Goal: Task Accomplishment & Management: Complete application form

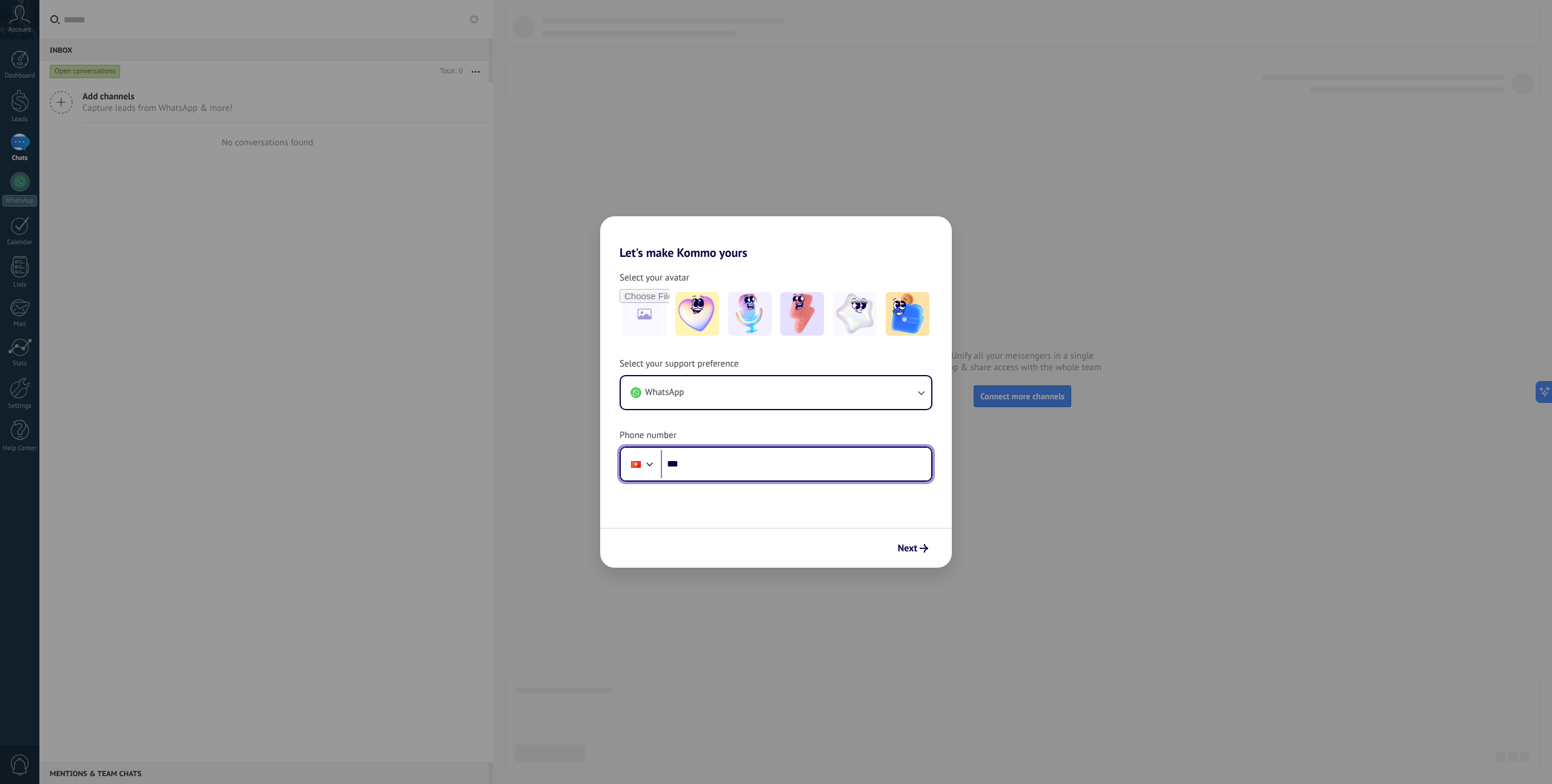
click at [764, 460] on input "***" at bounding box center [796, 464] width 270 height 28
drag, startPoint x: 910, startPoint y: 552, endPoint x: 914, endPoint y: 544, distance: 8.9
click at [910, 552] on span "Next" at bounding box center [907, 548] width 20 height 8
click at [915, 544] on span "Next" at bounding box center [907, 548] width 20 height 8
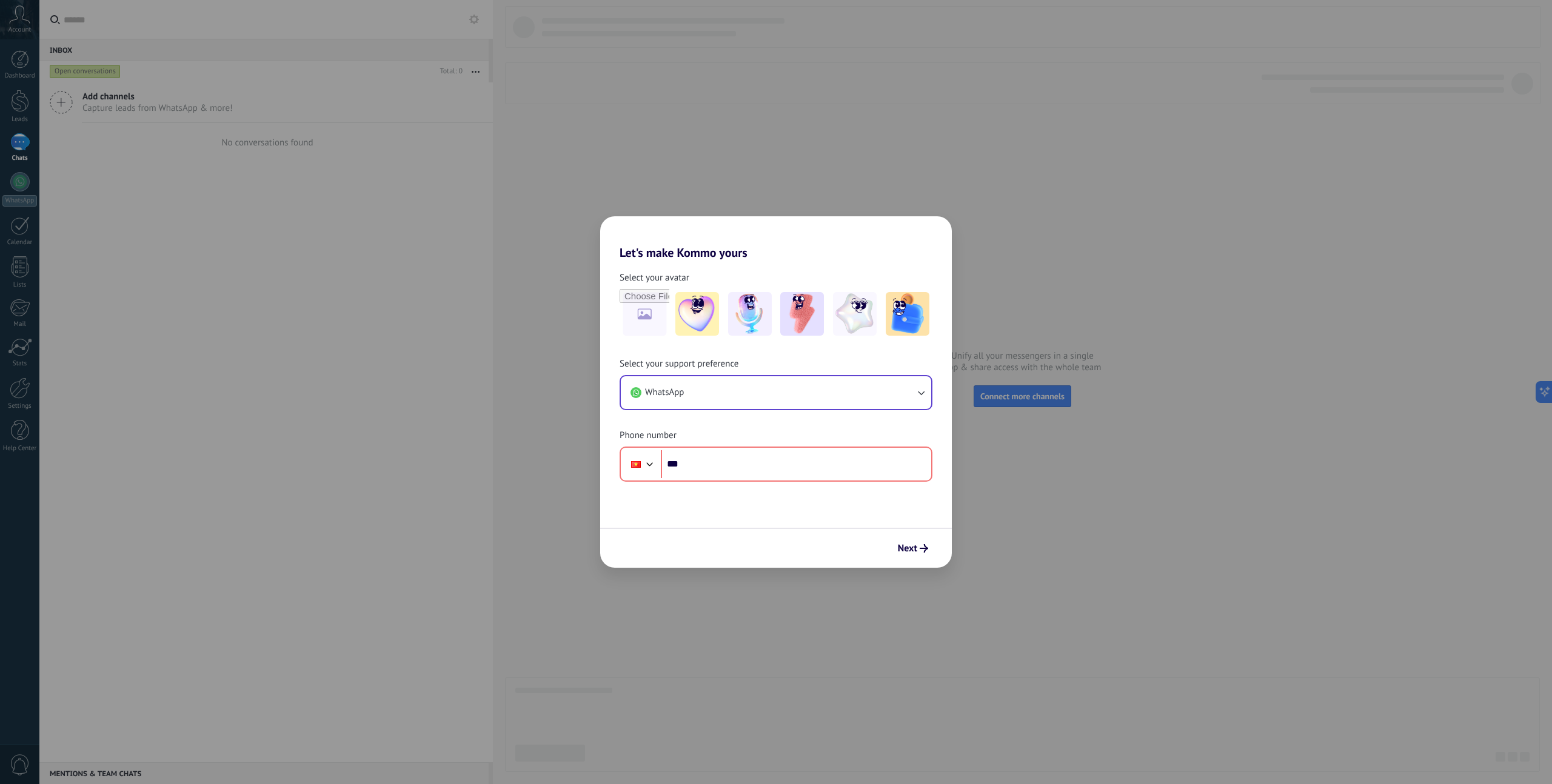
drag, startPoint x: 779, startPoint y: 358, endPoint x: 792, endPoint y: 388, distance: 32.7
click at [779, 358] on div "Select your support preference WhatsApp Phone number Phone ***" at bounding box center [775, 420] width 351 height 123
click at [812, 399] on button "WhatsApp" at bounding box center [775, 392] width 310 height 33
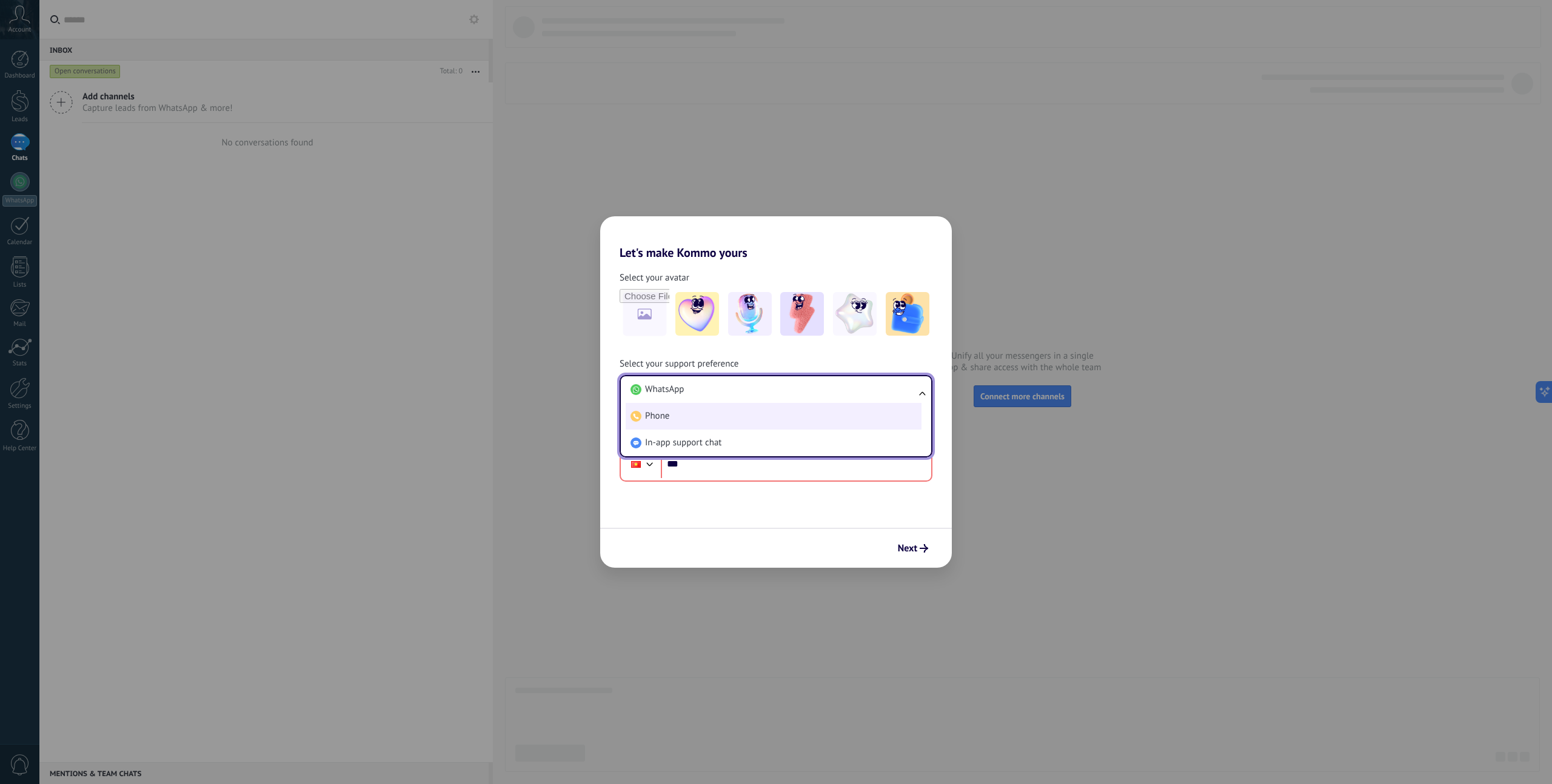
click at [679, 417] on li "Phone" at bounding box center [773, 417] width 296 height 27
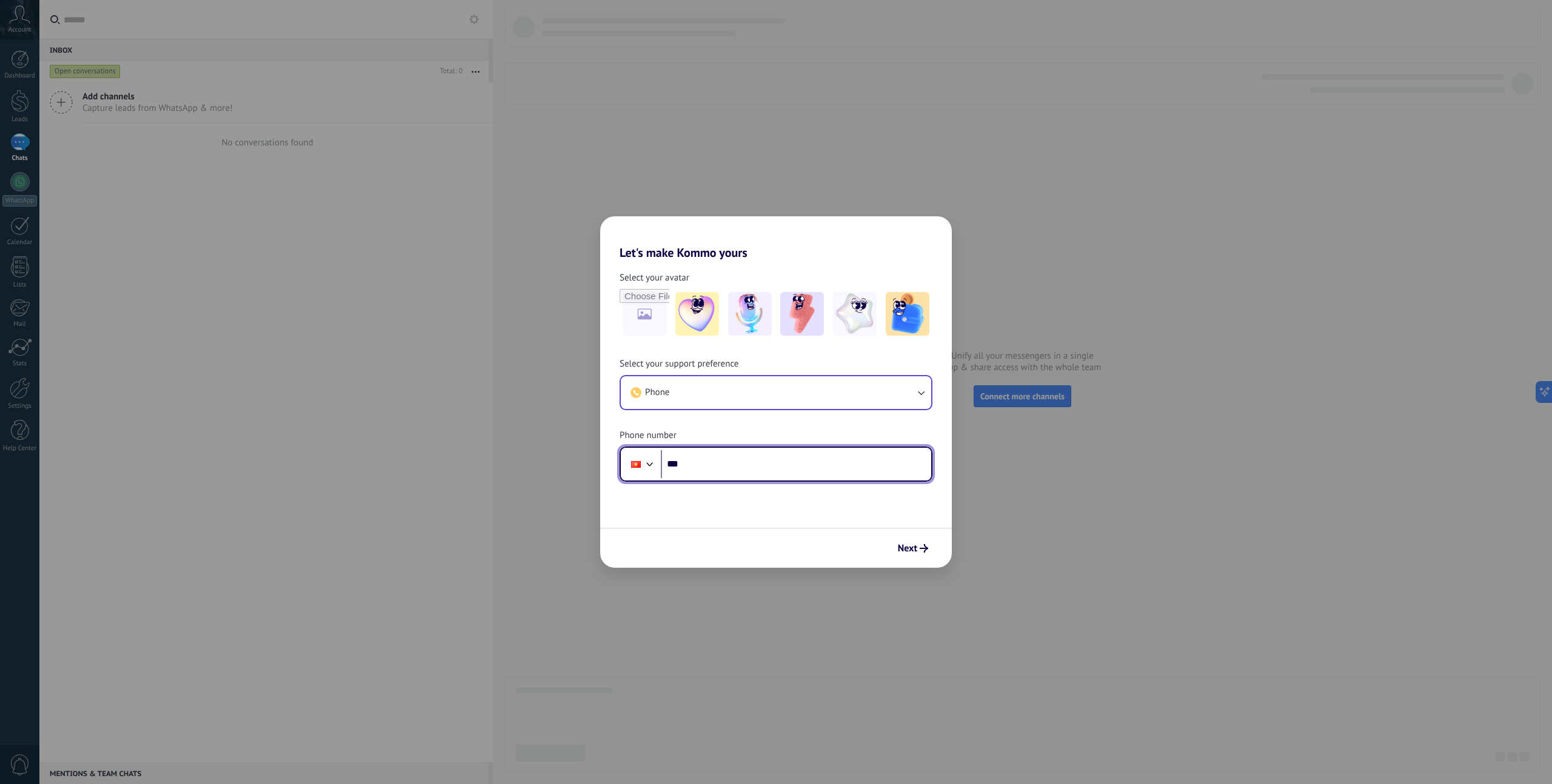
click at [733, 470] on input "***" at bounding box center [796, 464] width 270 height 28
type input "**"
type input "**********"
click at [890, 545] on div "Next" at bounding box center [775, 548] width 351 height 40
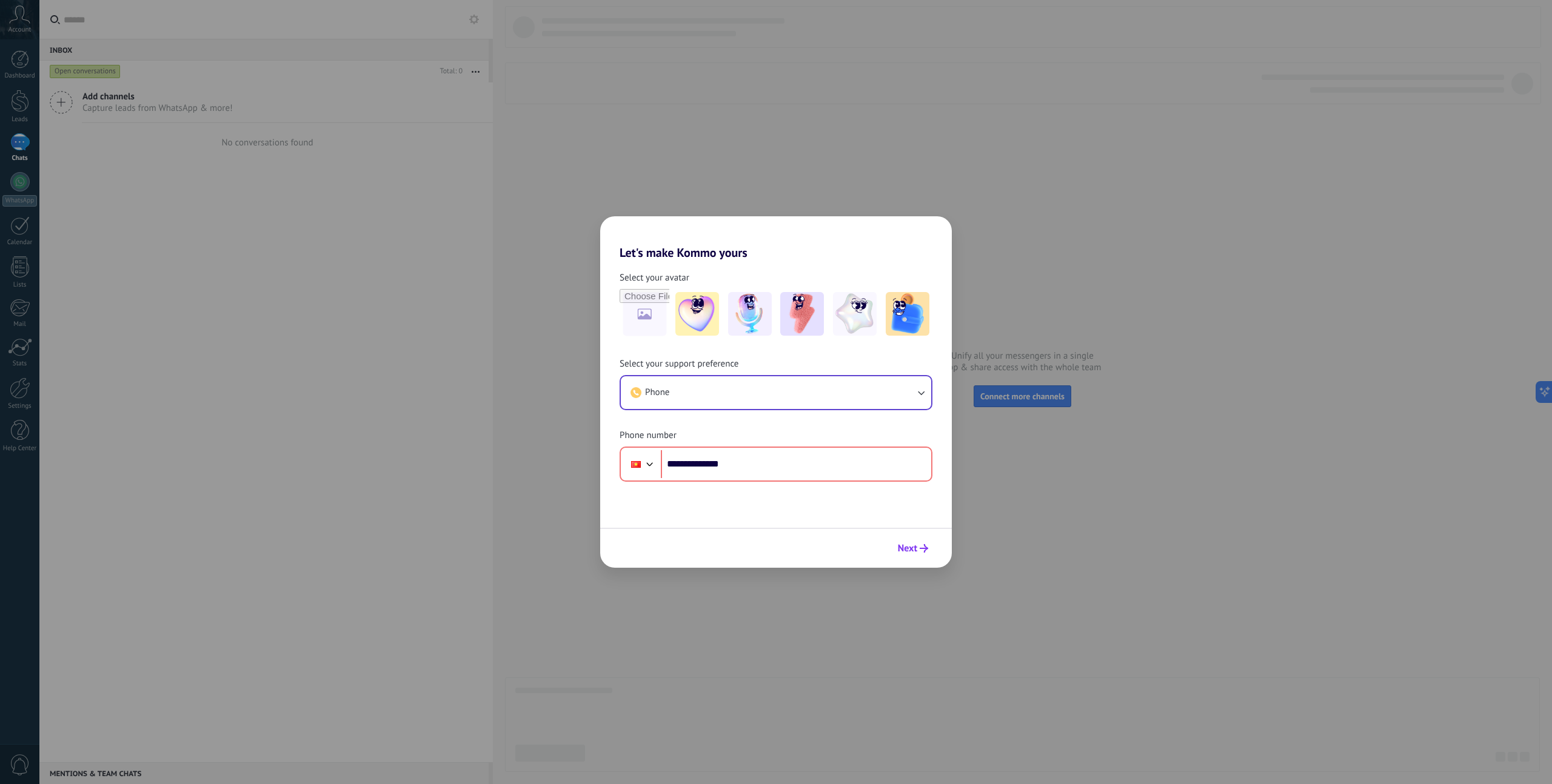
click at [917, 546] on span "Next" at bounding box center [913, 548] width 30 height 8
click at [1151, 414] on div "**********" at bounding box center [776, 392] width 1552 height 784
click at [571, 4] on div "**********" at bounding box center [776, 392] width 1552 height 784
click at [6, 51] on div "**********" at bounding box center [776, 392] width 1552 height 784
click at [15, 17] on div "**********" at bounding box center [776, 392] width 1552 height 784
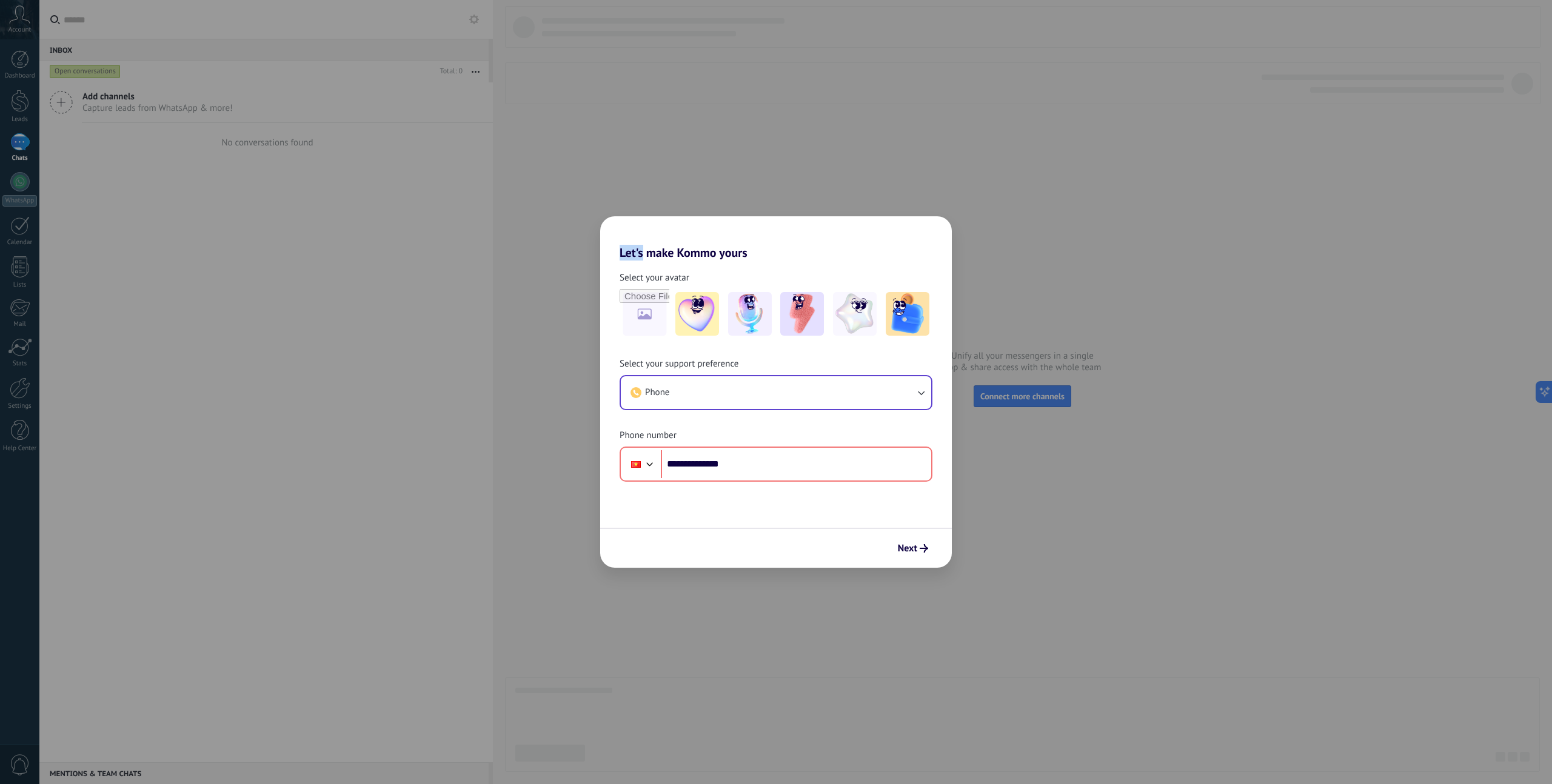
click at [15, 16] on div "**********" at bounding box center [776, 392] width 1552 height 784
click at [738, 161] on div "**********" at bounding box center [776, 392] width 1552 height 784
click at [1118, 219] on div "**********" at bounding box center [776, 392] width 1552 height 784
drag, startPoint x: 822, startPoint y: 459, endPoint x: 515, endPoint y: 459, distance: 307.0
click at [515, 459] on div "**********" at bounding box center [776, 392] width 1552 height 784
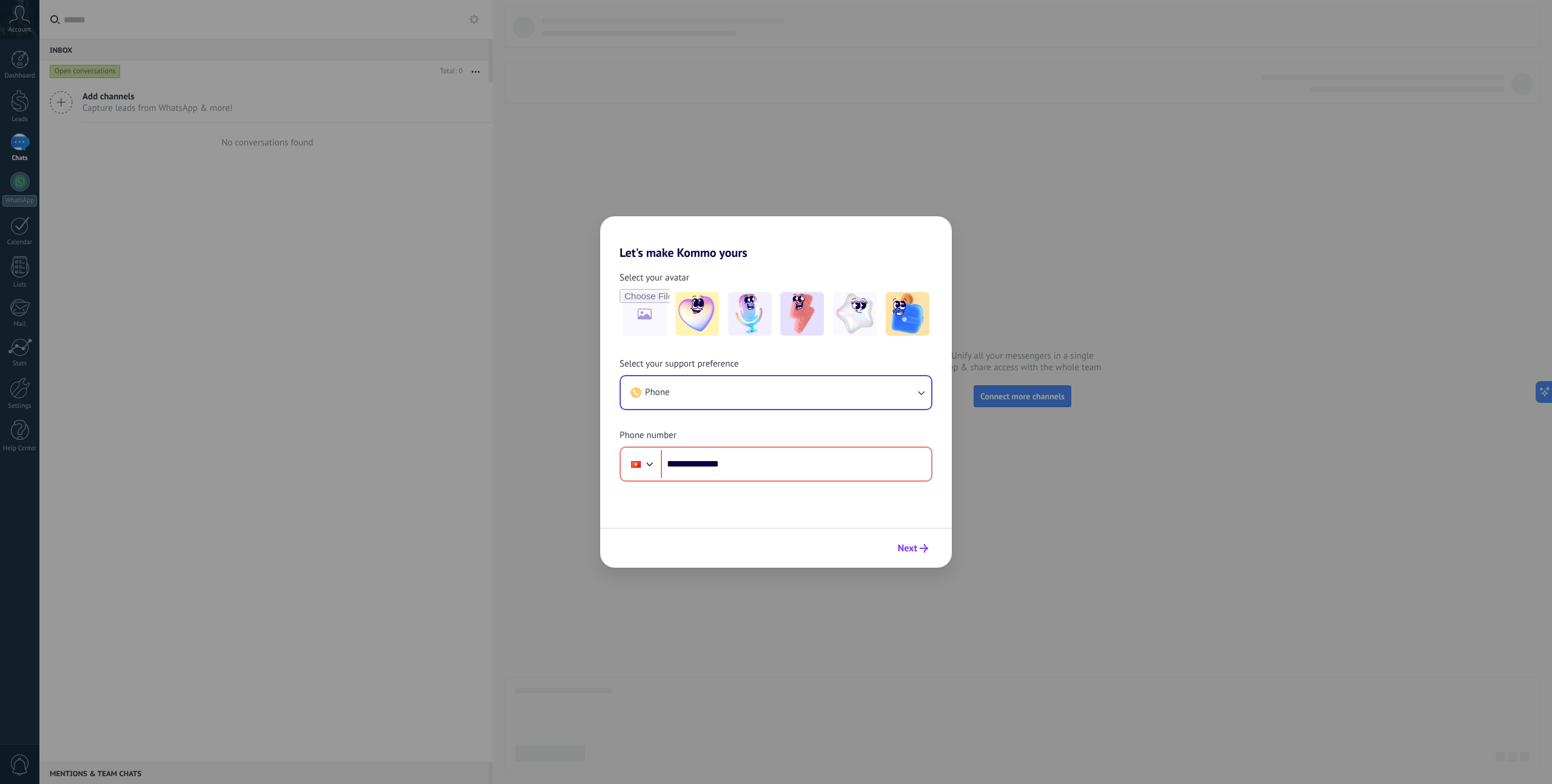
click at [909, 544] on span "Next" at bounding box center [907, 548] width 20 height 8
click at [908, 544] on span "Next" at bounding box center [907, 548] width 20 height 8
click at [911, 550] on span "Next" at bounding box center [907, 548] width 20 height 8
drag, startPoint x: 682, startPoint y: 464, endPoint x: 622, endPoint y: 469, distance: 60.2
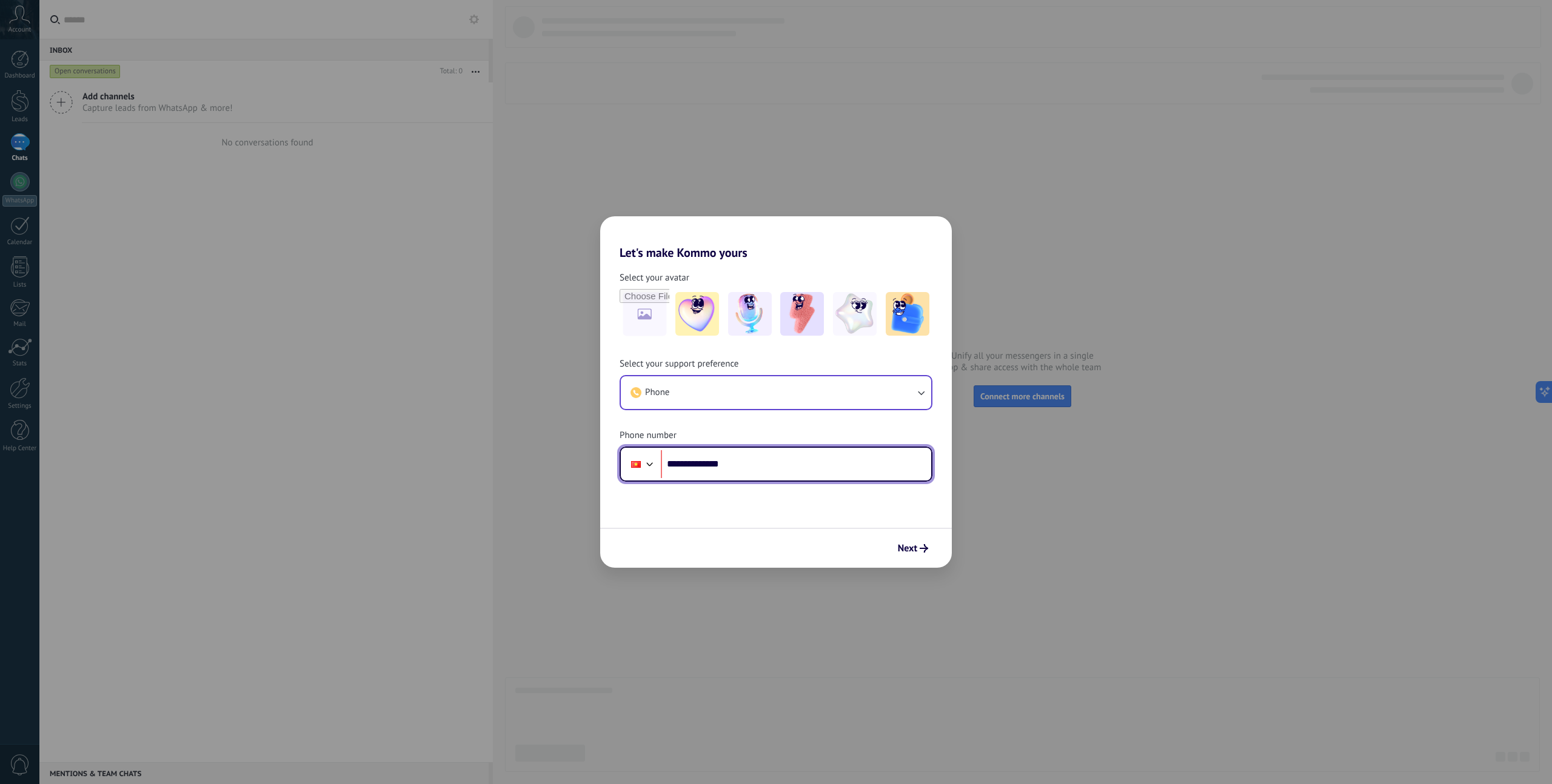
click at [622, 469] on div "**********" at bounding box center [776, 464] width 313 height 35
click at [690, 464] on input "**********" at bounding box center [796, 464] width 270 height 28
drag, startPoint x: 685, startPoint y: 466, endPoint x: 757, endPoint y: 462, distance: 72.1
click at [685, 466] on input "**********" at bounding box center [796, 464] width 270 height 28
click at [899, 551] on span "Next" at bounding box center [907, 548] width 20 height 8
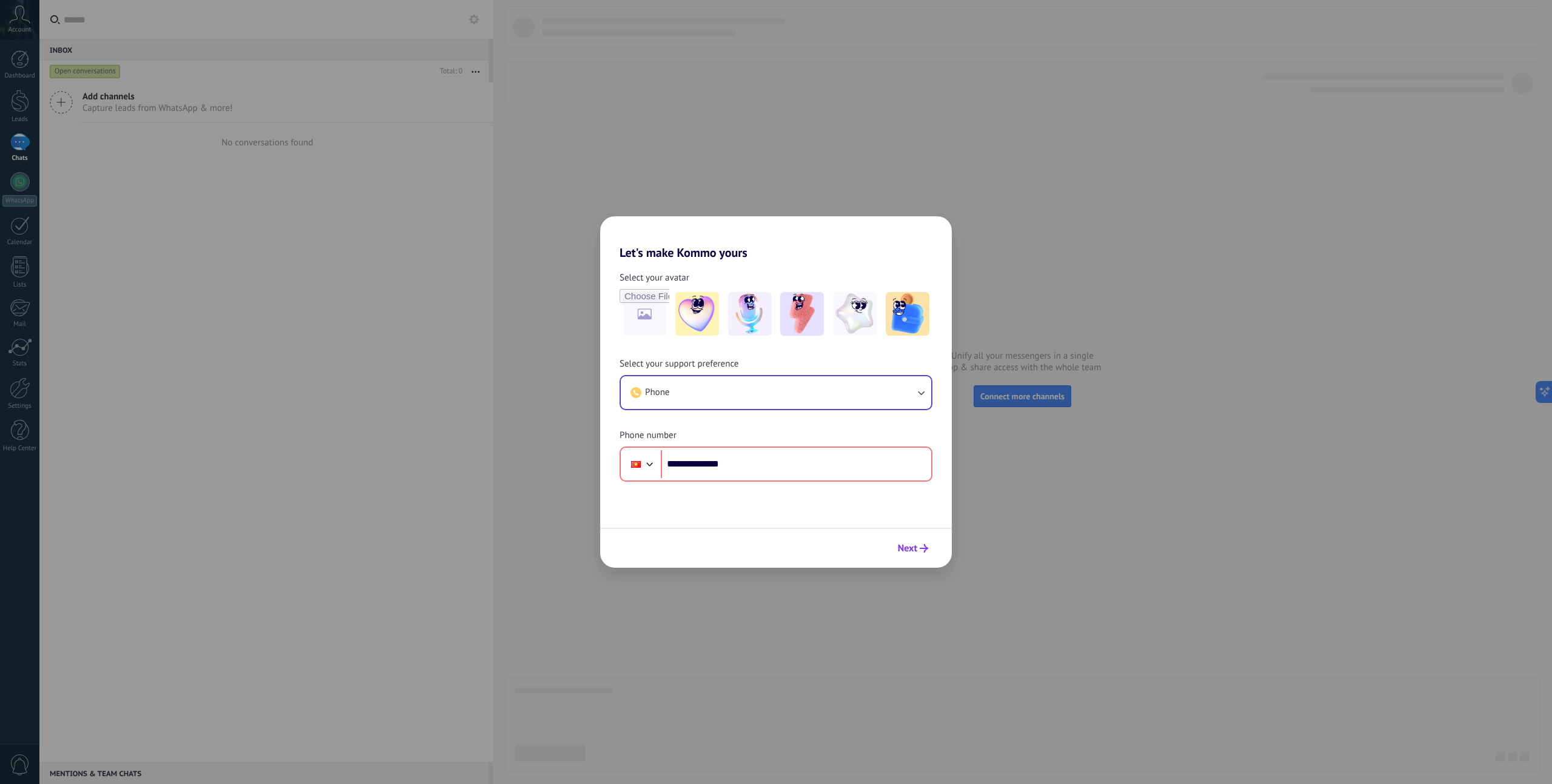
click at [909, 549] on span "Next" at bounding box center [907, 548] width 20 height 8
click at [910, 547] on span "Next" at bounding box center [907, 548] width 20 height 8
drag, startPoint x: 910, startPoint y: 547, endPoint x: 890, endPoint y: 308, distance: 239.8
click at [910, 538] on div "Next" at bounding box center [913, 548] width 41 height 21
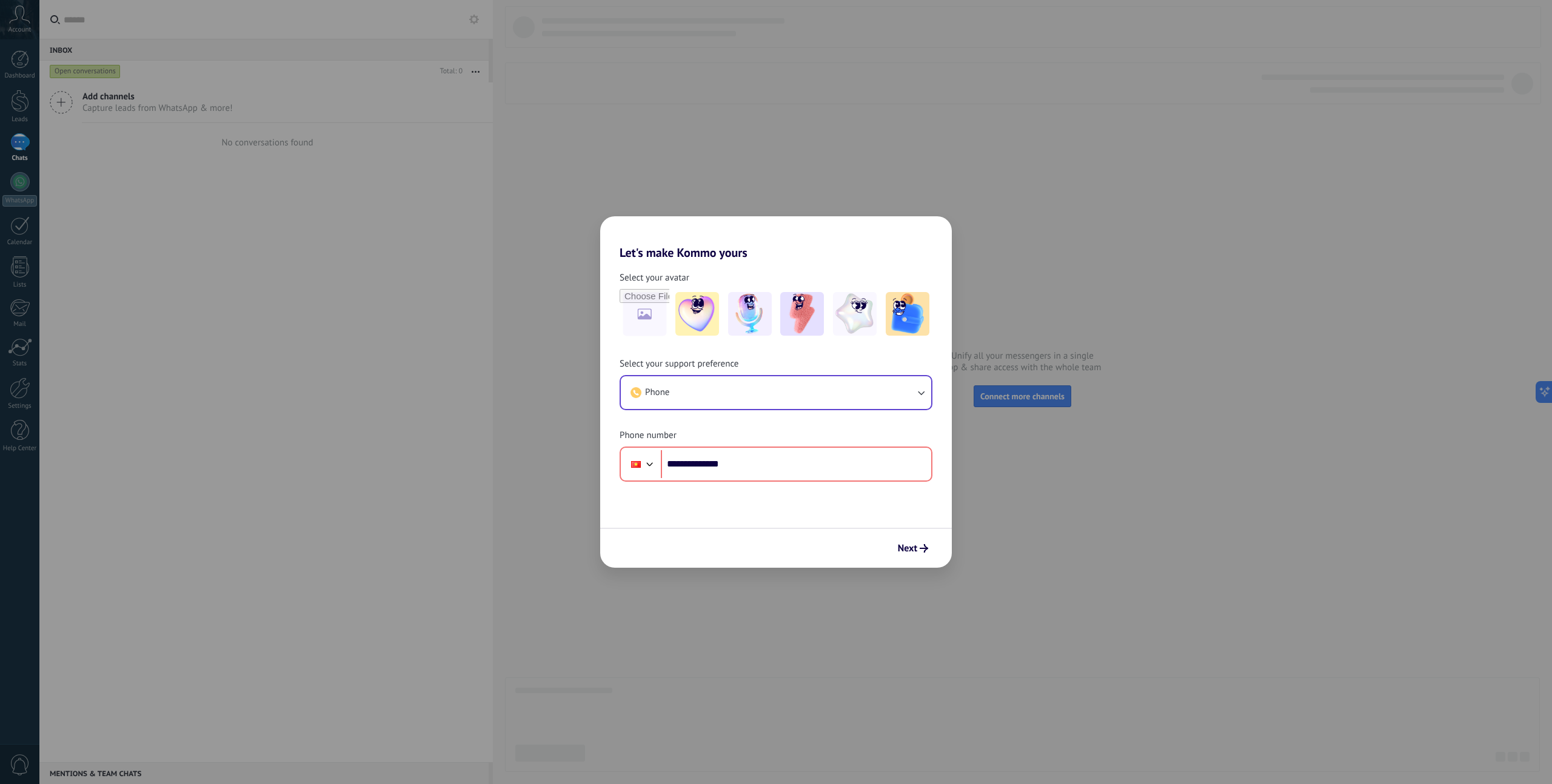
click at [970, 521] on div "**********" at bounding box center [776, 392] width 1552 height 784
click at [687, 465] on input "**********" at bounding box center [796, 464] width 270 height 28
drag, startPoint x: 746, startPoint y: 464, endPoint x: 687, endPoint y: 460, distance: 59.1
click at [687, 460] on input "**********" at bounding box center [796, 464] width 270 height 28
type input "**********"
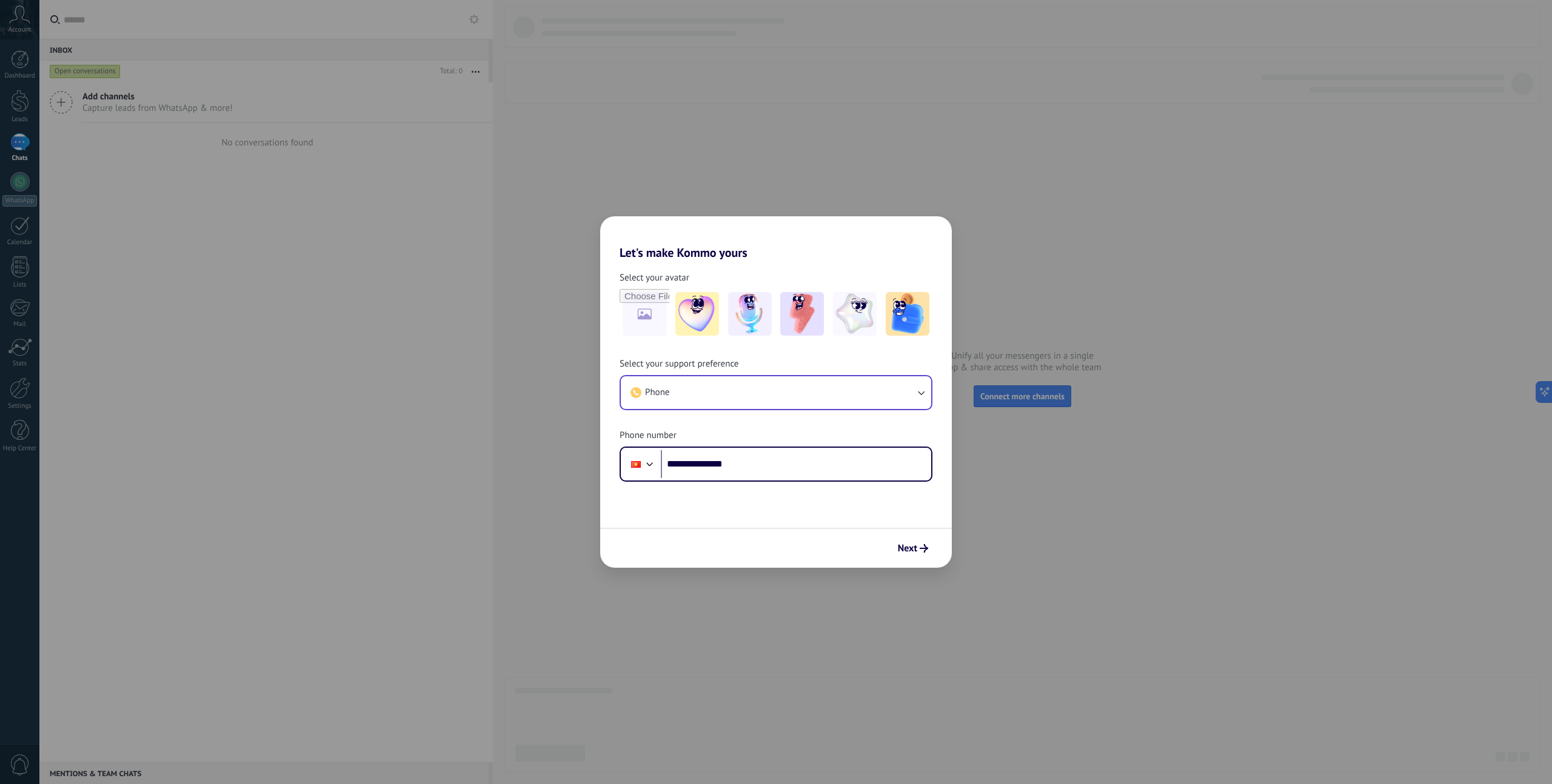
click at [882, 485] on form "**********" at bounding box center [775, 414] width 351 height 308
click at [909, 517] on form "**********" at bounding box center [775, 414] width 351 height 308
click at [923, 548] on icon "submit" at bounding box center [924, 548] width 8 height 8
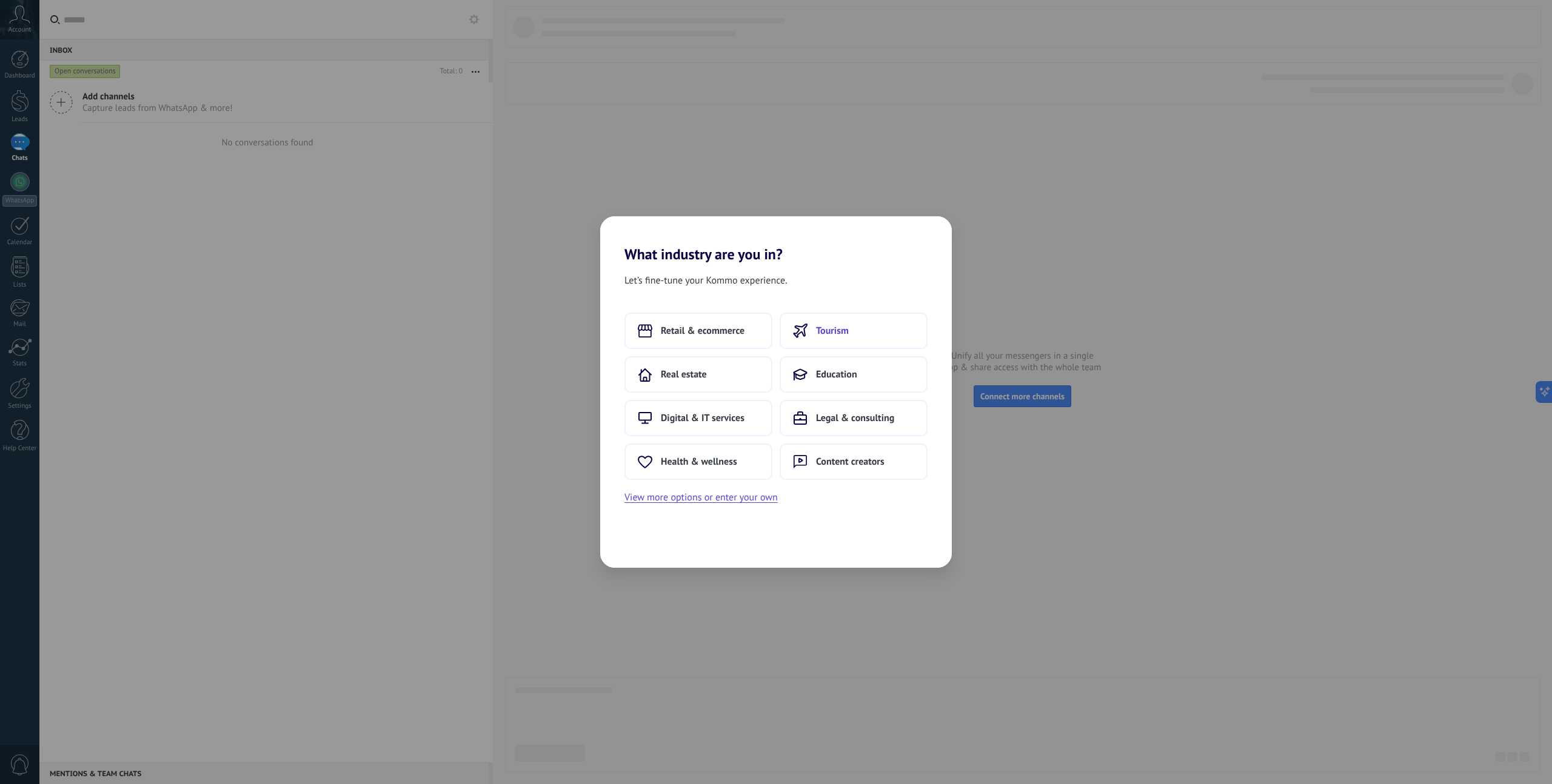
click at [848, 331] on span "Tourism" at bounding box center [832, 331] width 33 height 13
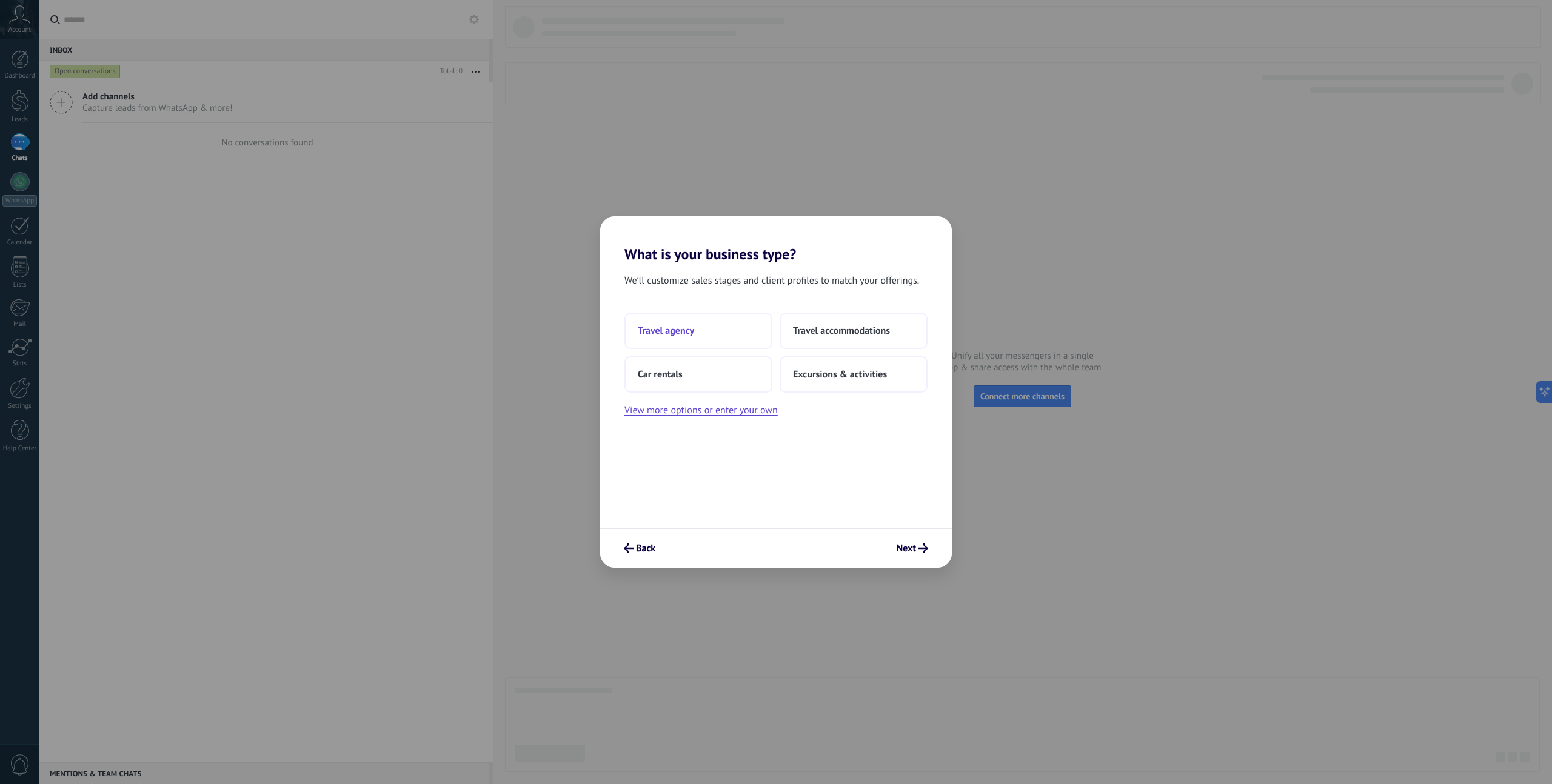
click at [736, 334] on button "Travel agency" at bounding box center [697, 331] width 148 height 37
click at [656, 549] on button "Back" at bounding box center [639, 548] width 42 height 21
click at [654, 548] on span "Back" at bounding box center [645, 548] width 20 height 8
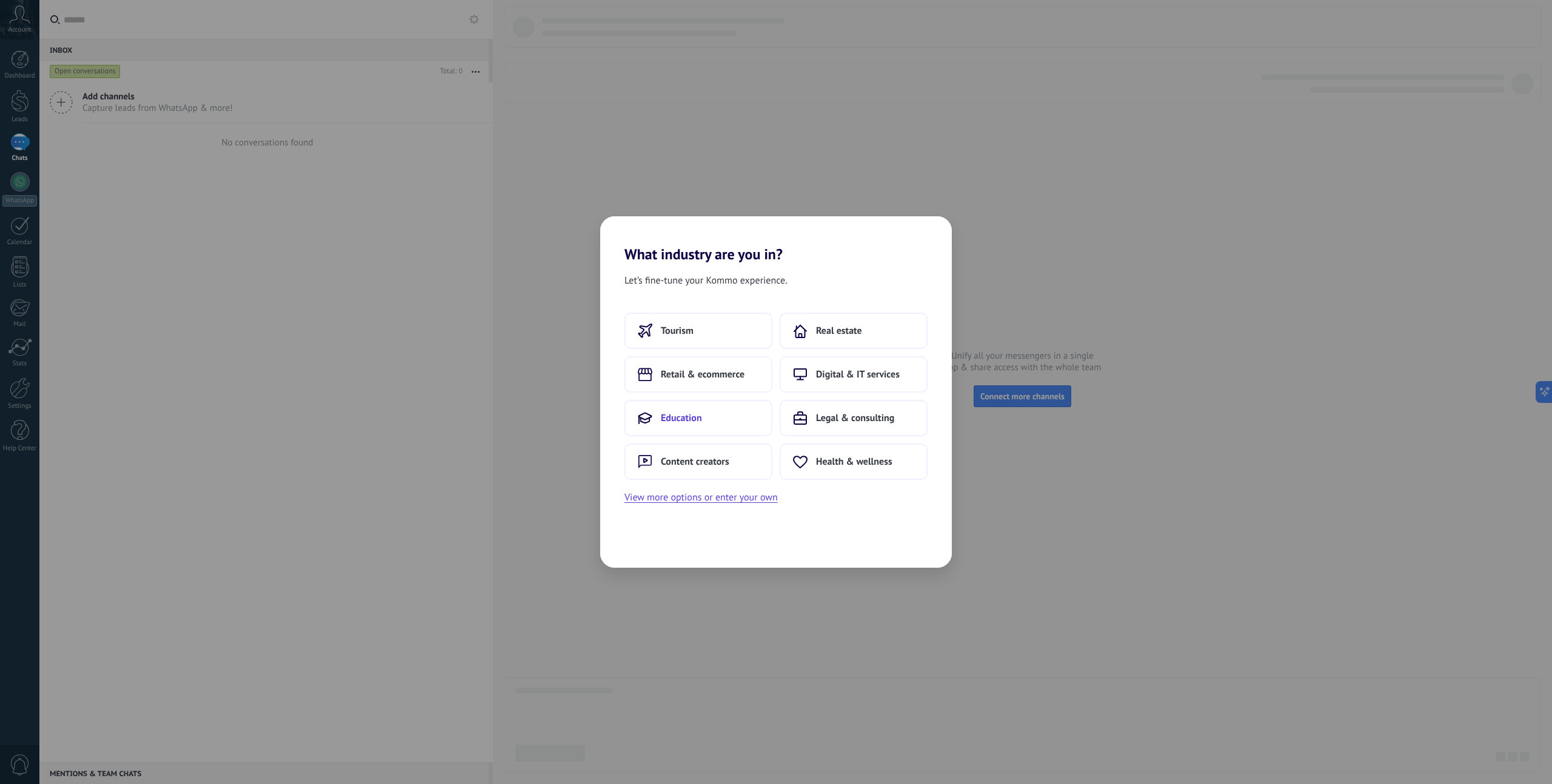
click at [695, 423] on span "Education" at bounding box center [681, 418] width 41 height 13
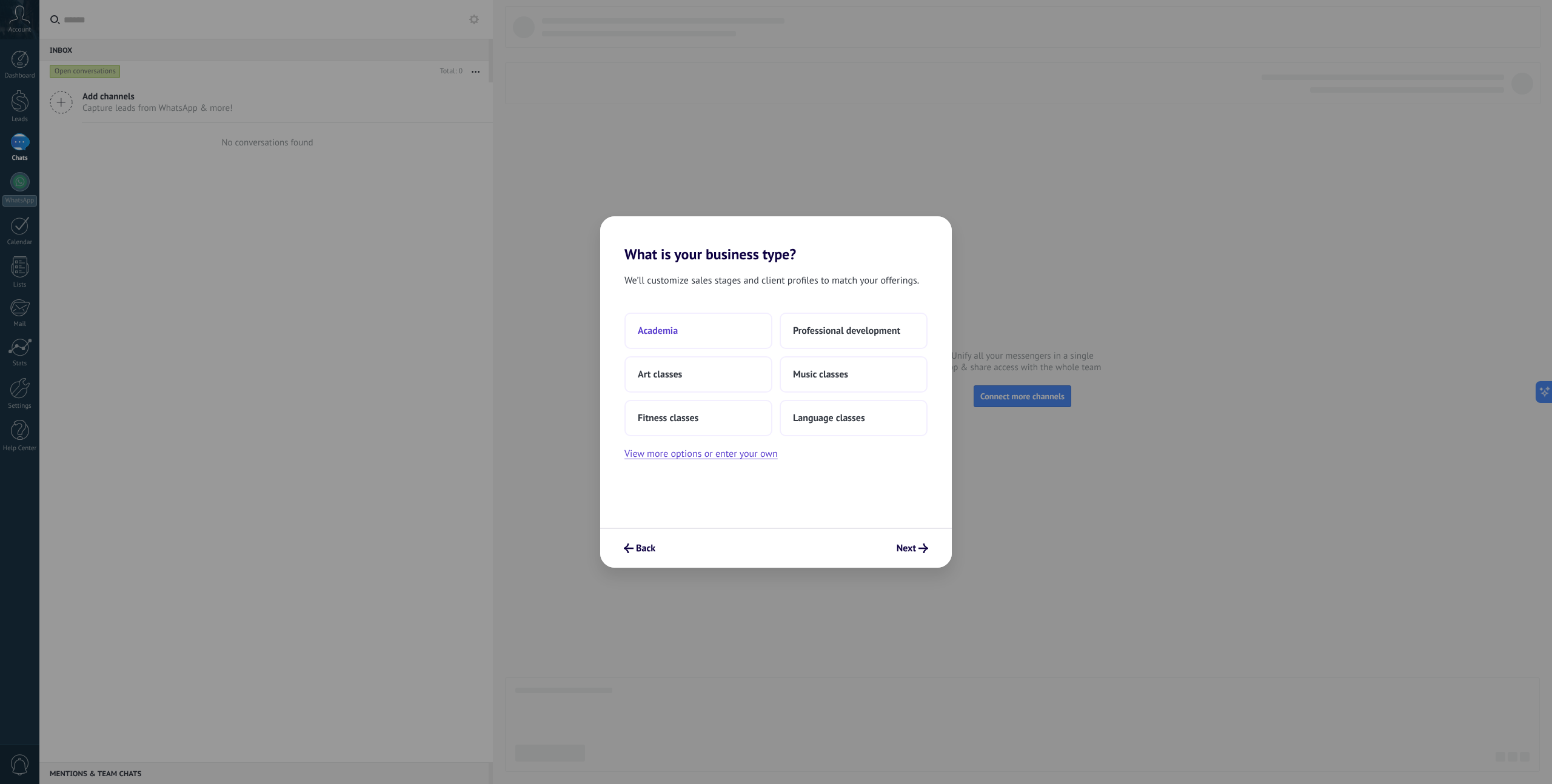
click at [719, 343] on button "Academia" at bounding box center [697, 331] width 148 height 37
click at [752, 425] on button "21–50" at bounding box center [697, 418] width 148 height 37
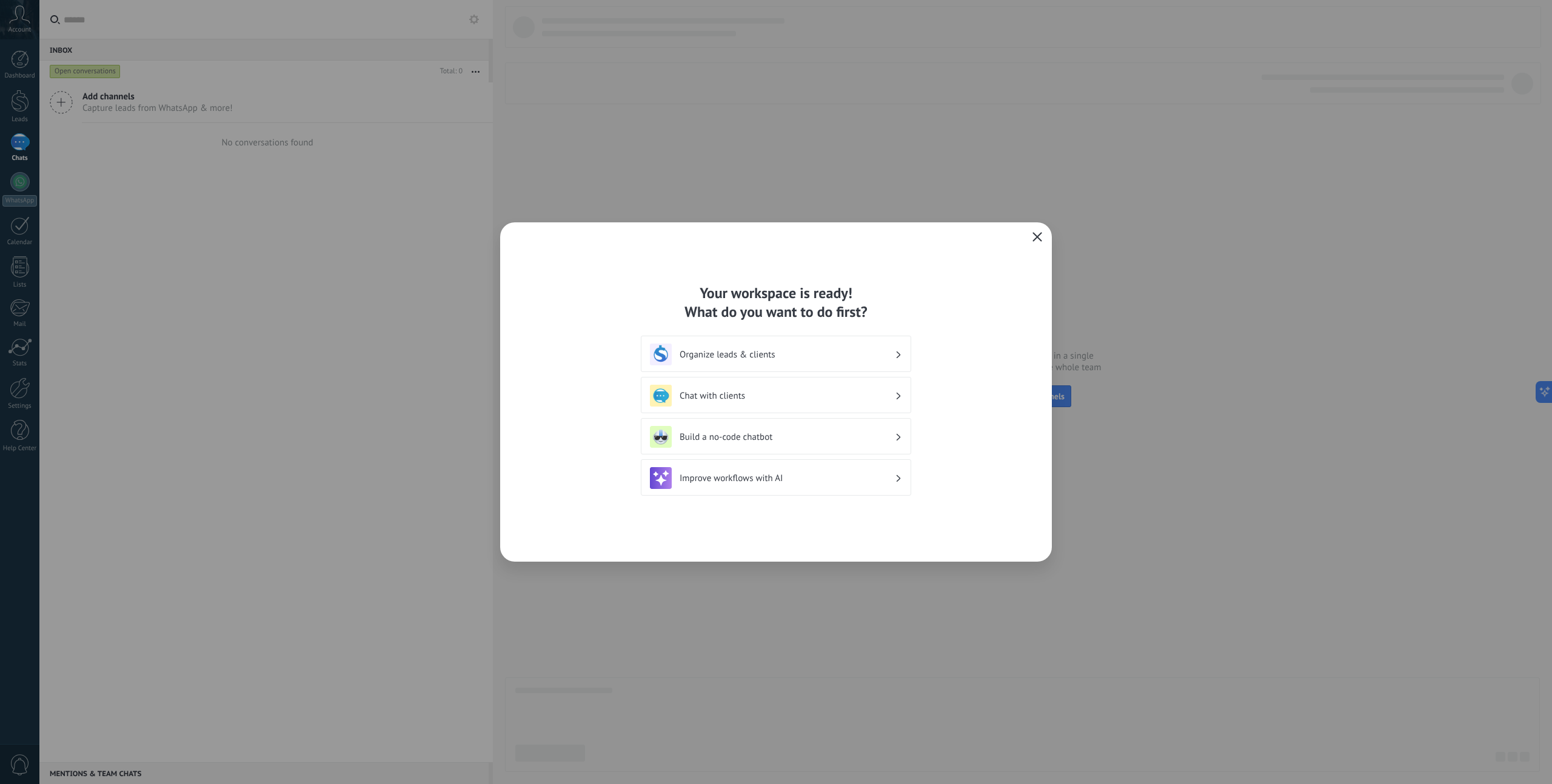
click at [762, 479] on h3 "Improve workflows with AI" at bounding box center [787, 478] width 215 height 12
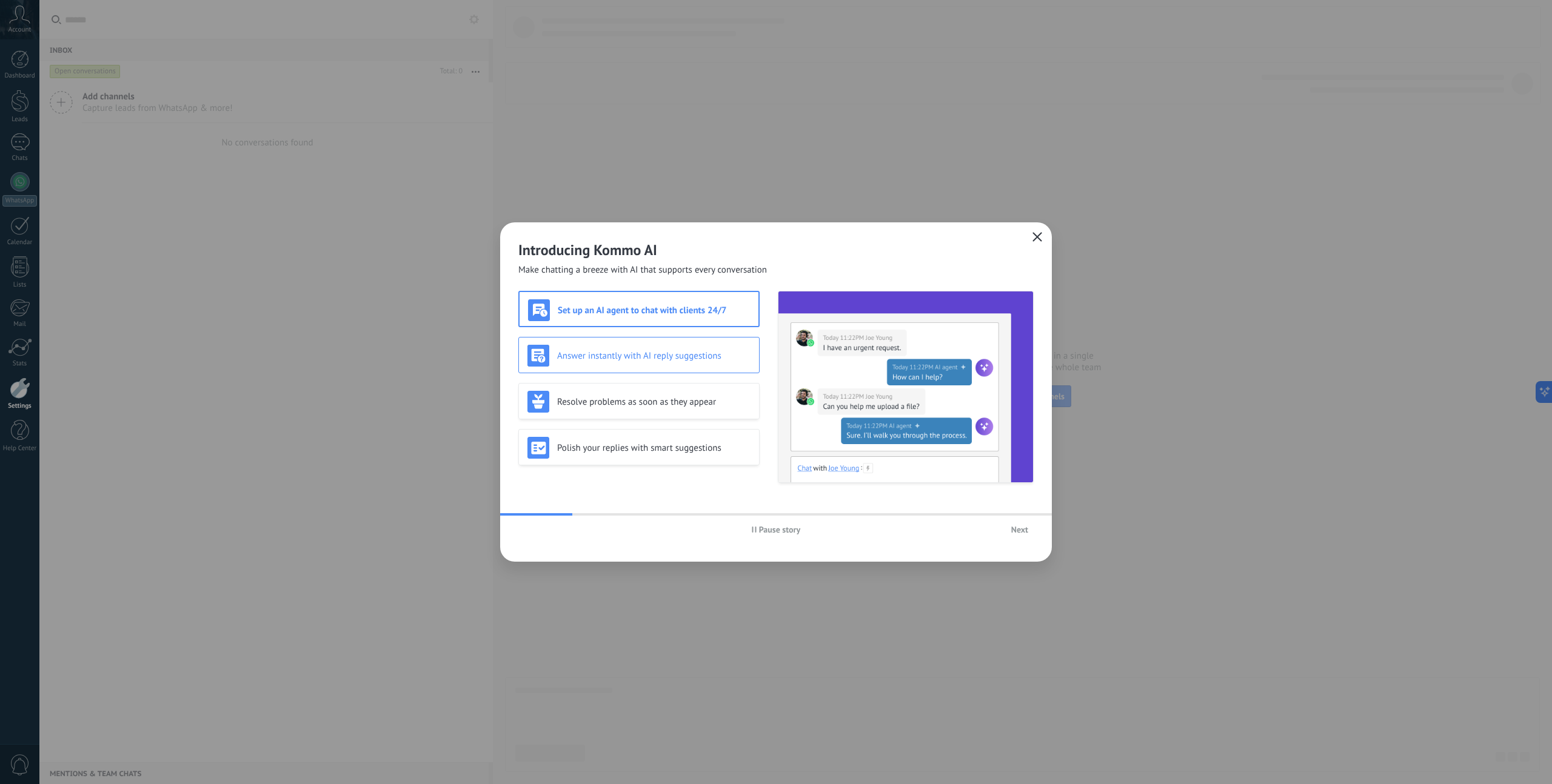
click at [704, 365] on div "Answer instantly with AI reply suggestions" at bounding box center [639, 356] width 224 height 21
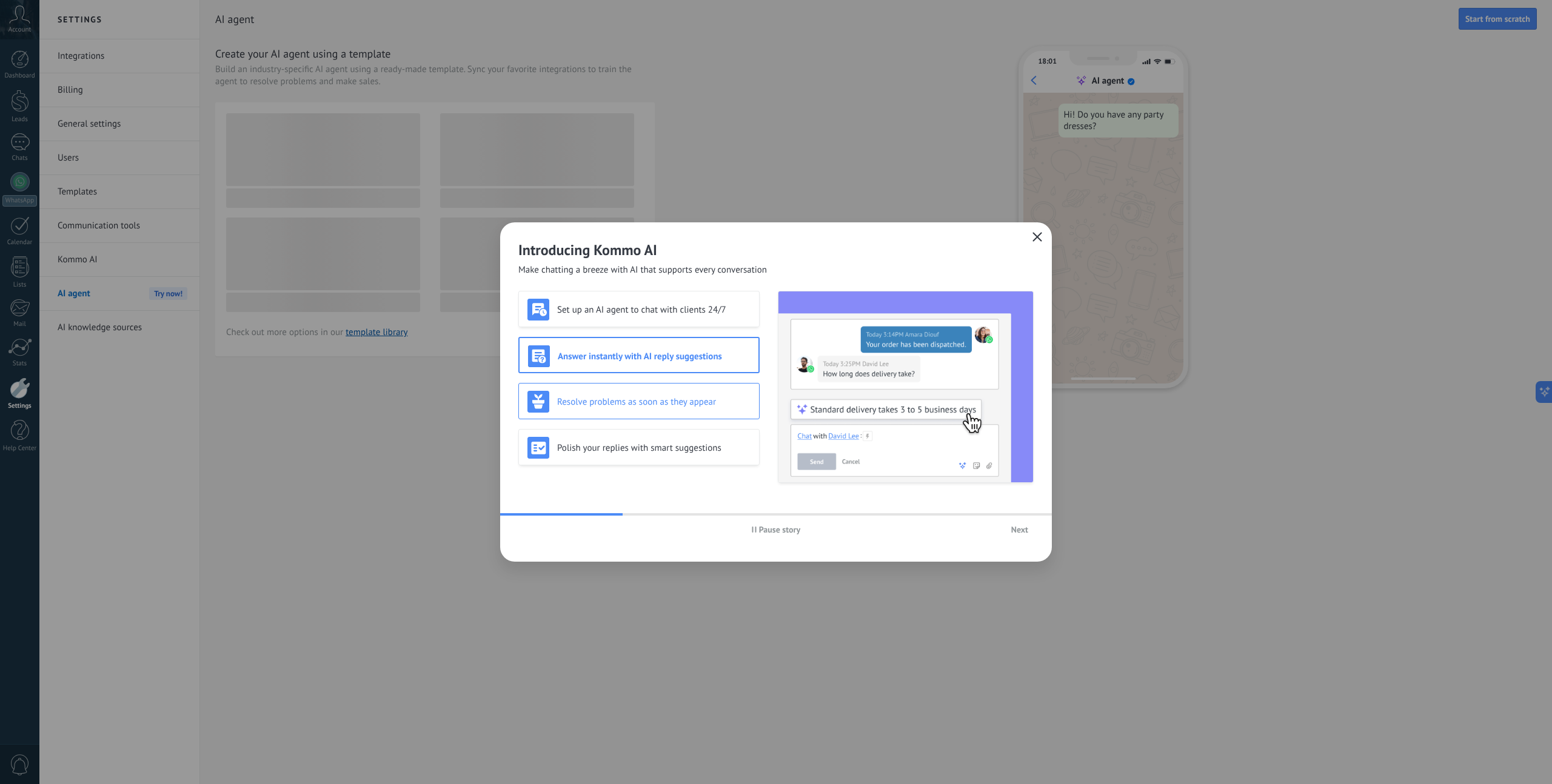
click at [713, 411] on div "Resolve problems as soon as they appear" at bounding box center [639, 401] width 224 height 21
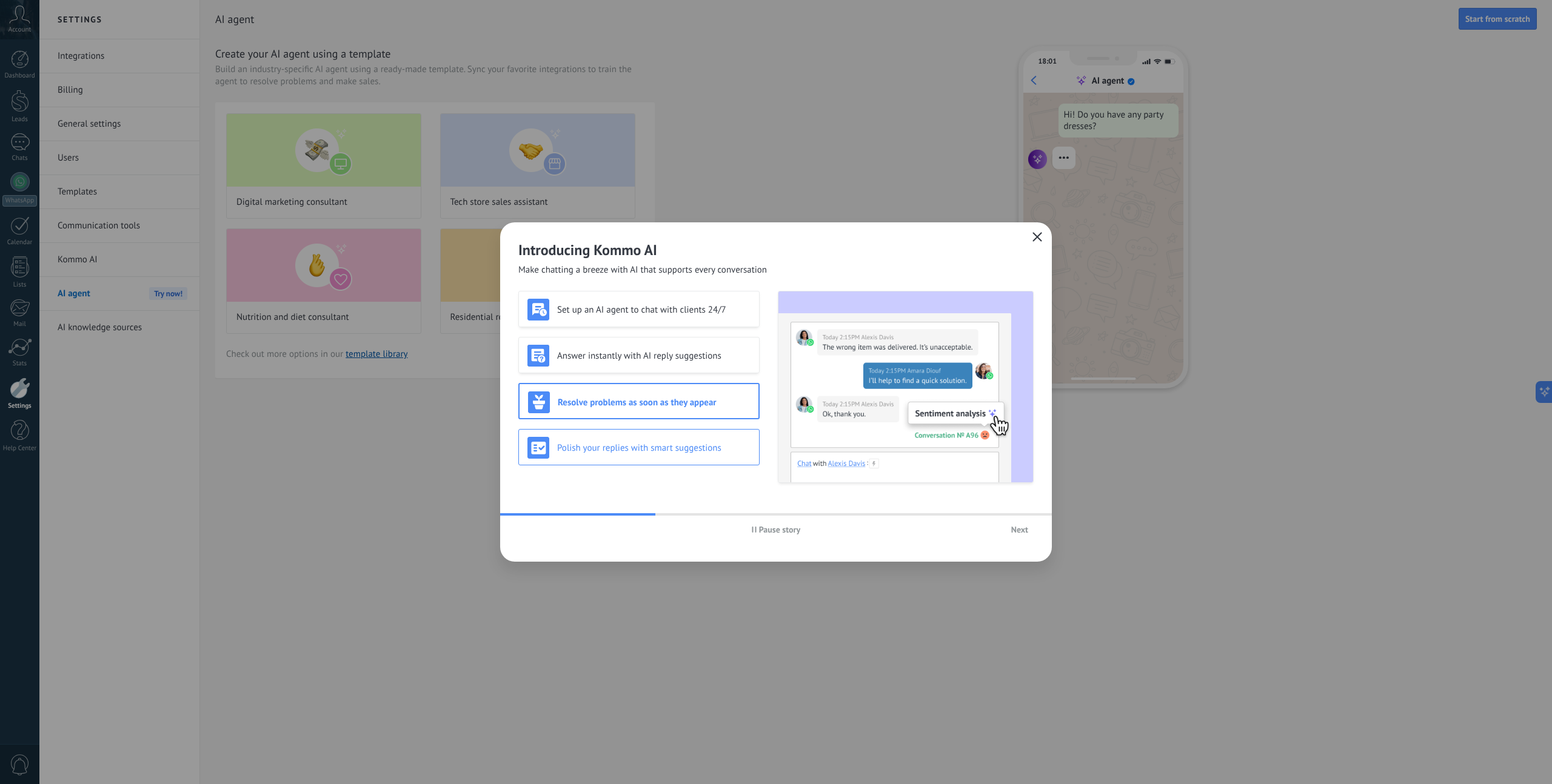
click at [715, 455] on div "Polish your replies with smart suggestions" at bounding box center [639, 448] width 224 height 21
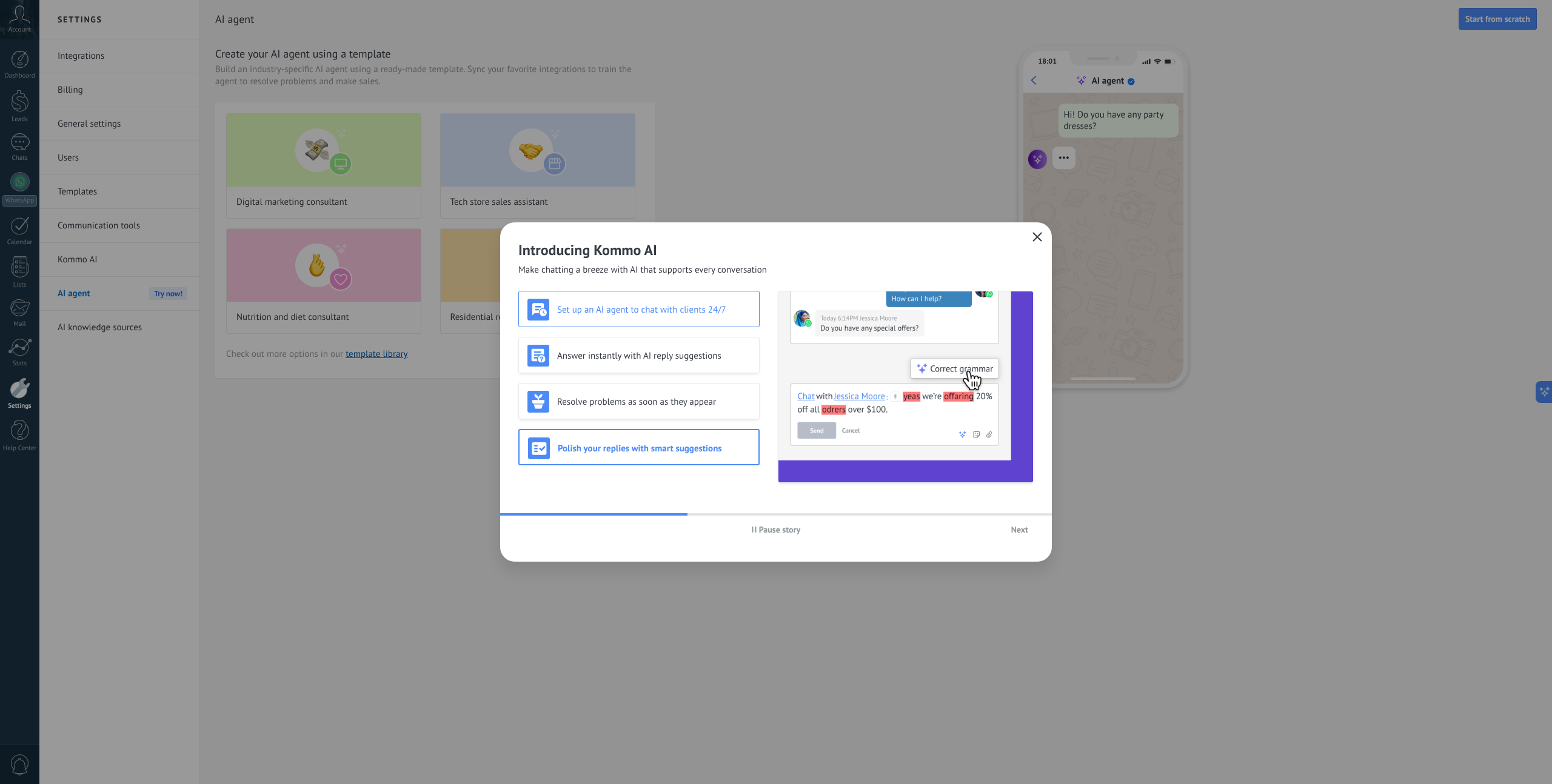
click at [730, 319] on div "Set up an AI agent to chat with clients 24/7" at bounding box center [639, 309] width 224 height 21
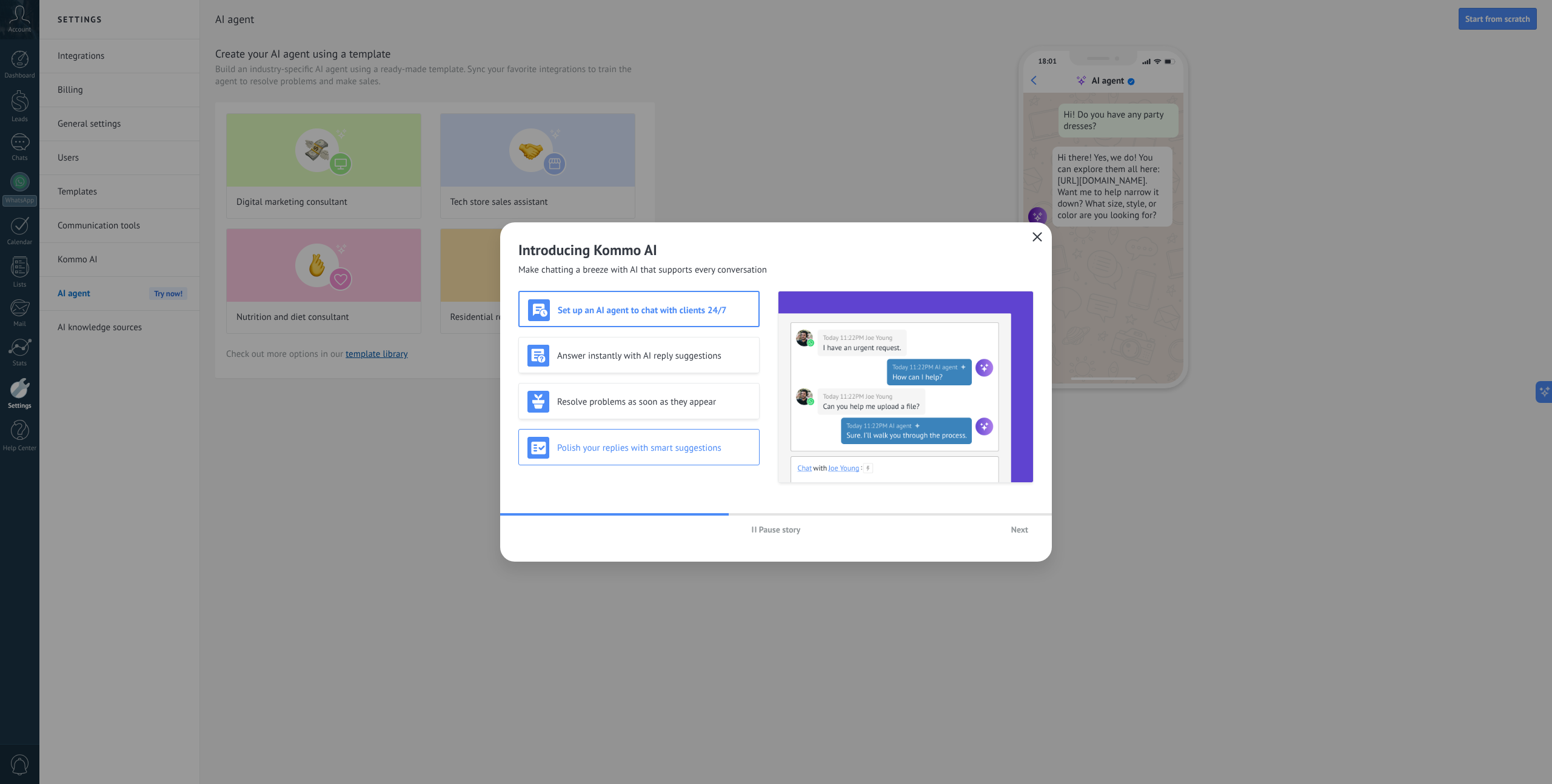
click at [726, 459] on div "Polish your replies with smart suggestions" at bounding box center [639, 447] width 241 height 37
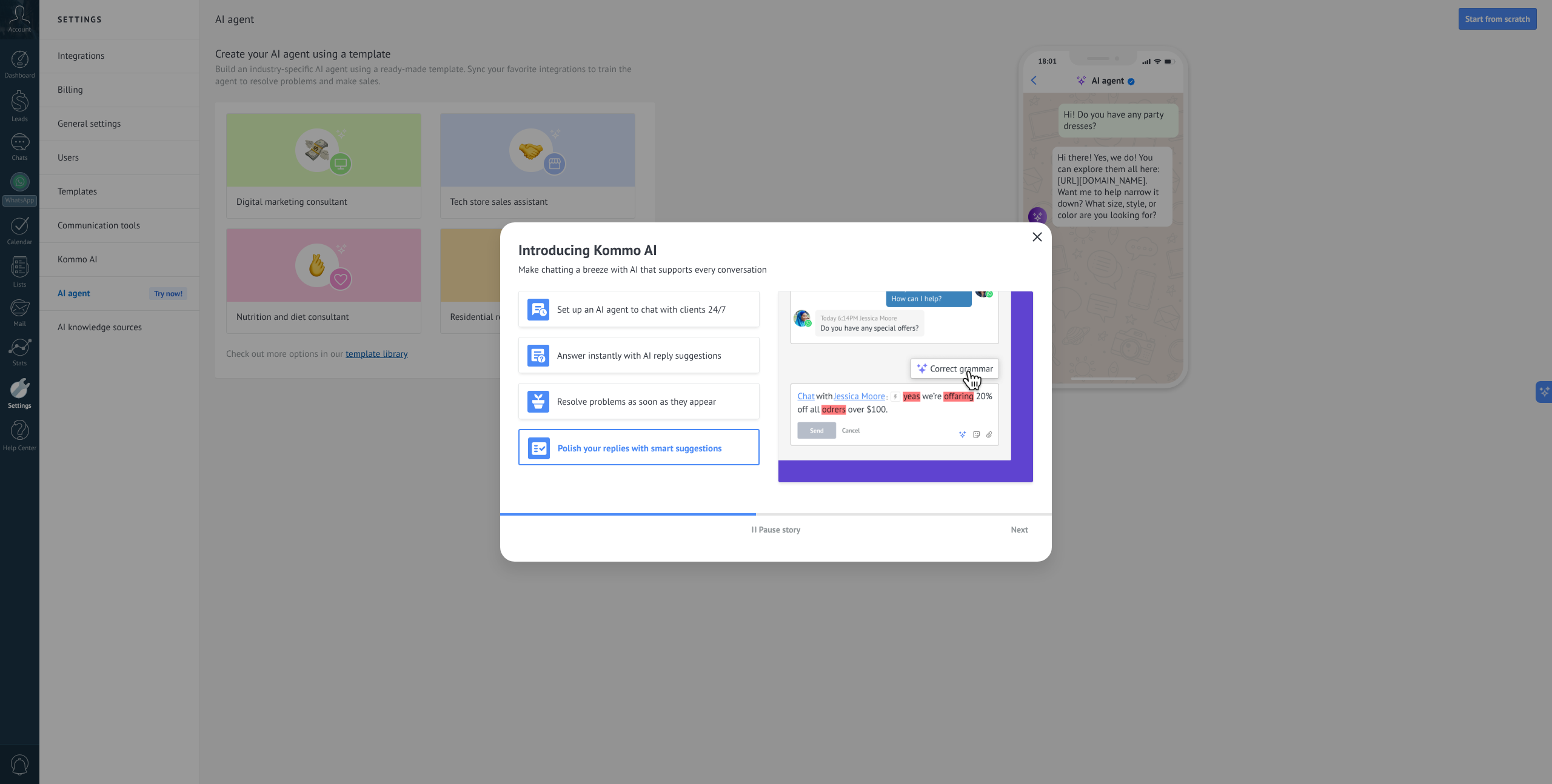
click at [780, 528] on span "Pause story" at bounding box center [780, 529] width 42 height 8
click at [780, 528] on span "Play story" at bounding box center [780, 529] width 36 height 8
click at [1023, 527] on span "Next" at bounding box center [1019, 529] width 17 height 8
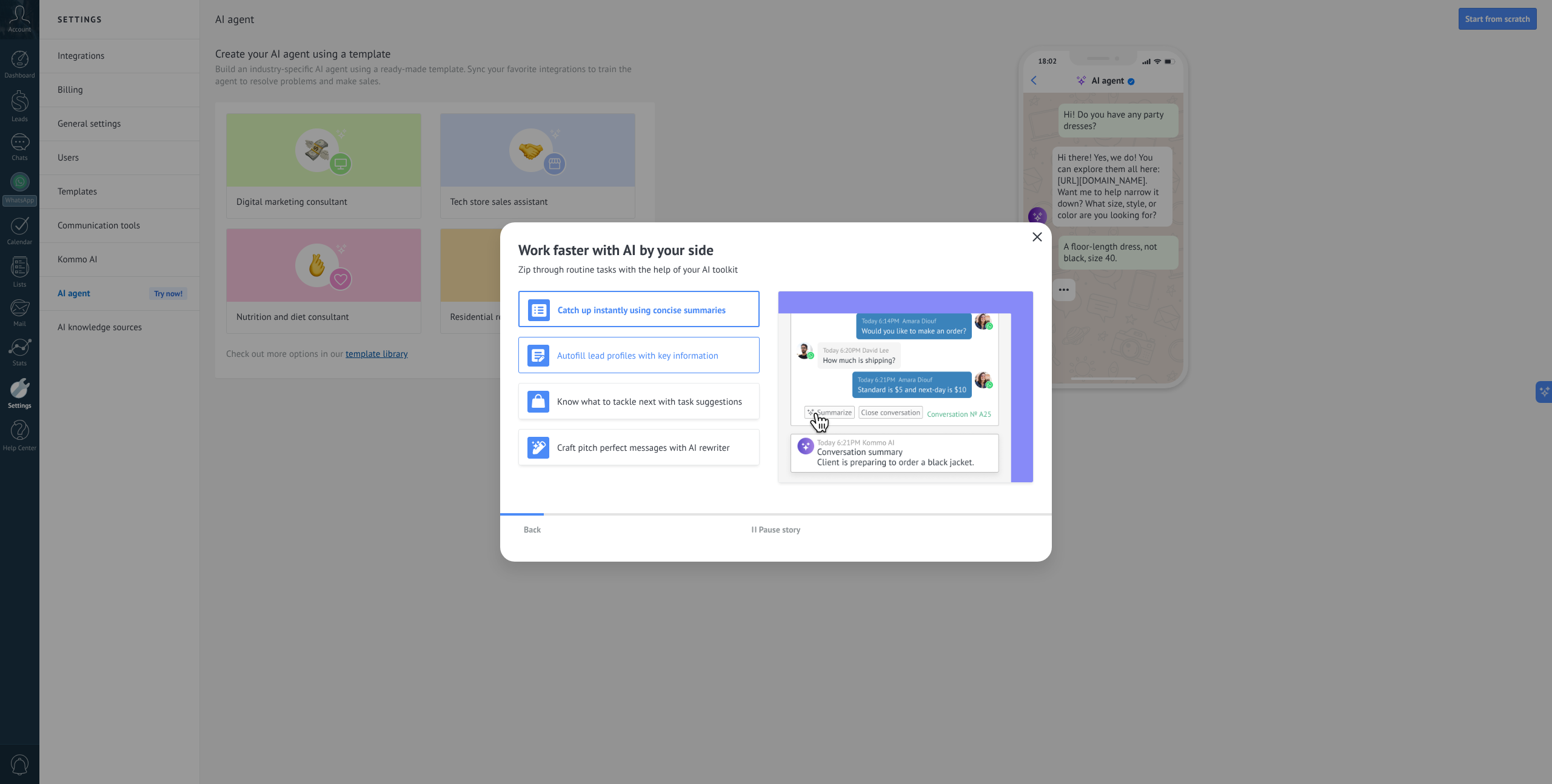
click at [661, 358] on h3 "Autofill lead profiles with key information" at bounding box center [654, 356] width 193 height 12
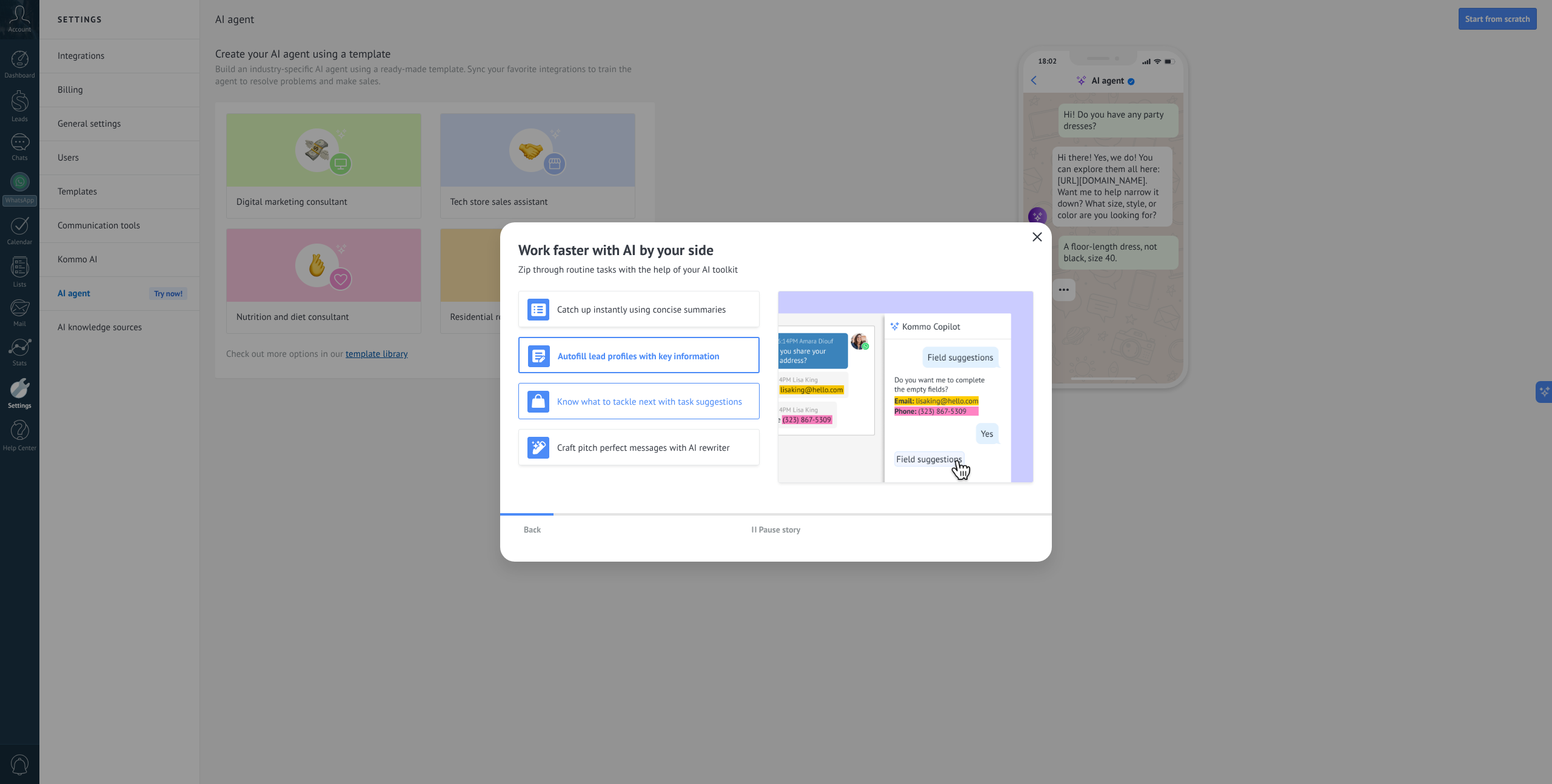
click at [670, 391] on div "Know what to tackle next with task suggestions" at bounding box center [639, 401] width 224 height 21
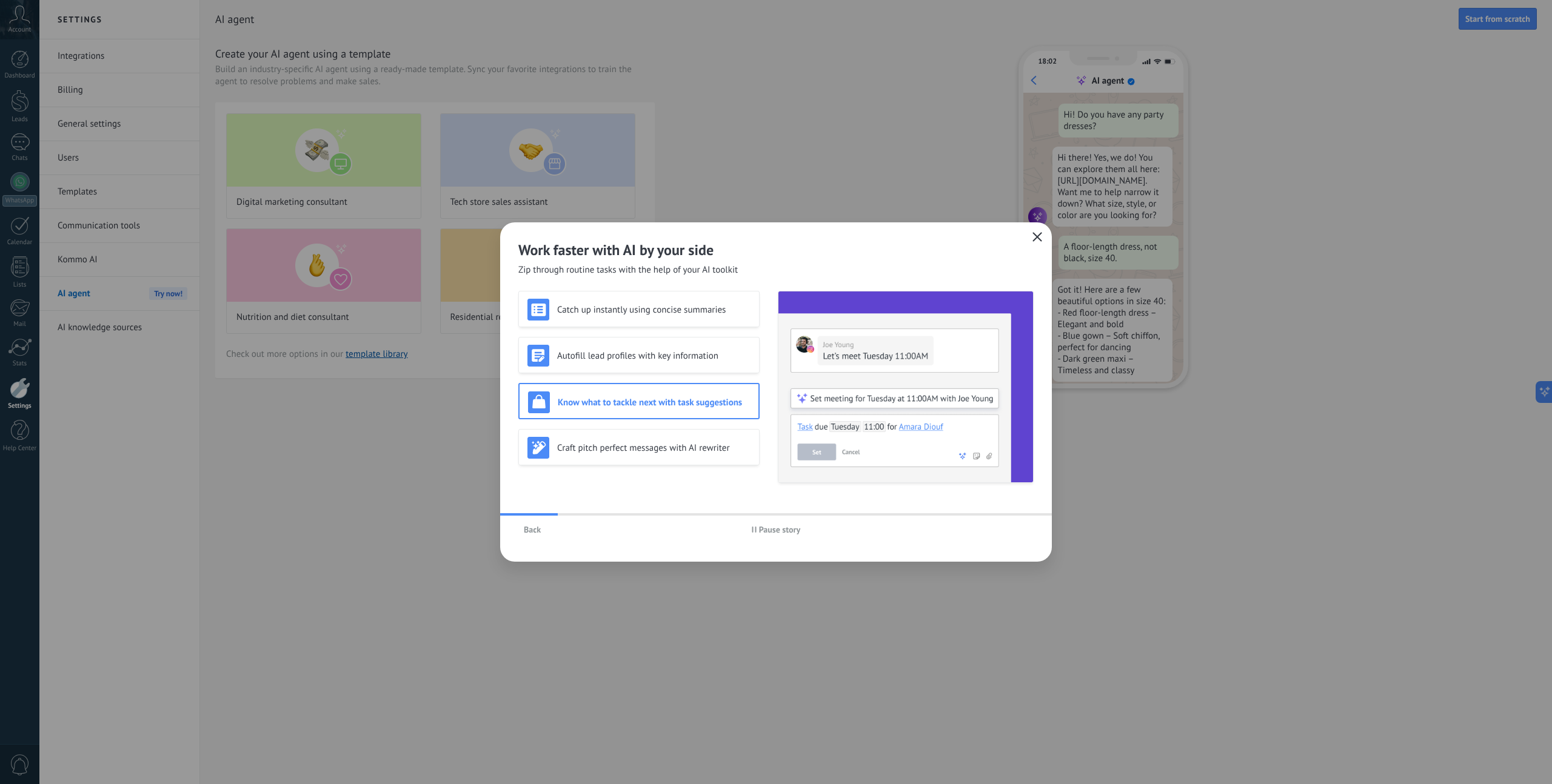
scroll to position [25, 0]
click at [685, 424] on div "Catch up instantly using concise summaries Autofill lead profiles with key info…" at bounding box center [639, 386] width 241 height 192
drag, startPoint x: 680, startPoint y: 430, endPoint x: 688, endPoint y: 456, distance: 27.2
click at [680, 430] on div "Craft pitch perfect messages with AI rewriter" at bounding box center [639, 447] width 241 height 37
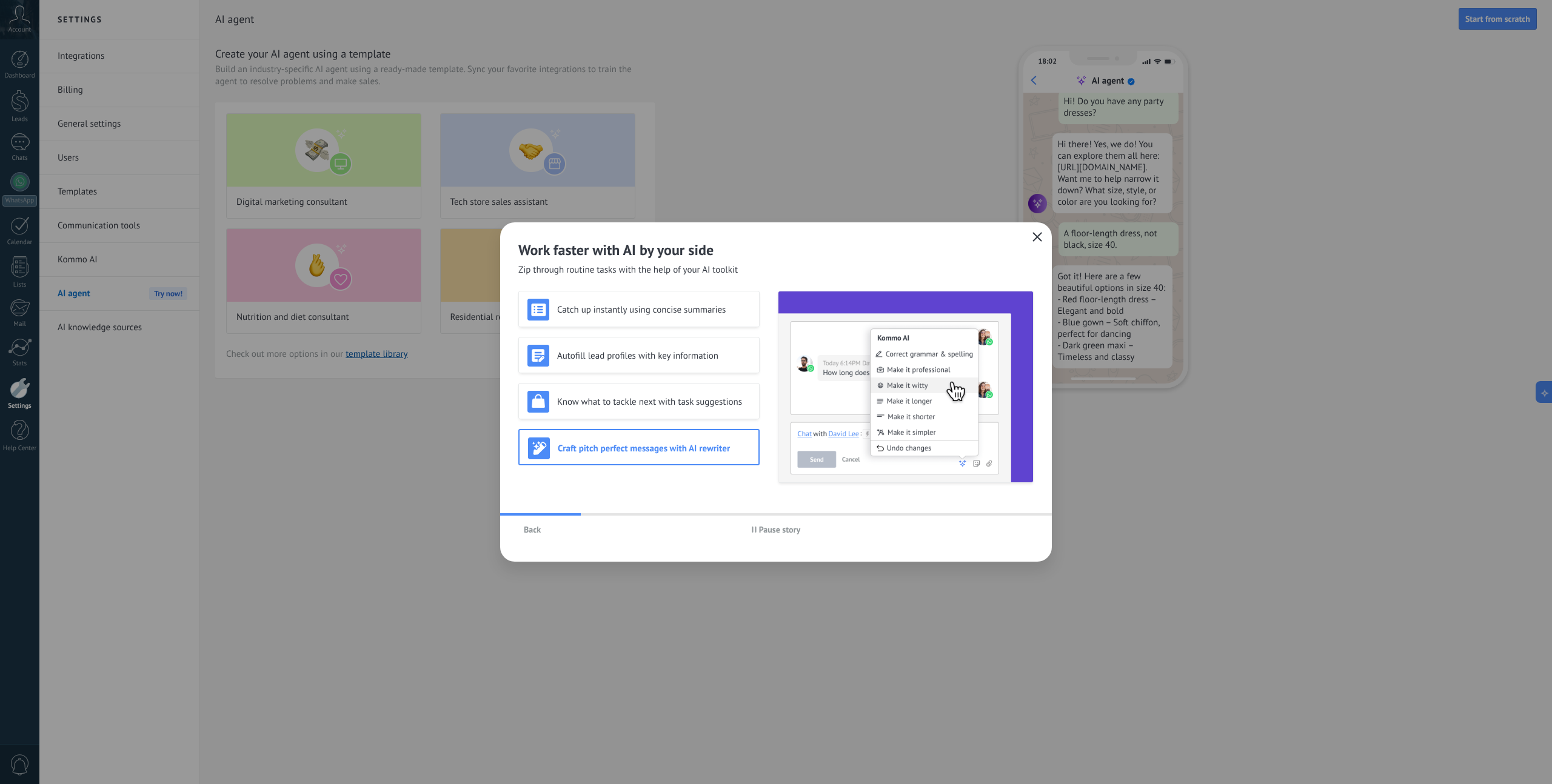
drag, startPoint x: 690, startPoint y: 459, endPoint x: 710, endPoint y: 470, distance: 22.8
click at [690, 459] on div "Craft pitch perfect messages with AI rewriter" at bounding box center [639, 449] width 222 height 21
drag, startPoint x: 1036, startPoint y: 236, endPoint x: 1044, endPoint y: 228, distance: 11.3
click at [1037, 234] on icon "button" at bounding box center [1037, 237] width 10 height 10
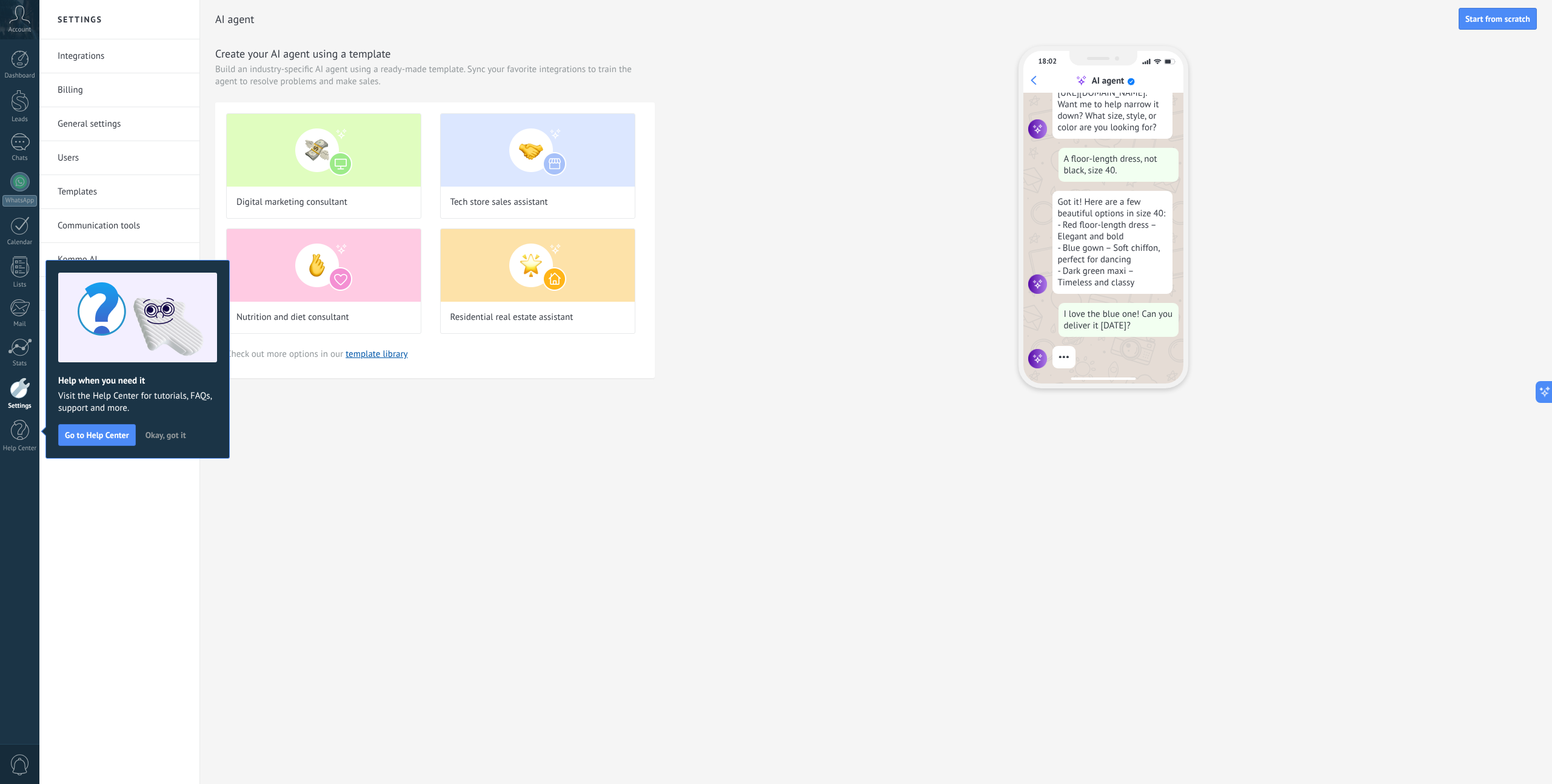
click at [814, 257] on div "Create your AI agent using a template Build an industry-specific AI agent using…" at bounding box center [876, 217] width 1321 height 342
drag, startPoint x: 1101, startPoint y: 141, endPoint x: 1086, endPoint y: 308, distance: 167.7
click at [1087, 310] on div "Hi! Do you have any party dresses? Hi there! Yes, we do! You can explore them a…" at bounding box center [1103, 238] width 160 height 291
drag, startPoint x: 1107, startPoint y: 250, endPoint x: 1162, endPoint y: 174, distance: 93.8
click at [1107, 249] on div "Got it! Here are a few beautiful options in size 40: - Red floor-length dress –…" at bounding box center [1112, 242] width 120 height 103
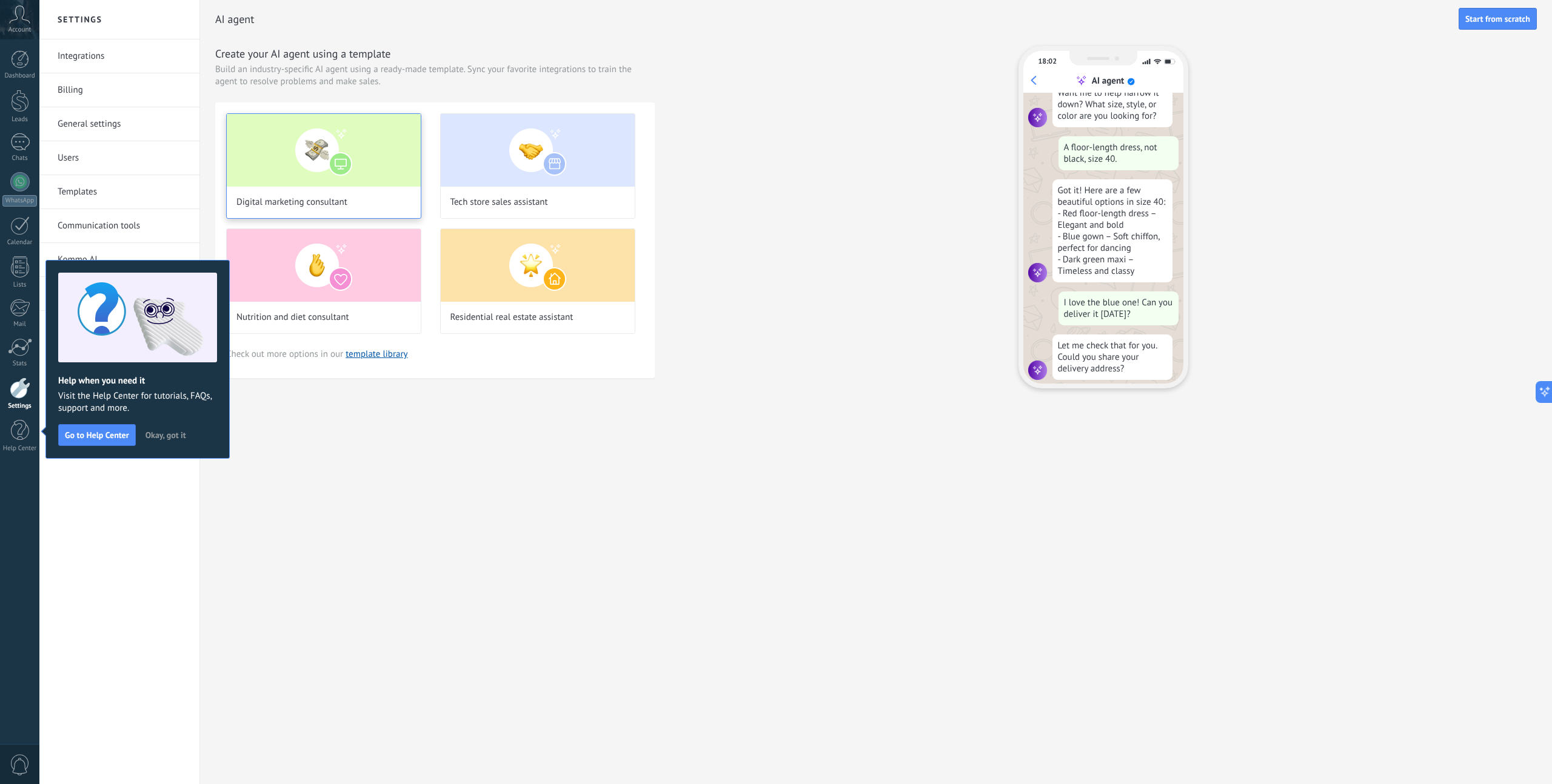
scroll to position [122, 0]
click at [153, 438] on span "Okay, got it" at bounding box center [165, 434] width 40 height 8
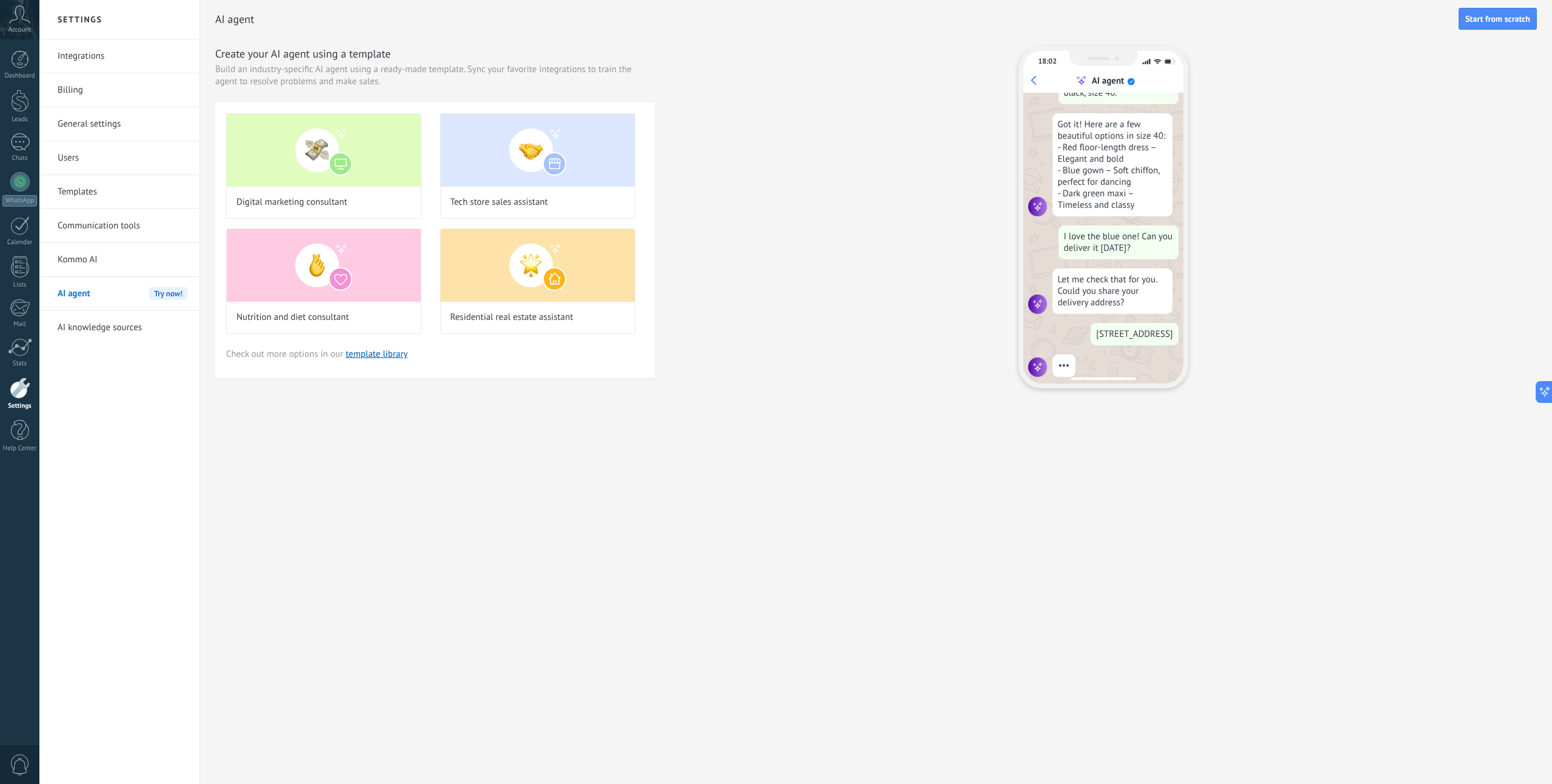
scroll to position [197, 0]
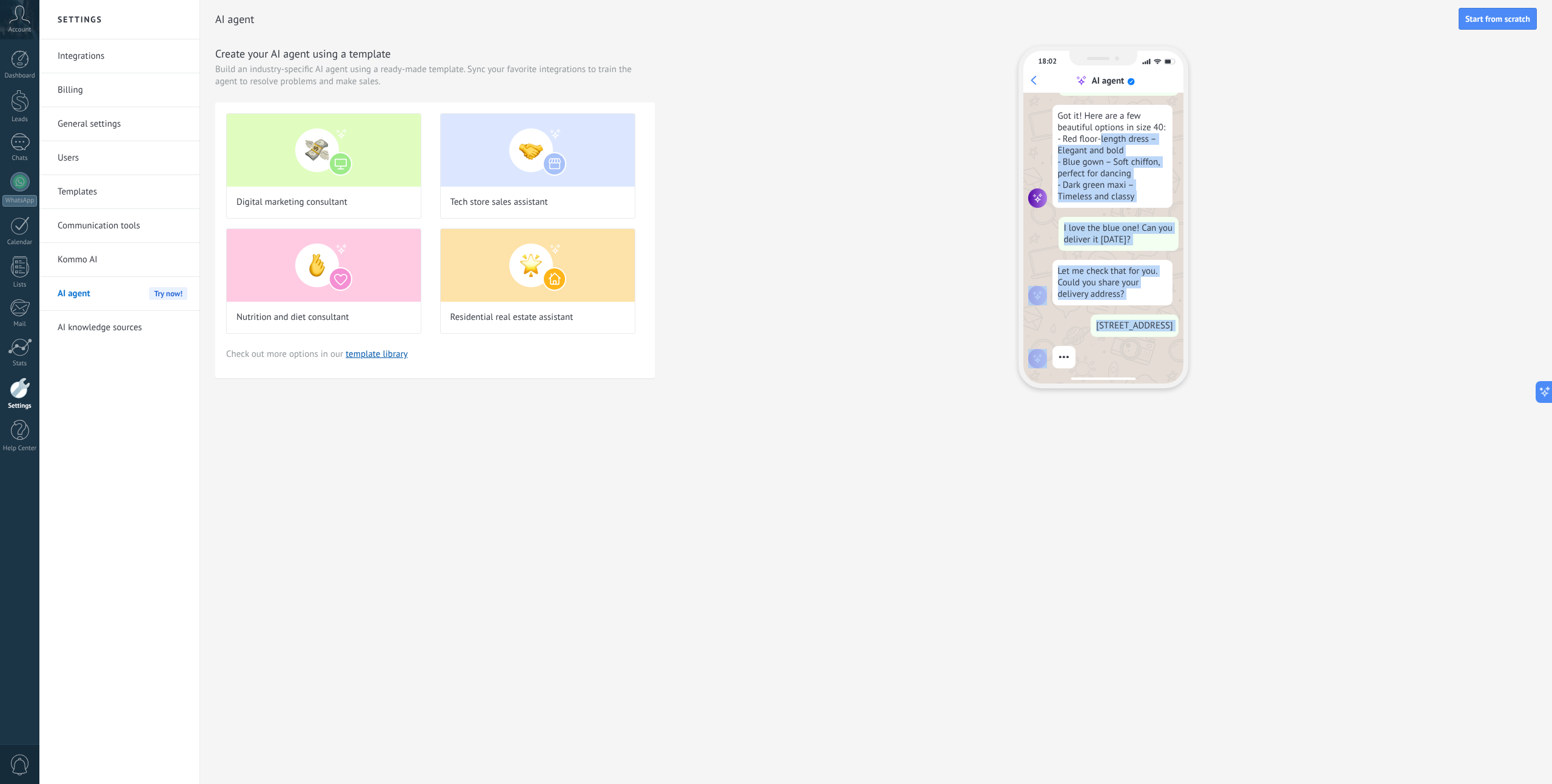
drag, startPoint x: 1109, startPoint y: 350, endPoint x: 1099, endPoint y: 128, distance: 222.2
click at [1099, 129] on div "Hi! Do you have any party dresses? Hi there! Yes, we do! You can explore them a…" at bounding box center [1103, 238] width 160 height 291
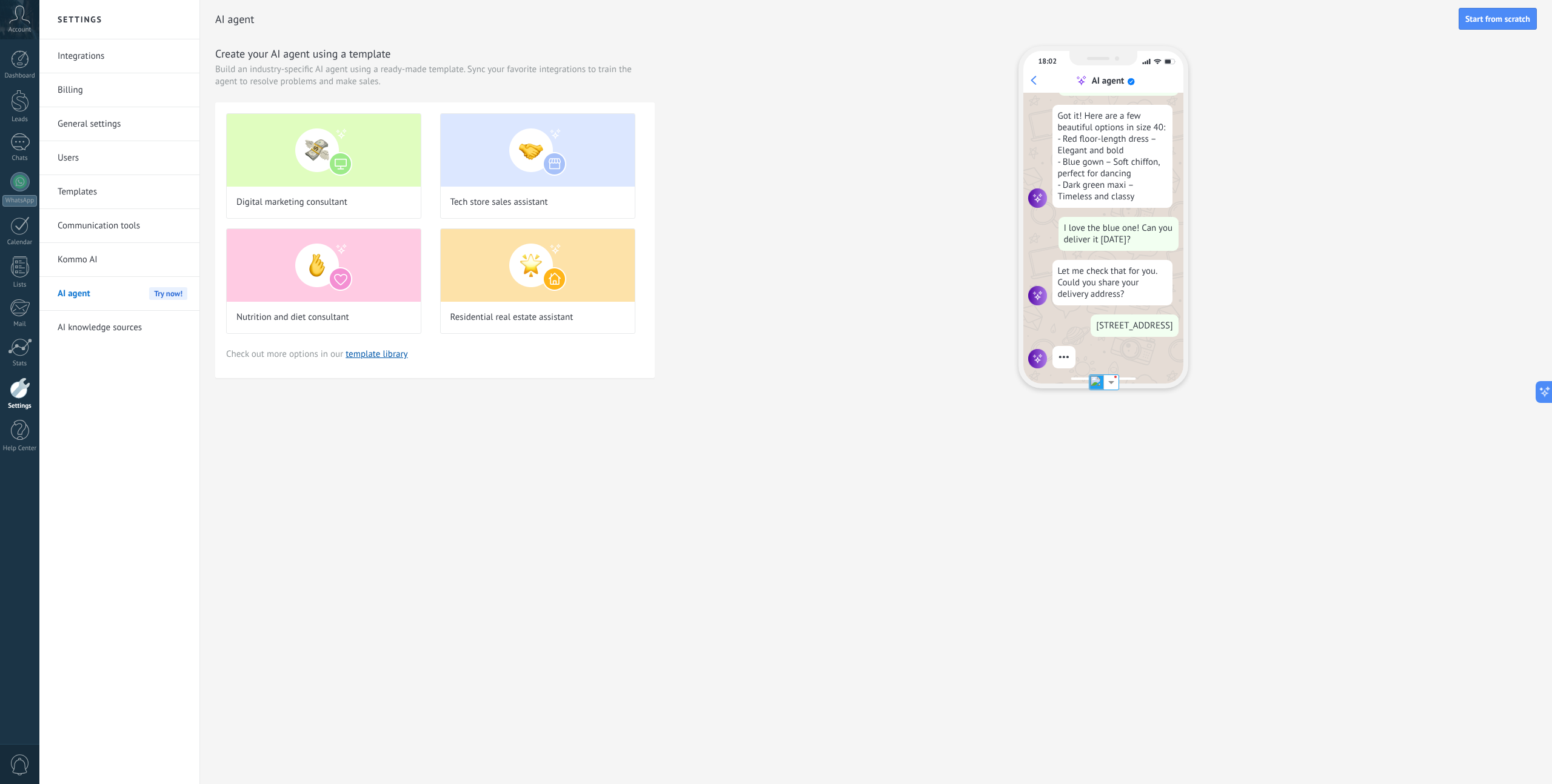
click at [1126, 105] on div "Got it! Here are a few beautiful options in size 40: - Red floor-length dress –…" at bounding box center [1112, 156] width 120 height 103
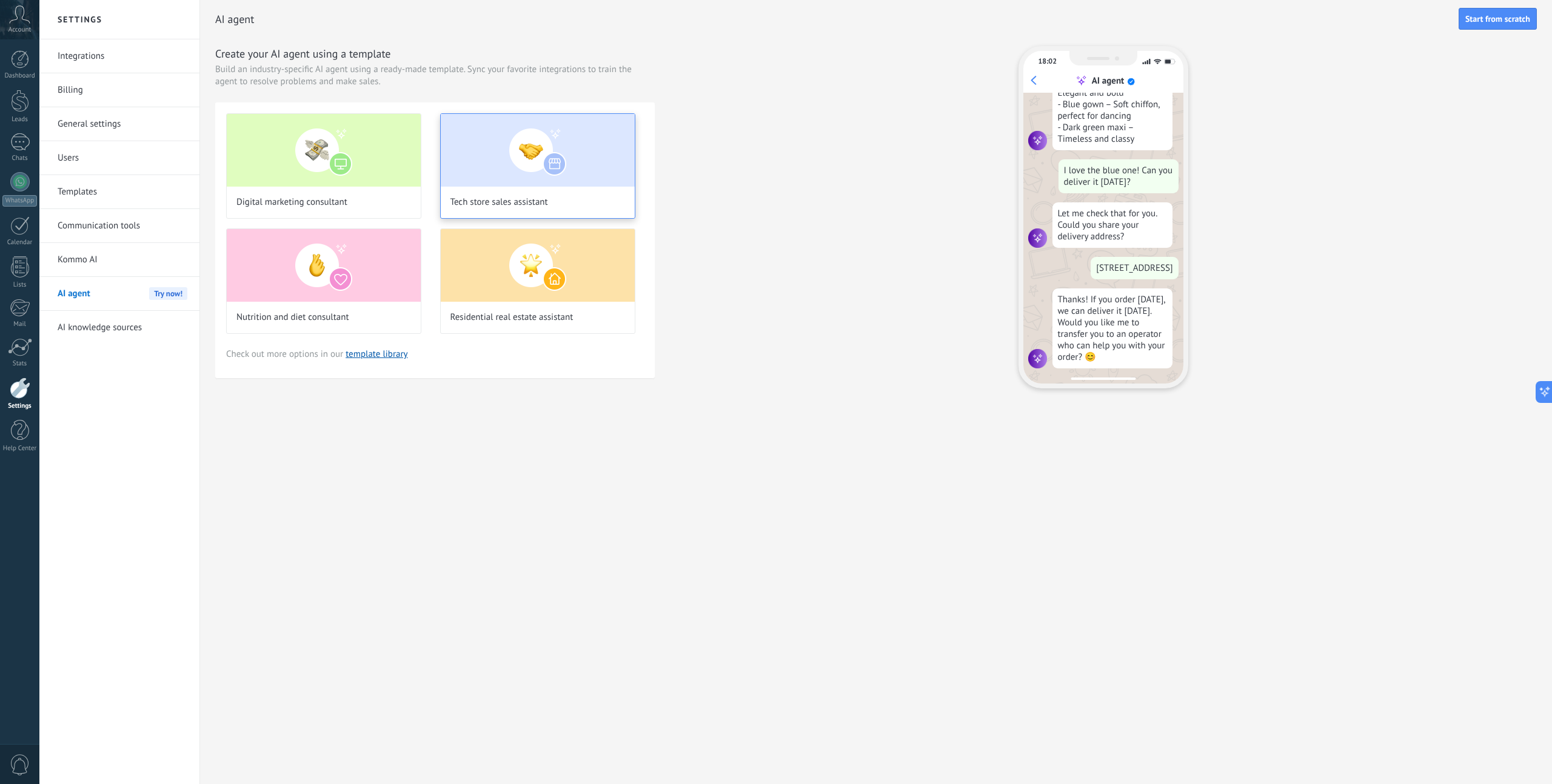
scroll to position [258, 0]
click at [547, 291] on img at bounding box center [537, 265] width 194 height 72
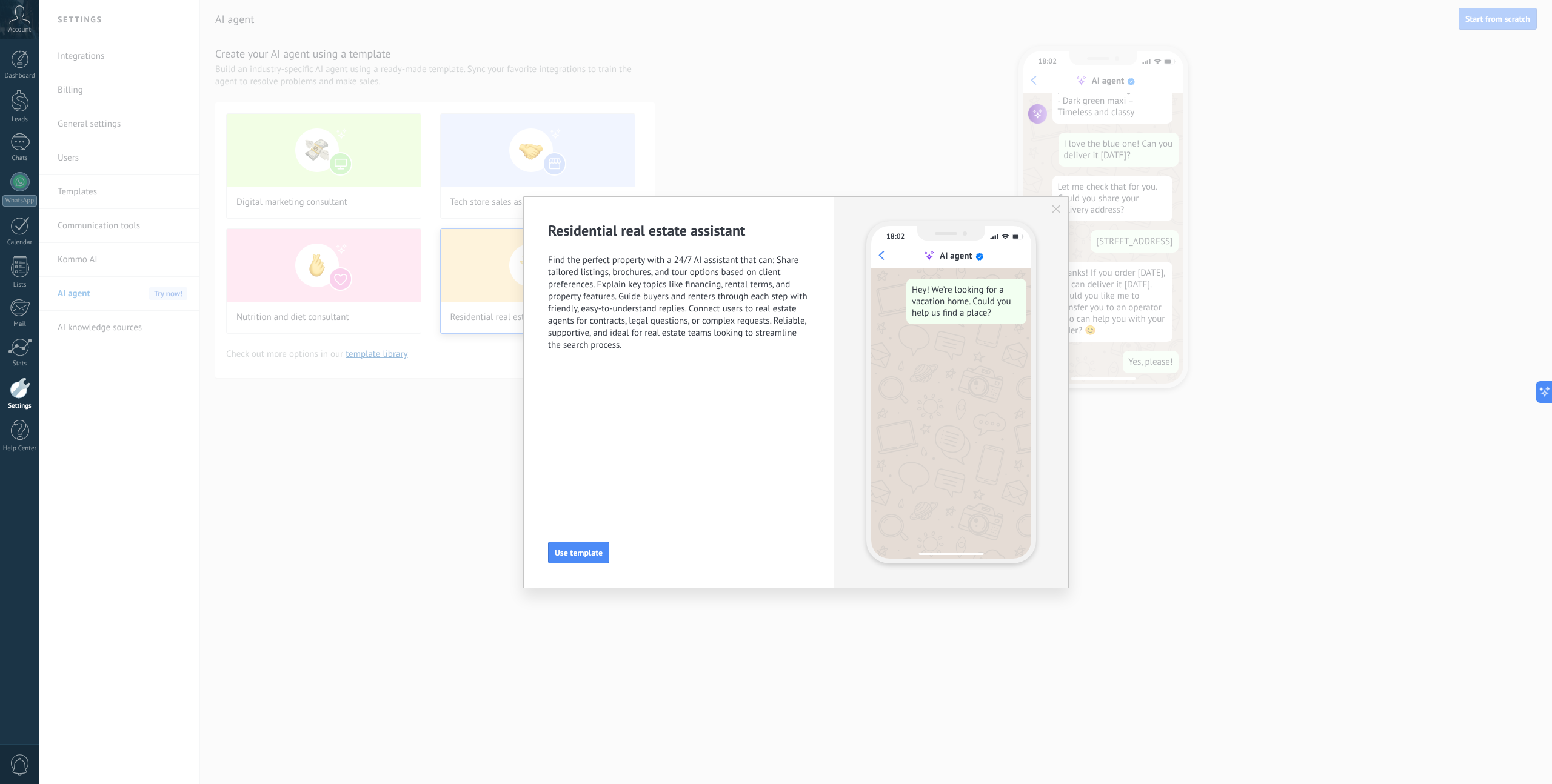
scroll to position [290, 0]
click at [592, 549] on span "Use template" at bounding box center [578, 552] width 48 height 8
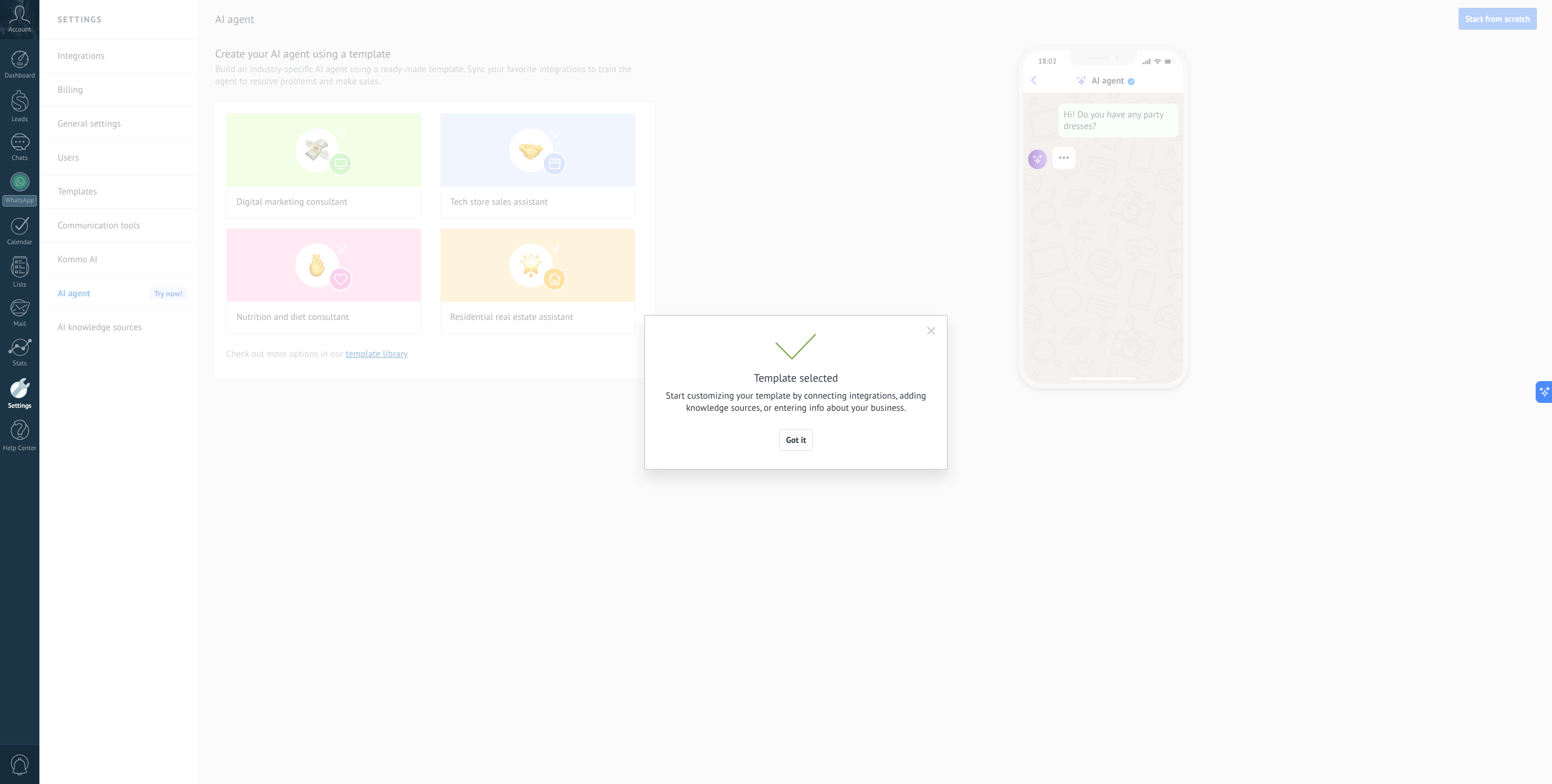
click at [801, 442] on span "Got it" at bounding box center [796, 440] width 20 height 8
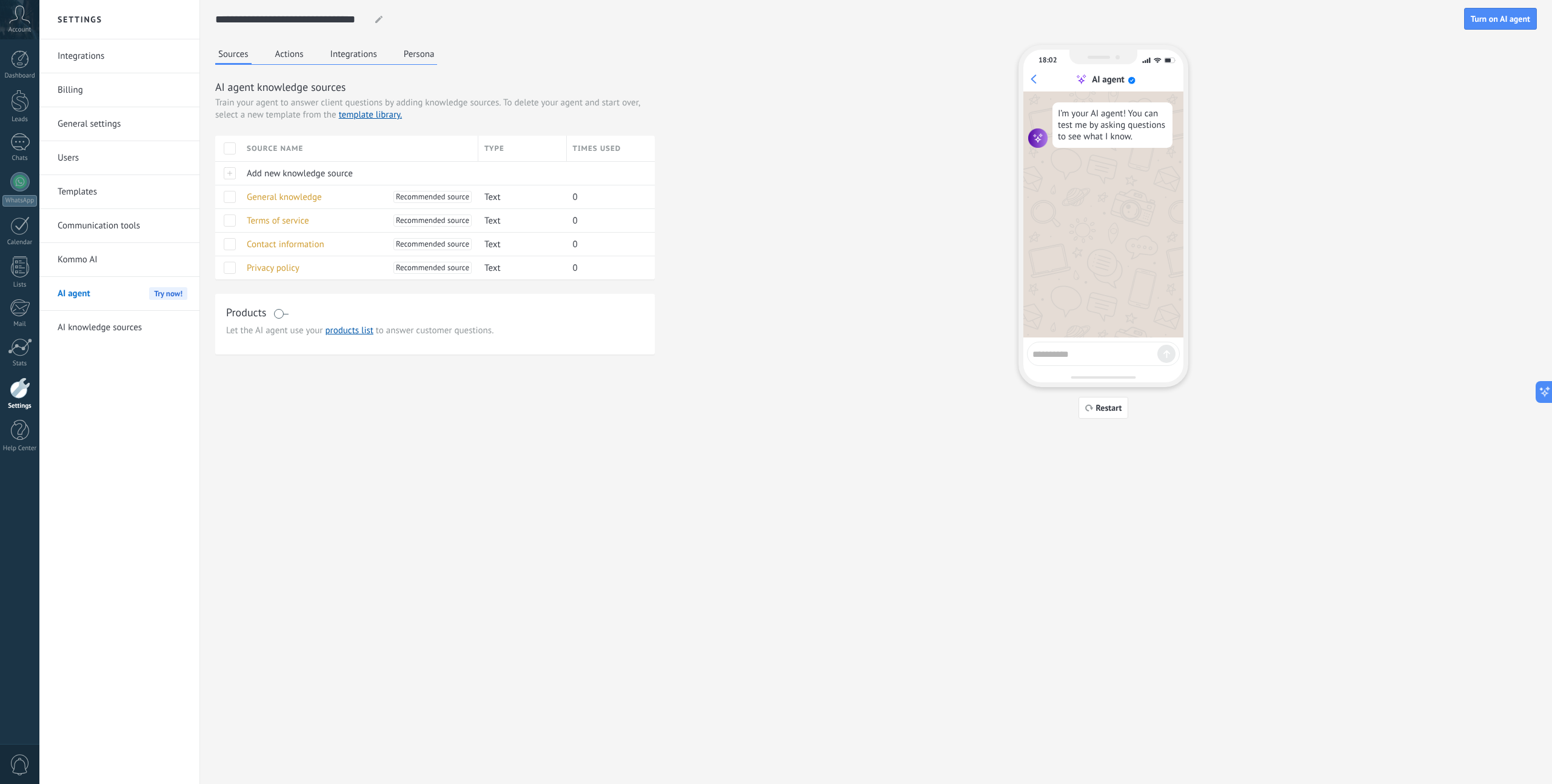
click at [982, 216] on div "Sources Actions Integrations Persona AI agent knowledge sources Train your agen…" at bounding box center [876, 232] width 1321 height 374
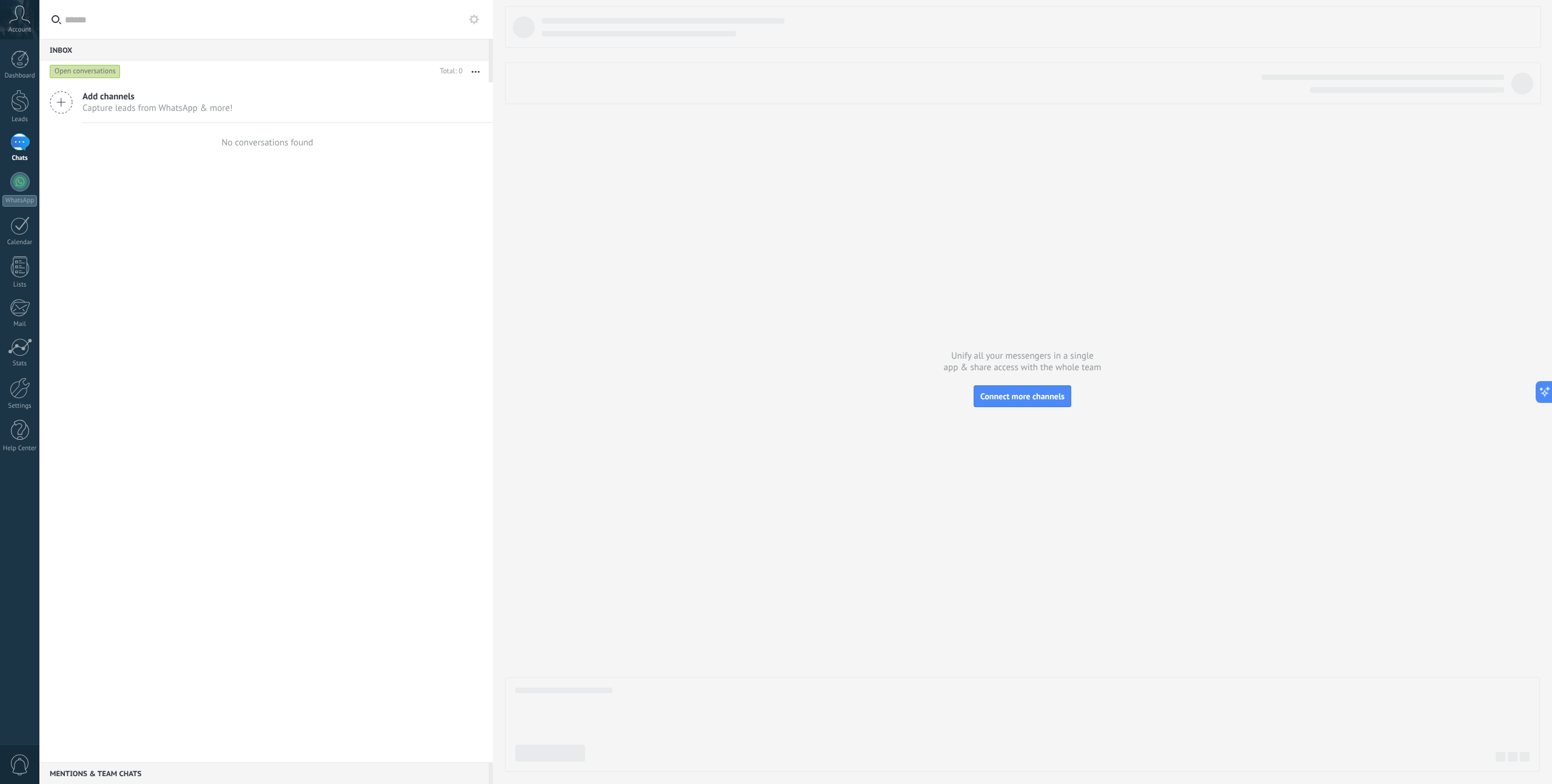
click at [25, 151] on div at bounding box center [21, 142] width 20 height 18
click at [149, 105] on span "Capture leads from WhatsApp & more!" at bounding box center [157, 108] width 150 height 12
click at [90, 102] on div "Inbox 0 Open conversations Total: 0 Mute Multiple actions Sort Newest Longest w…" at bounding box center [266, 392] width 453 height 784
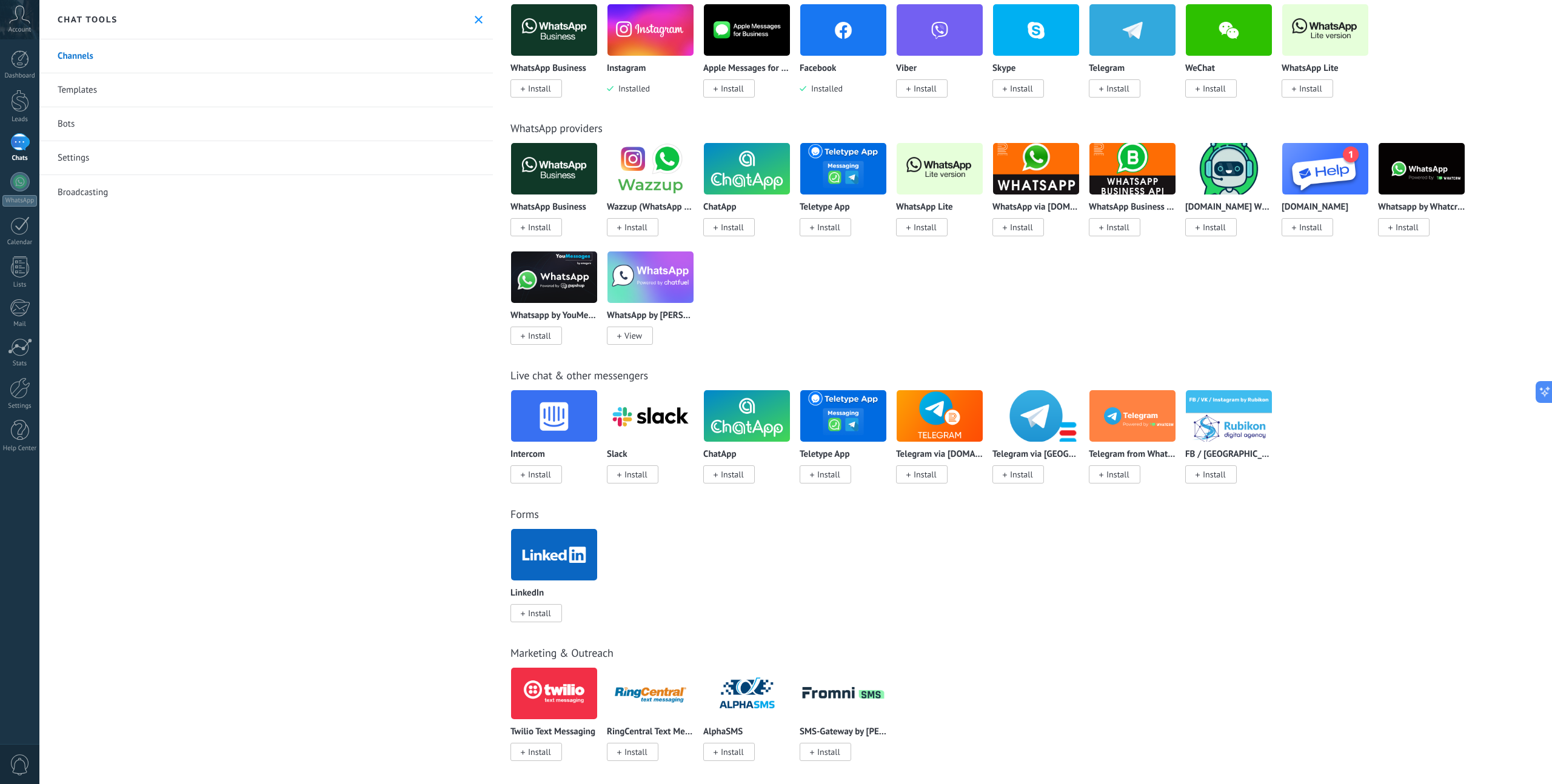
scroll to position [248, 0]
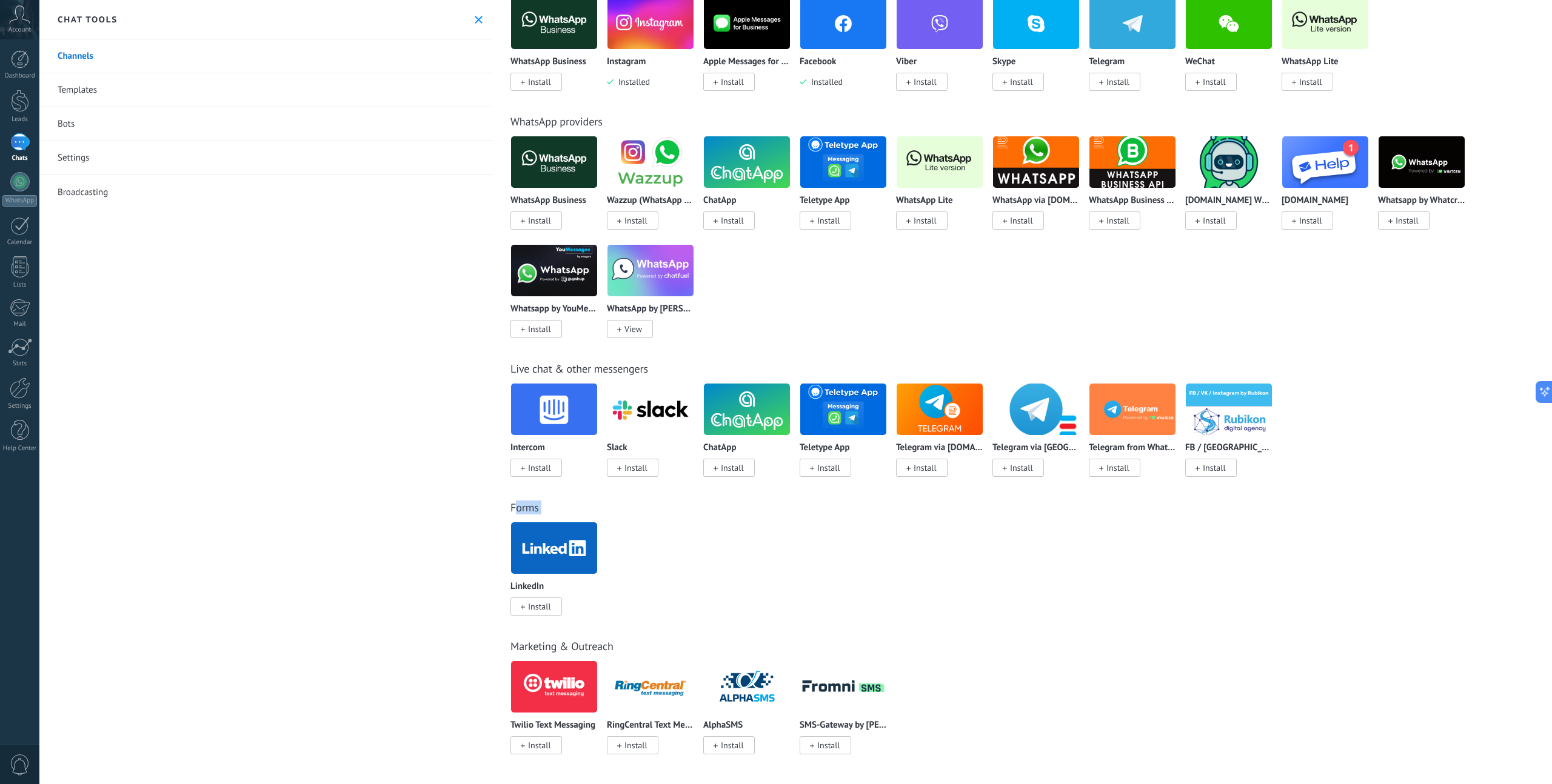
drag, startPoint x: 518, startPoint y: 510, endPoint x: 559, endPoint y: 518, distance: 41.8
click at [569, 517] on div "Forms LinkedIn Install" at bounding box center [1022, 545] width 1051 height 139
click at [535, 514] on link "Forms" at bounding box center [525, 508] width 29 height 14
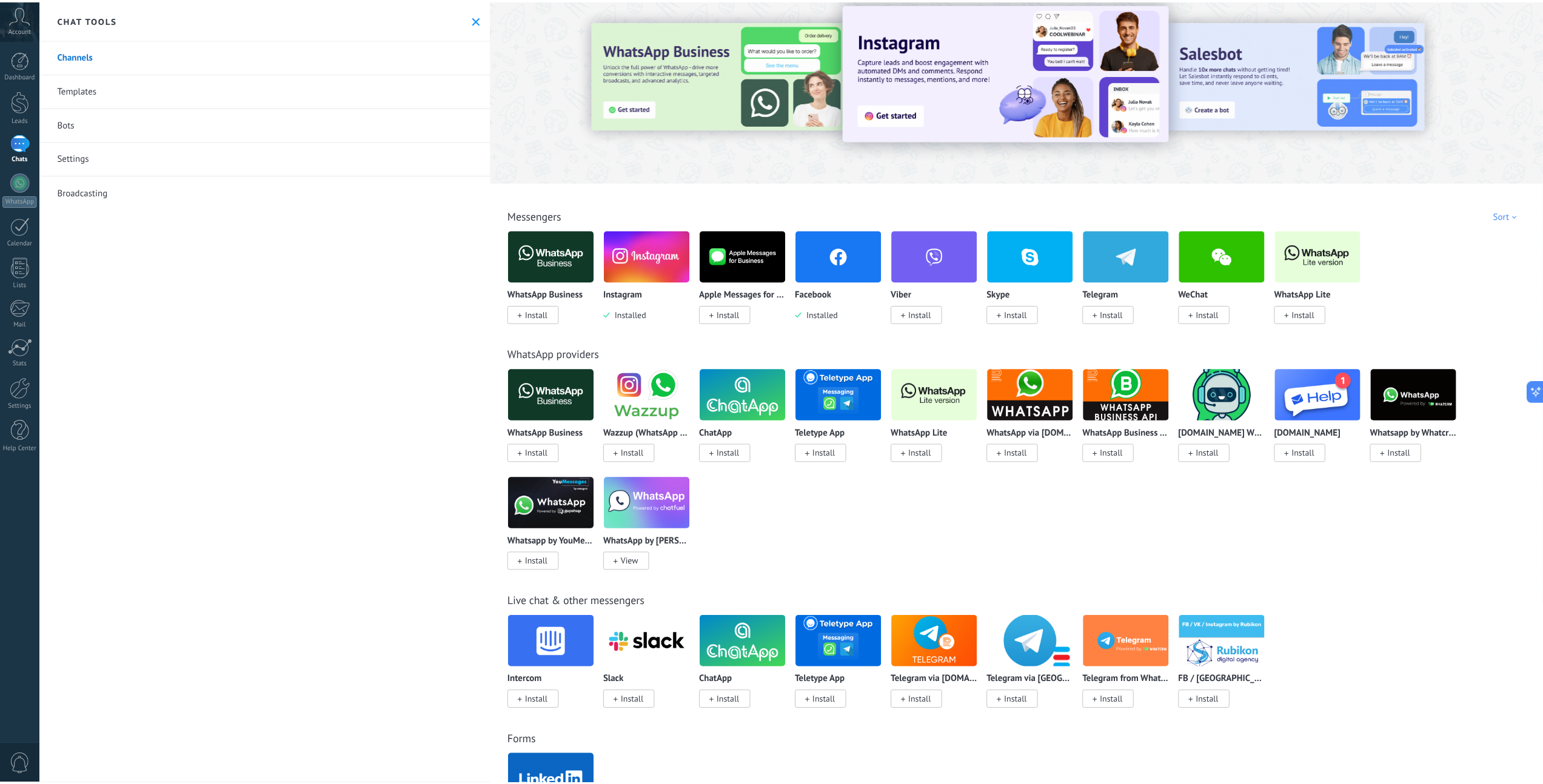
scroll to position [0, 0]
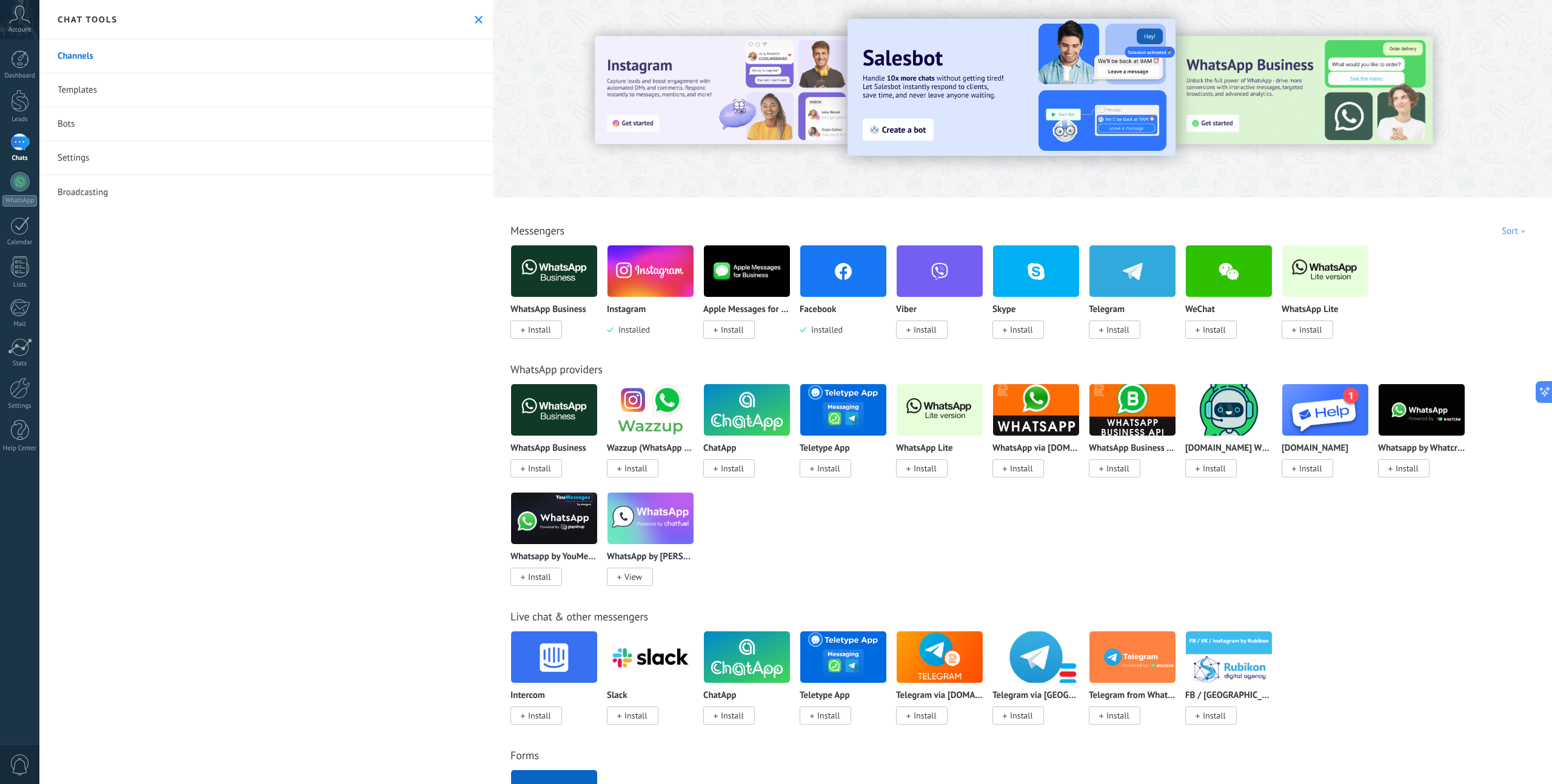
click at [541, 332] on span "Install" at bounding box center [540, 330] width 23 height 11
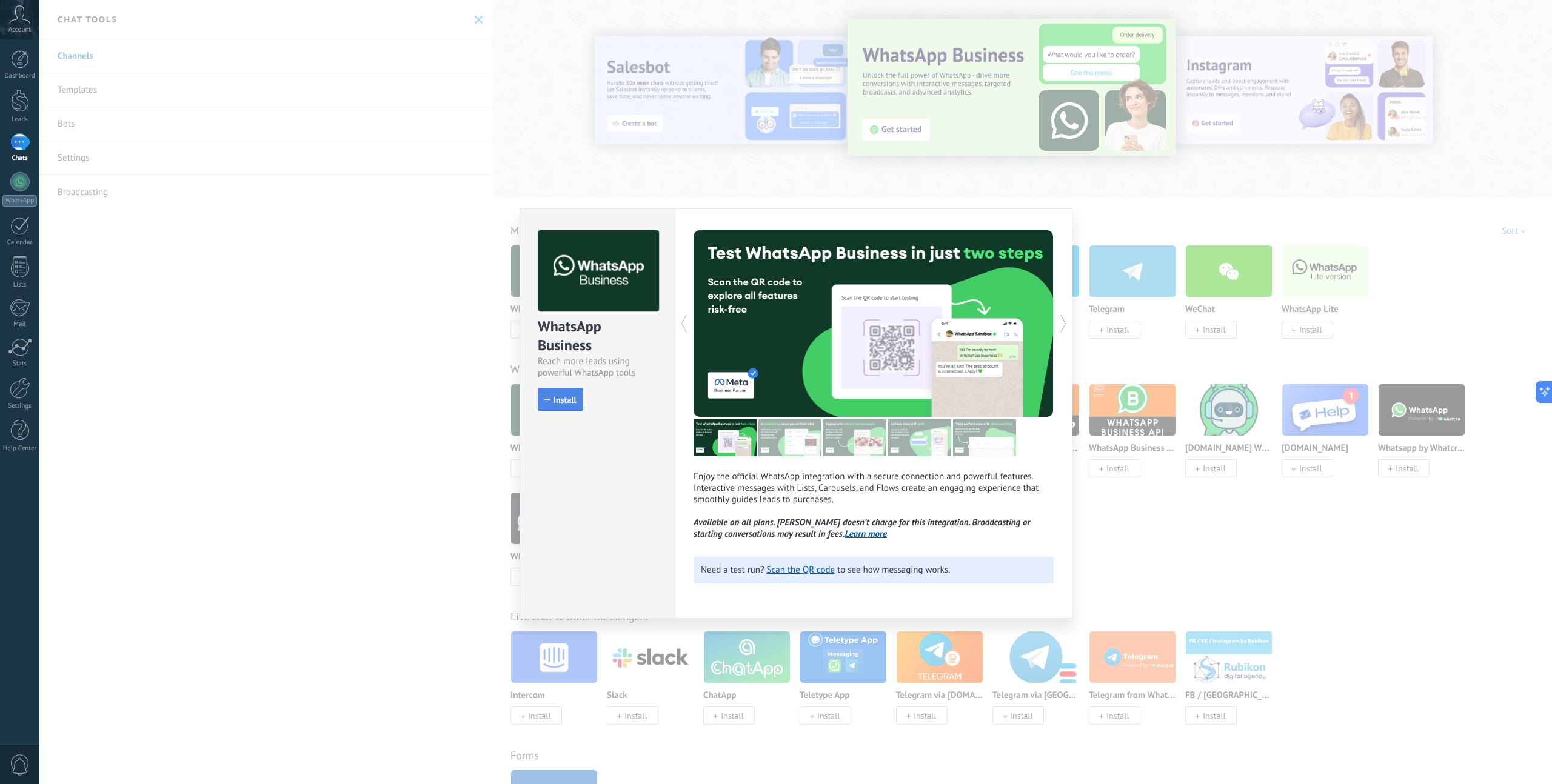
click at [566, 402] on span "Install" at bounding box center [565, 400] width 23 height 8
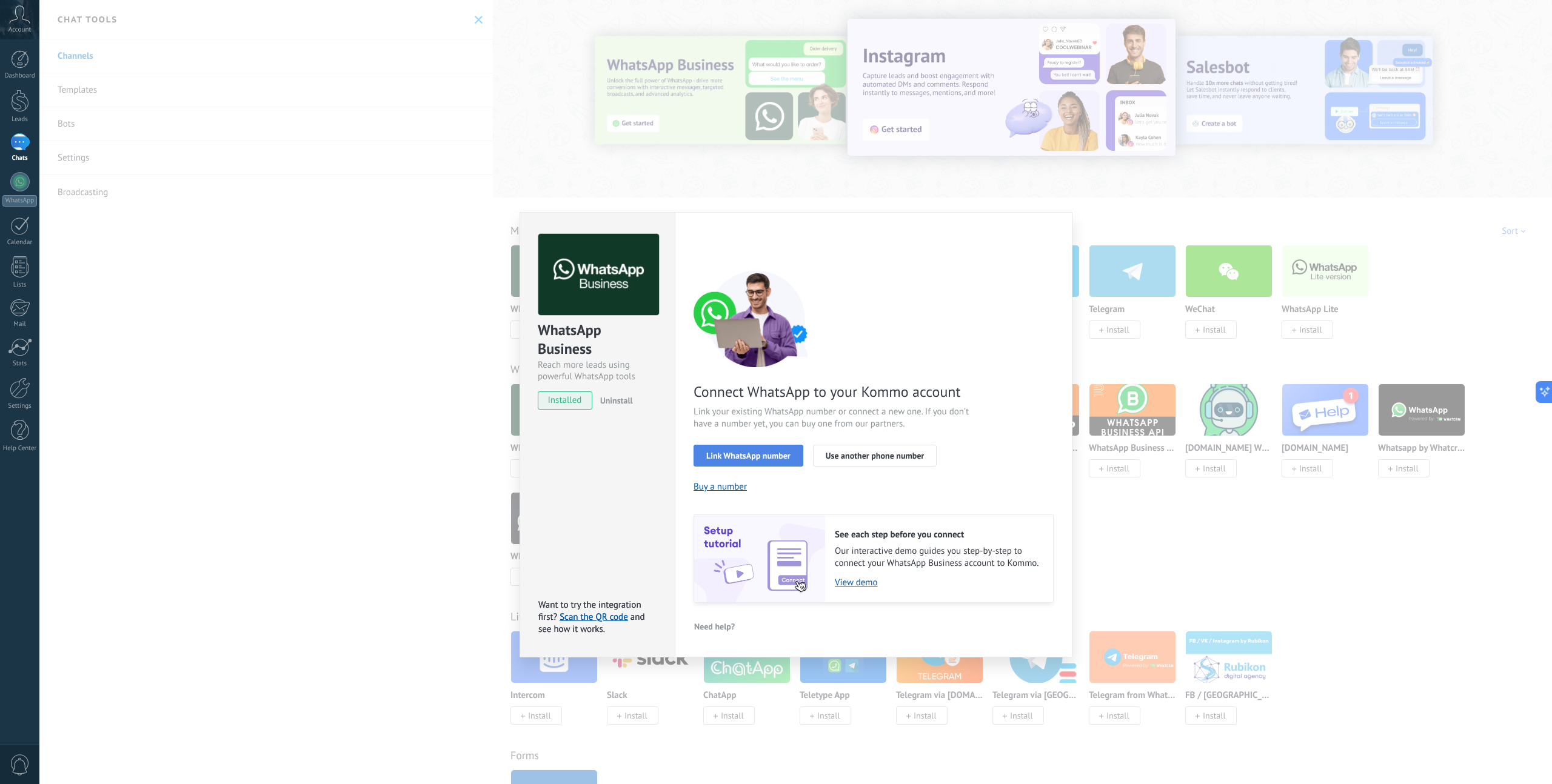
click at [780, 455] on span "Link WhatsApp number" at bounding box center [748, 455] width 84 height 8
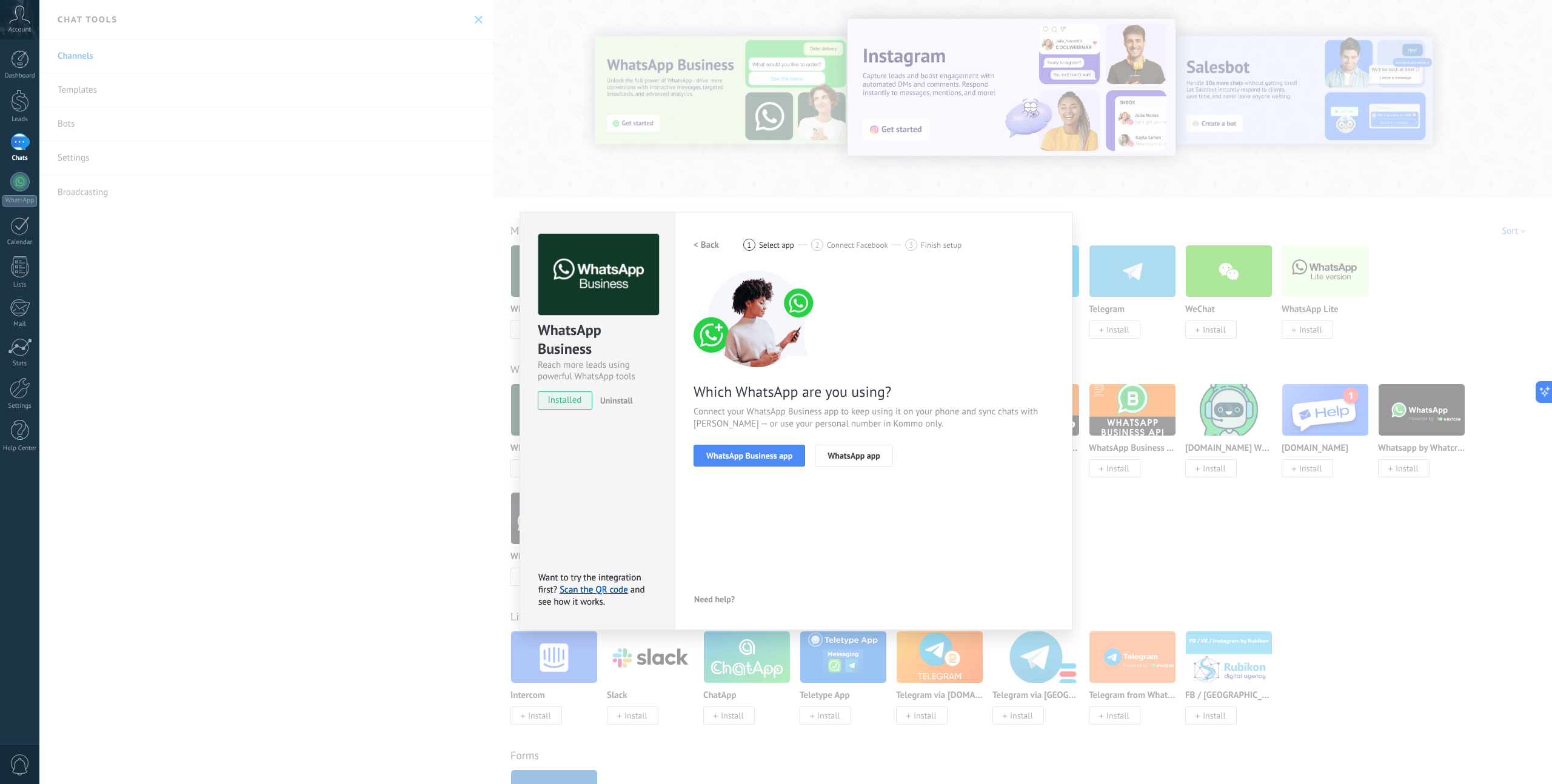
click at [879, 248] on span "Connect Facebook" at bounding box center [857, 245] width 61 height 9
click at [791, 460] on span "WhatsApp Business app" at bounding box center [749, 455] width 86 height 8
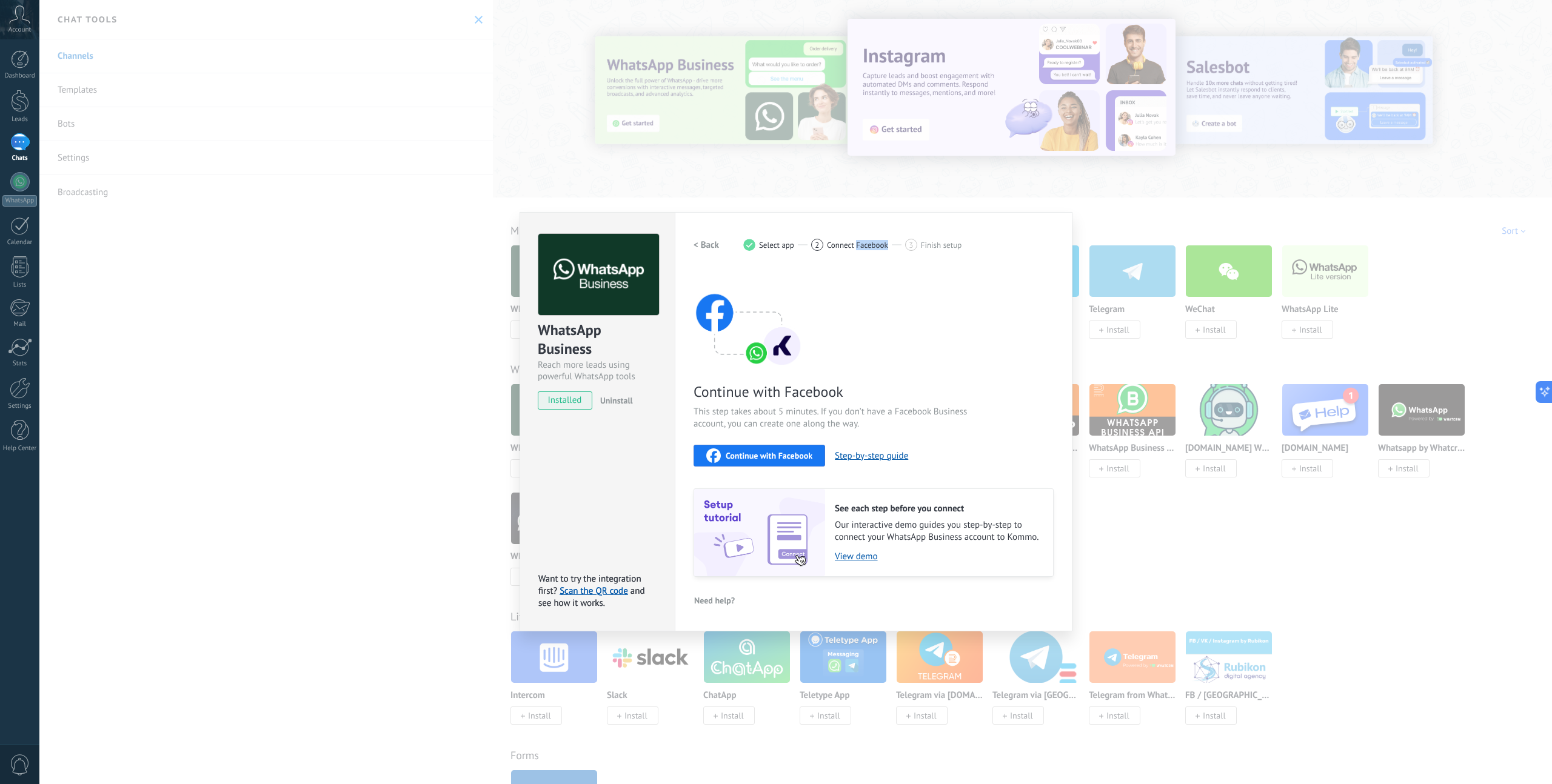
click at [791, 460] on span "Continue with Facebook" at bounding box center [769, 455] width 87 height 8
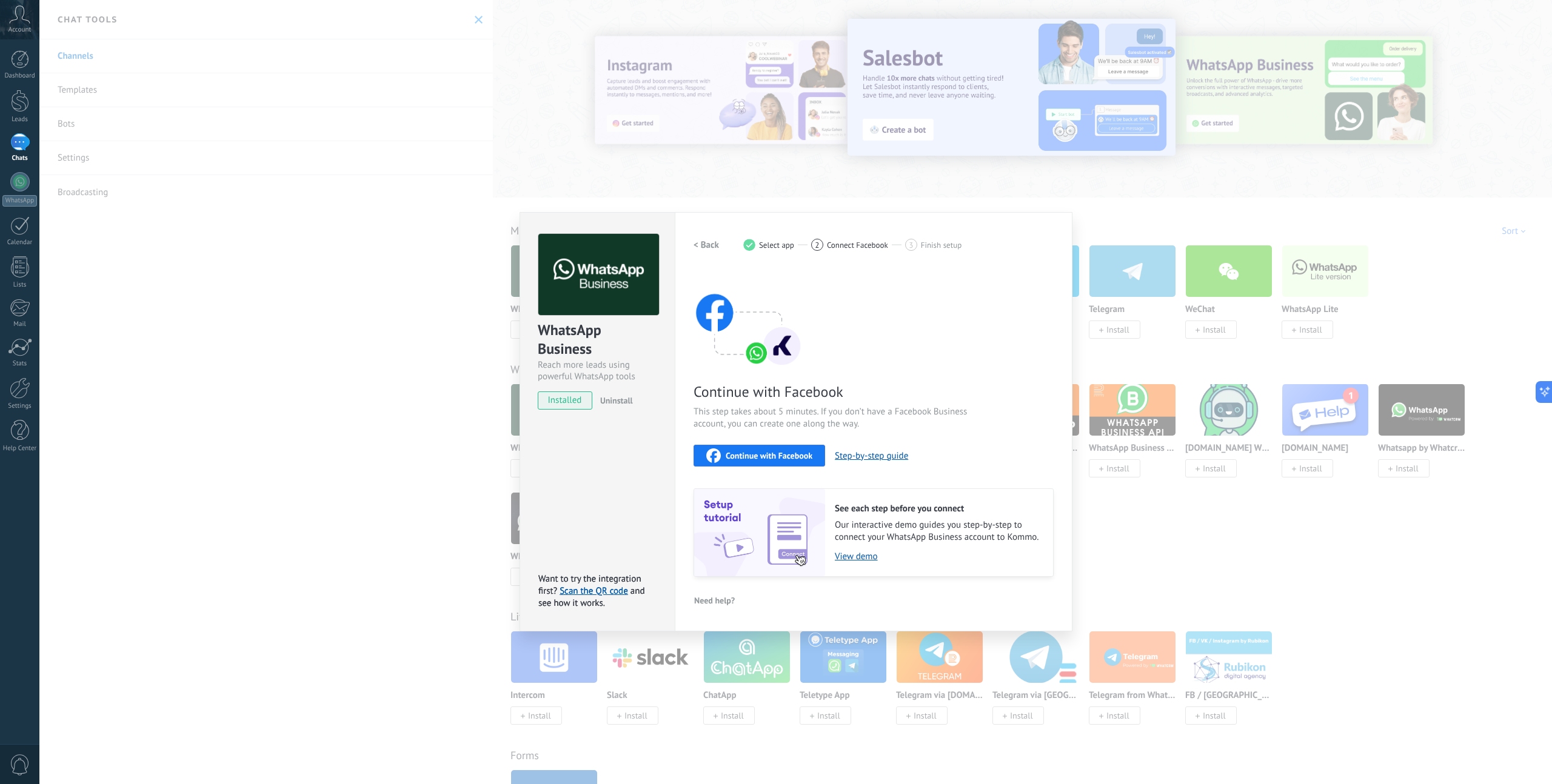
click at [983, 191] on div "WhatsApp Business Reach more leads using powerful WhatsApp tools installed Unin…" at bounding box center [796, 392] width 1513 height 784
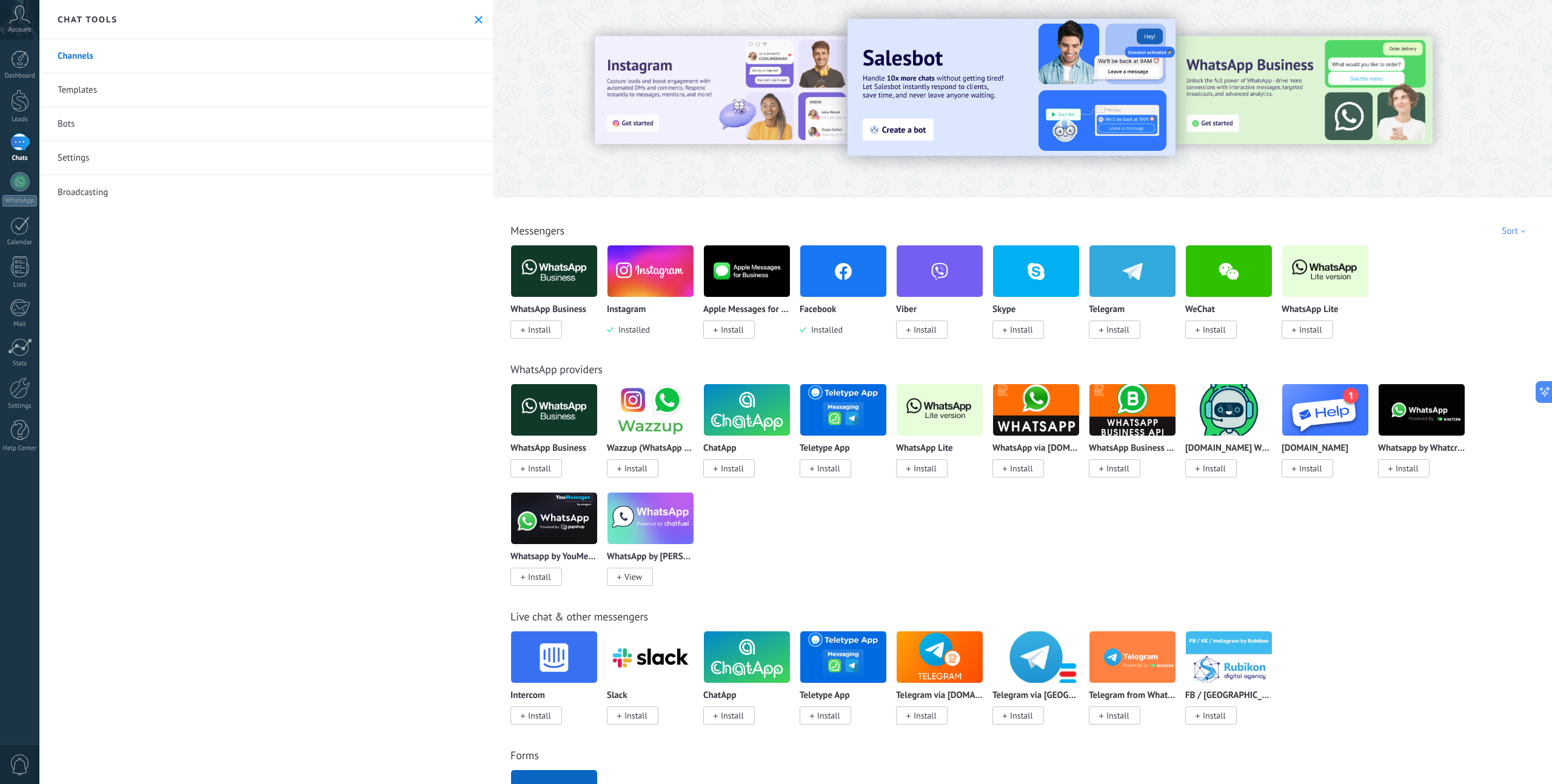
click at [128, 92] on link "Templates" at bounding box center [266, 90] width 453 height 34
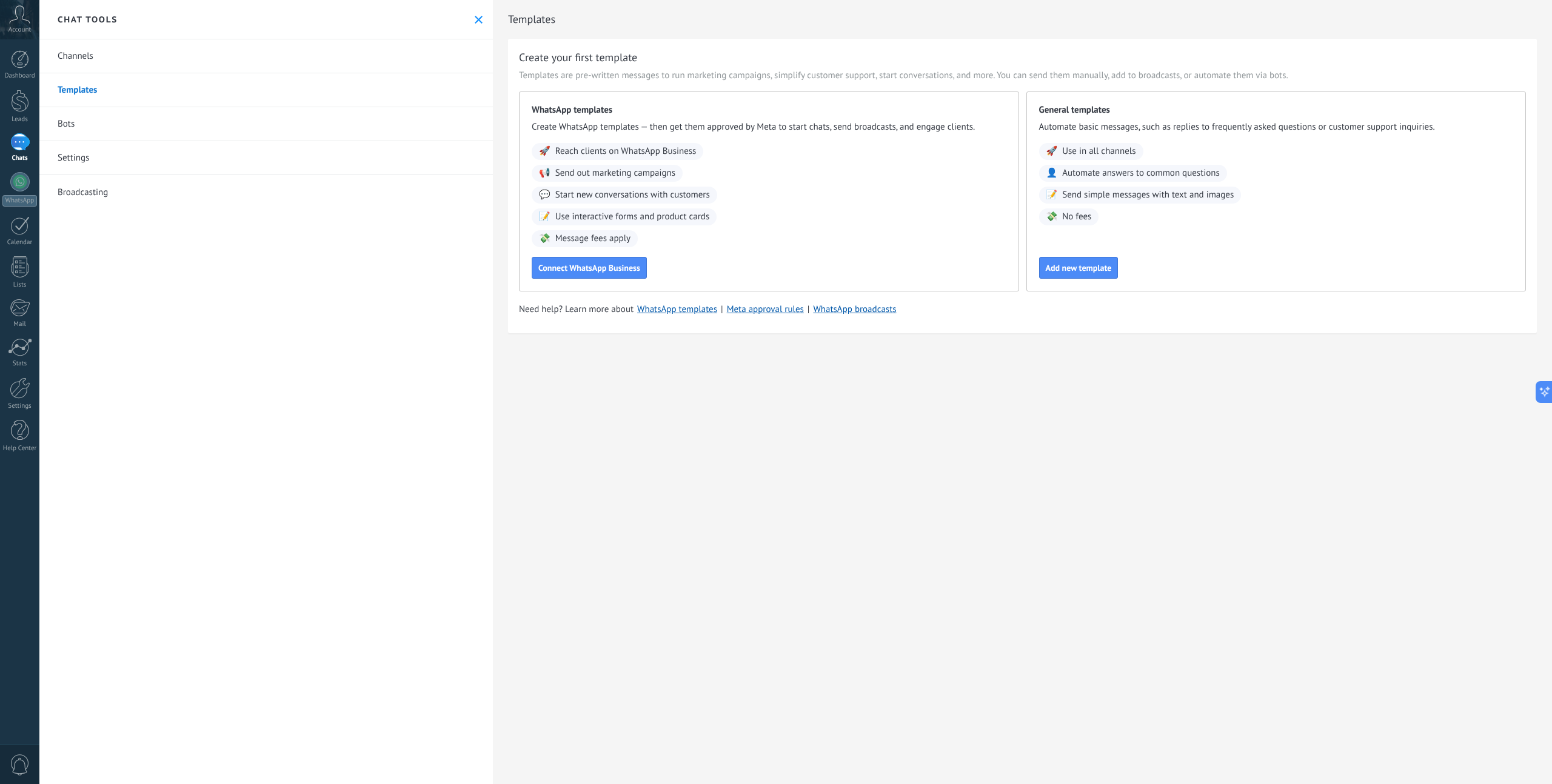
click at [479, 18] on button at bounding box center [479, 20] width 11 height 11
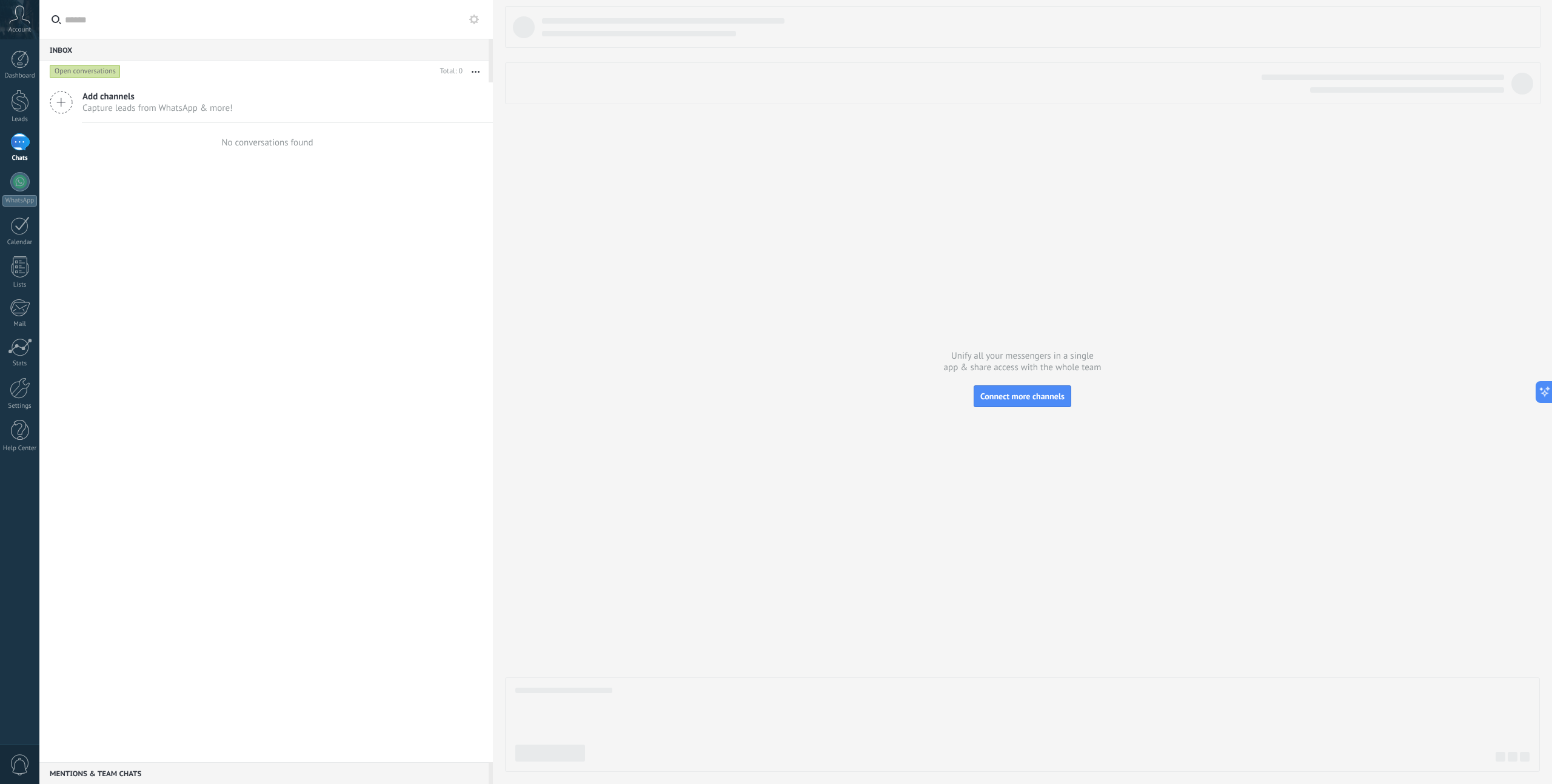
click at [472, 72] on button "button" at bounding box center [475, 72] width 26 height 21
click at [471, 73] on button "button" at bounding box center [475, 72] width 26 height 21
click at [16, 107] on div at bounding box center [20, 100] width 18 height 22
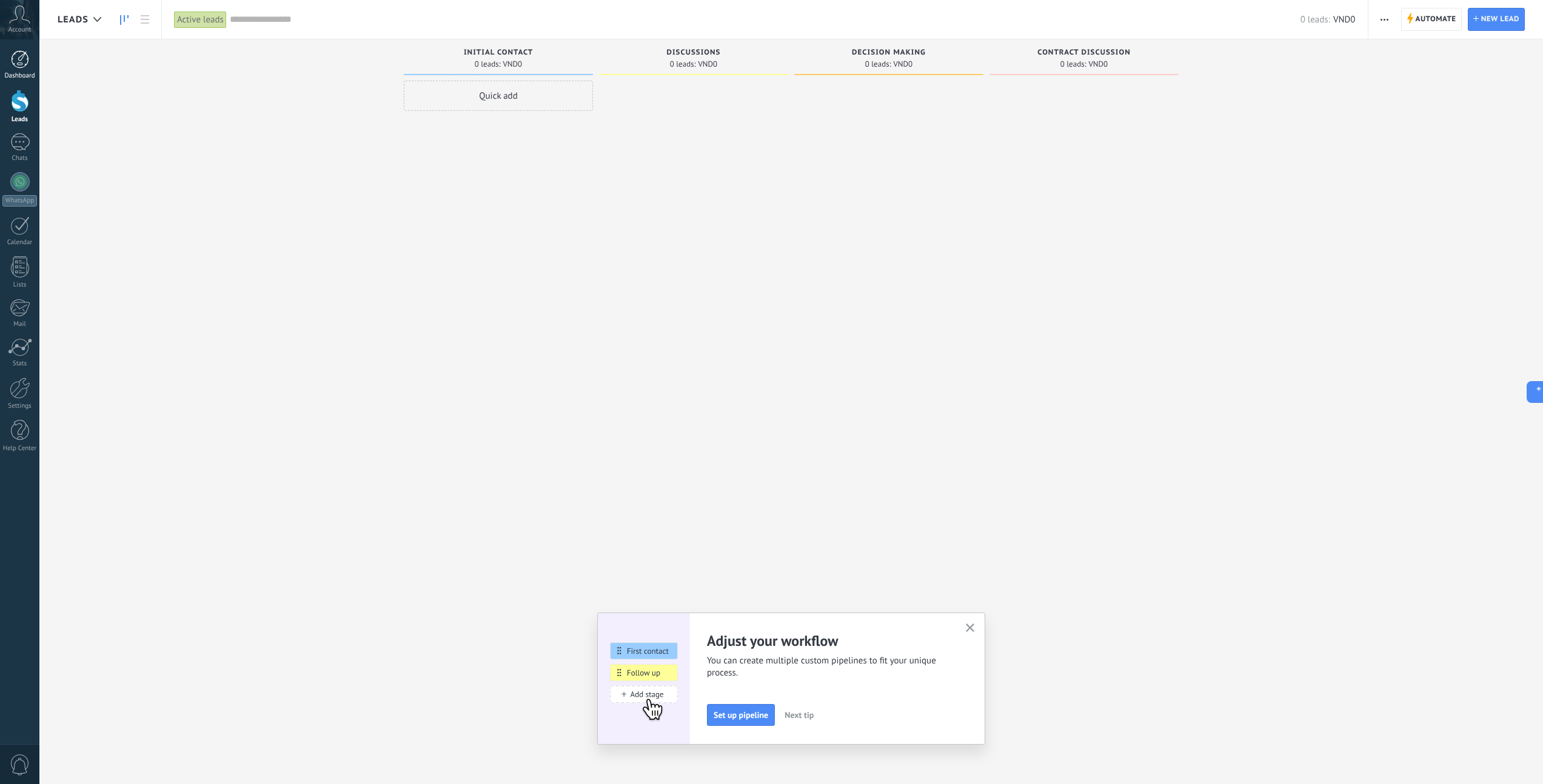
click at [25, 62] on div at bounding box center [20, 59] width 18 height 18
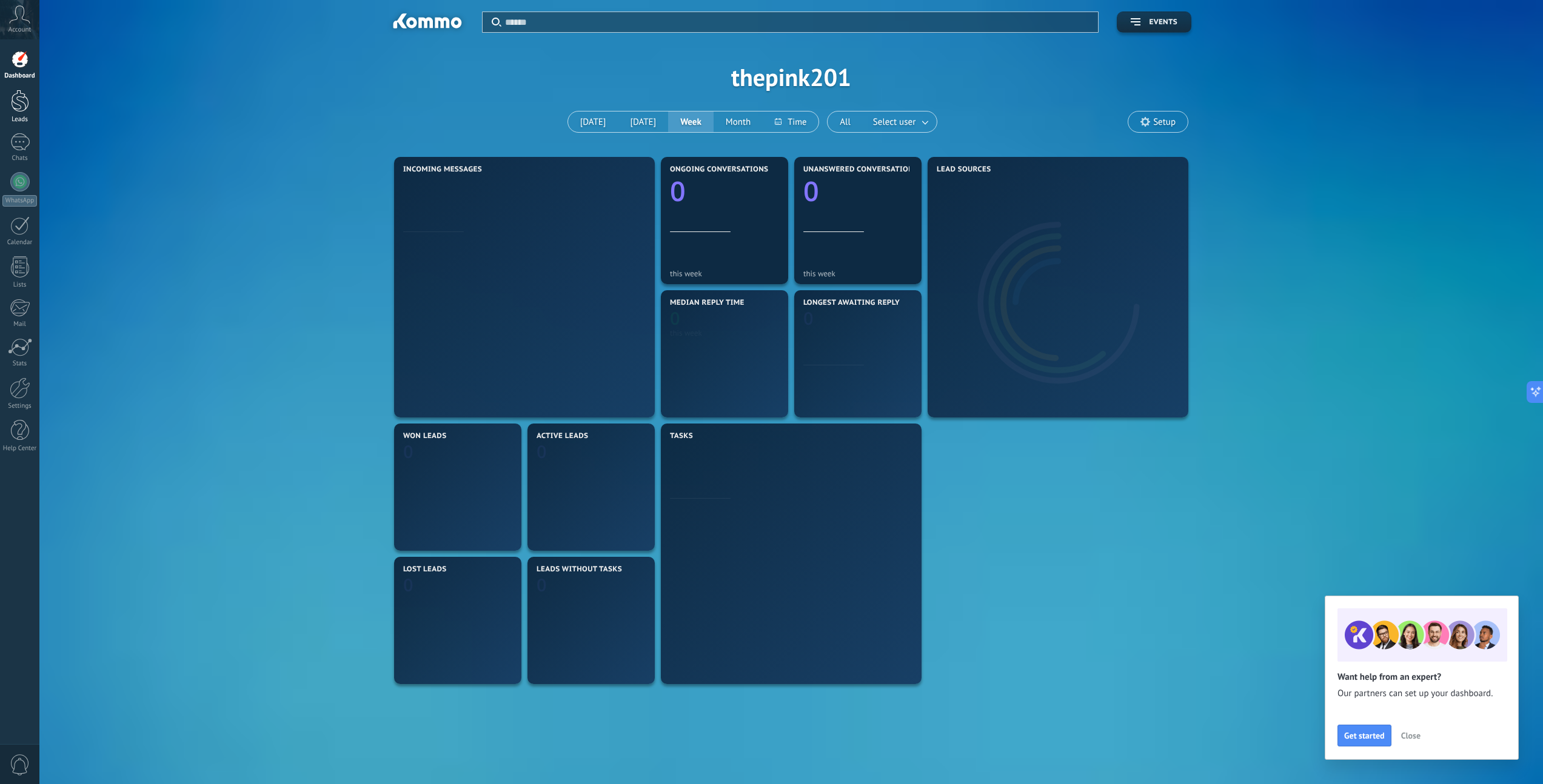
click at [26, 104] on div at bounding box center [20, 100] width 18 height 22
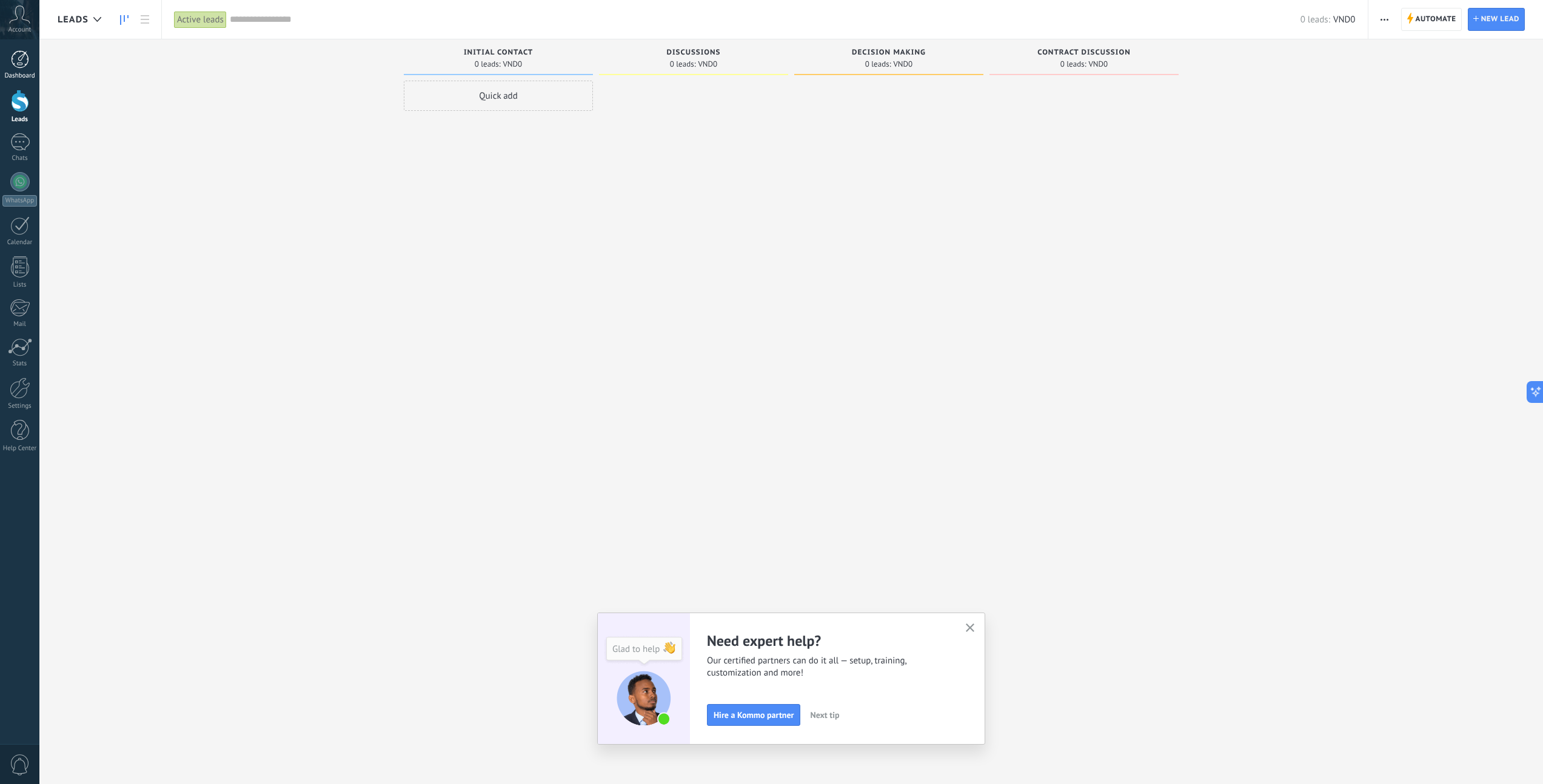
click at [28, 61] on div at bounding box center [20, 59] width 18 height 18
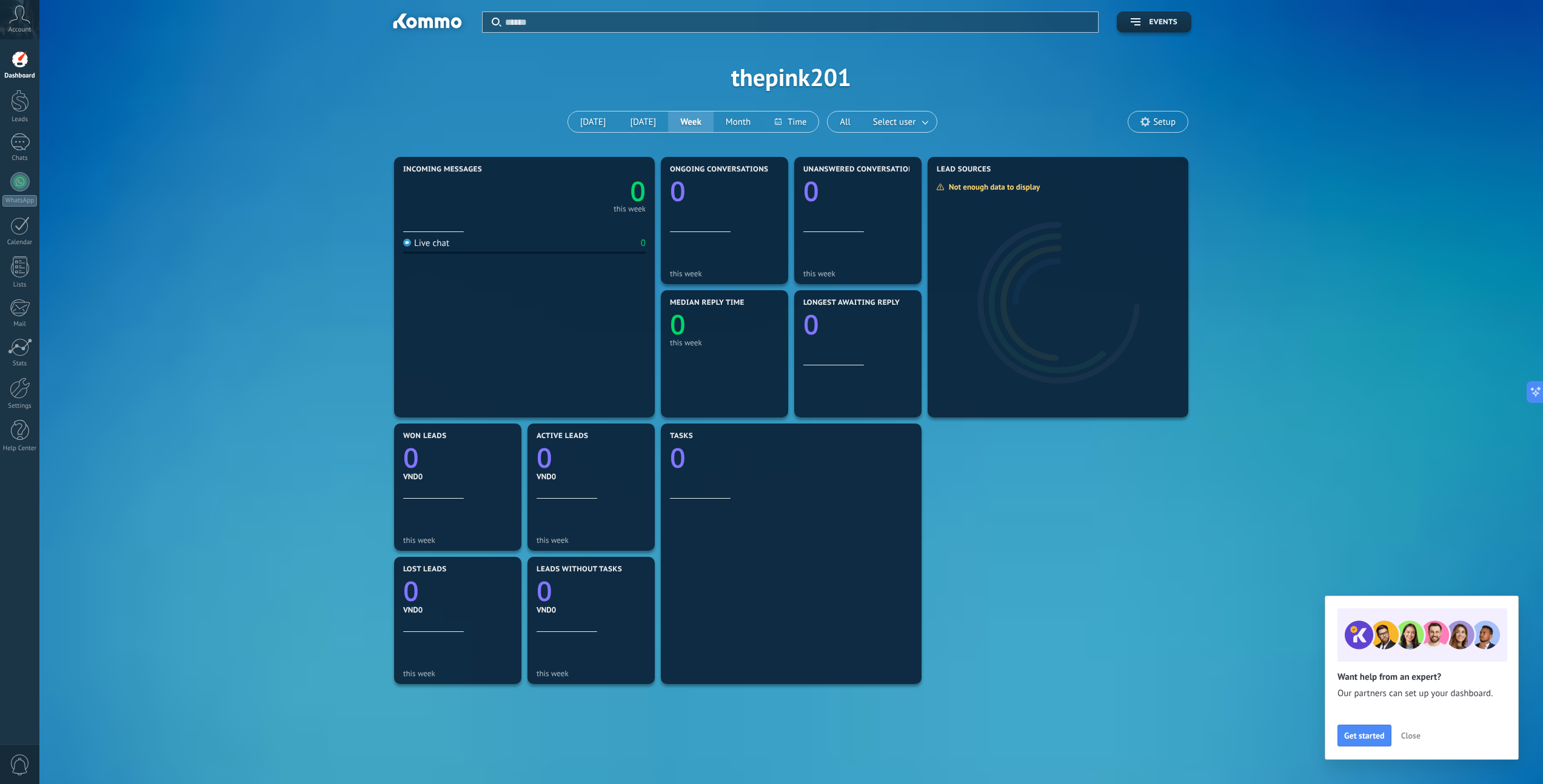
click at [293, 348] on div "Incoming messages 0 this week Live chat 0 Ongoing conversations 0 this week Una…" at bounding box center [790, 487] width 1467 height 667
click at [647, 130] on button "[DATE]" at bounding box center [643, 122] width 50 height 21
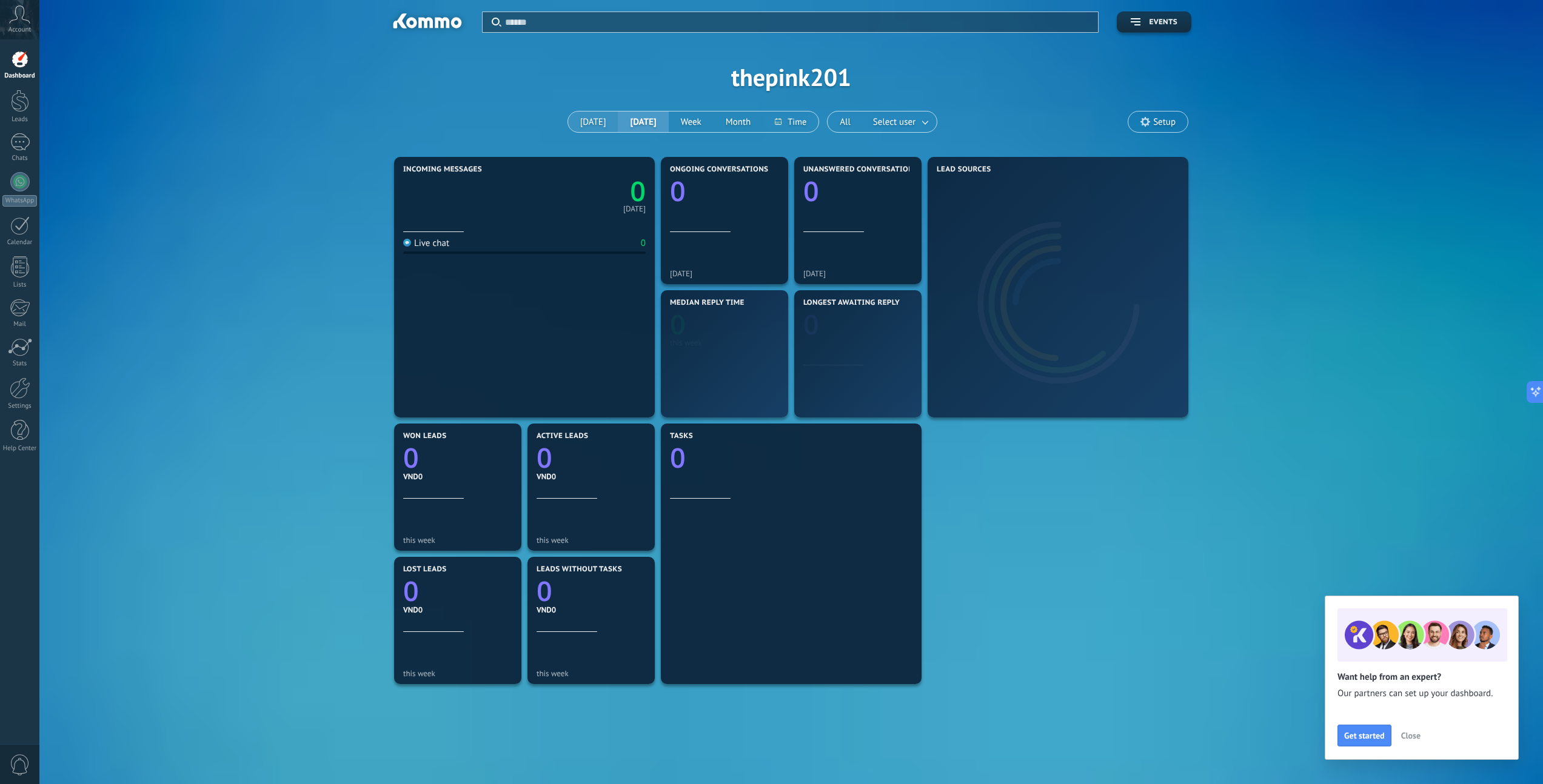
click at [585, 114] on button "[DATE]" at bounding box center [593, 122] width 50 height 21
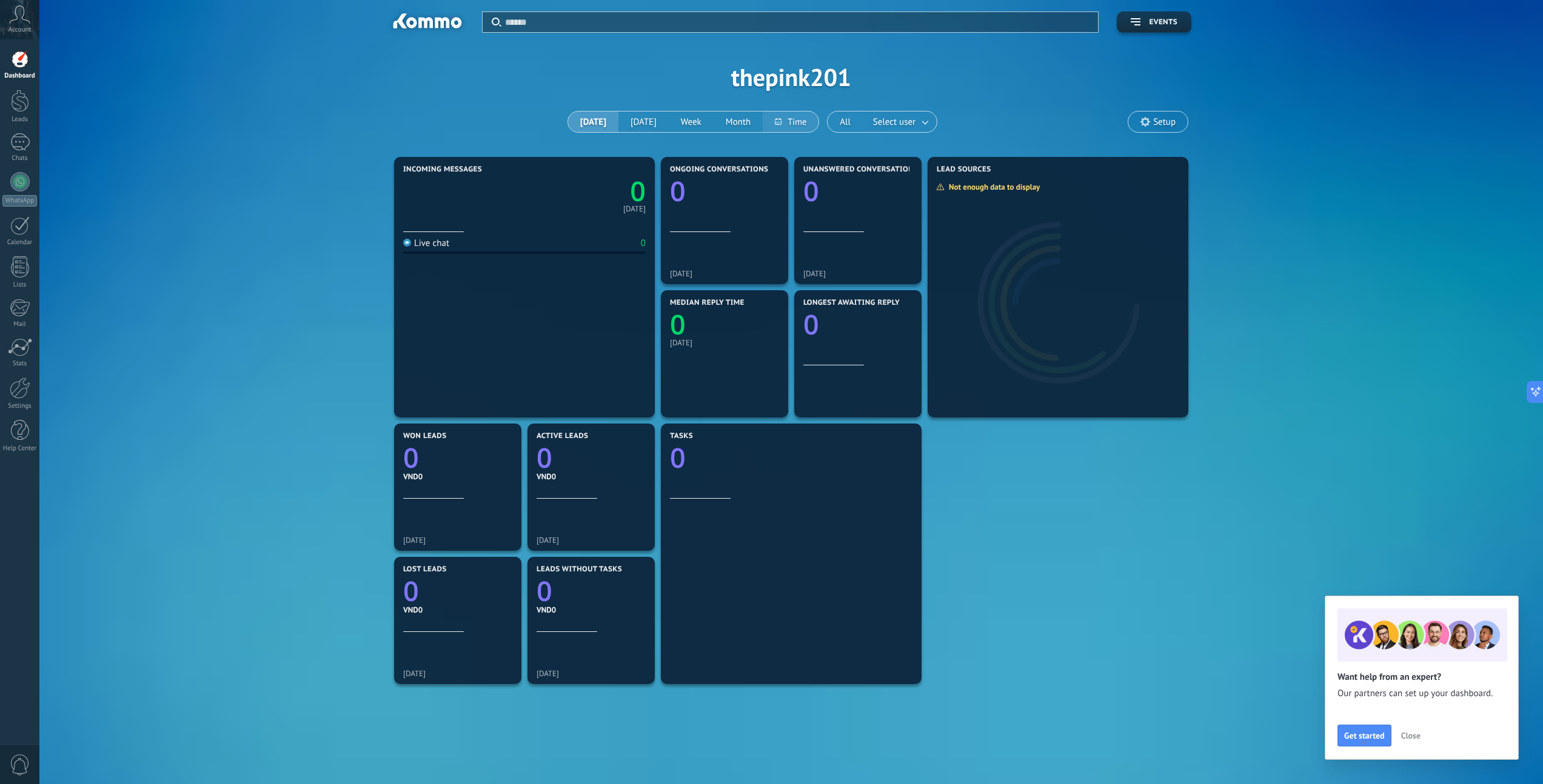
click at [803, 122] on button at bounding box center [790, 122] width 55 height 21
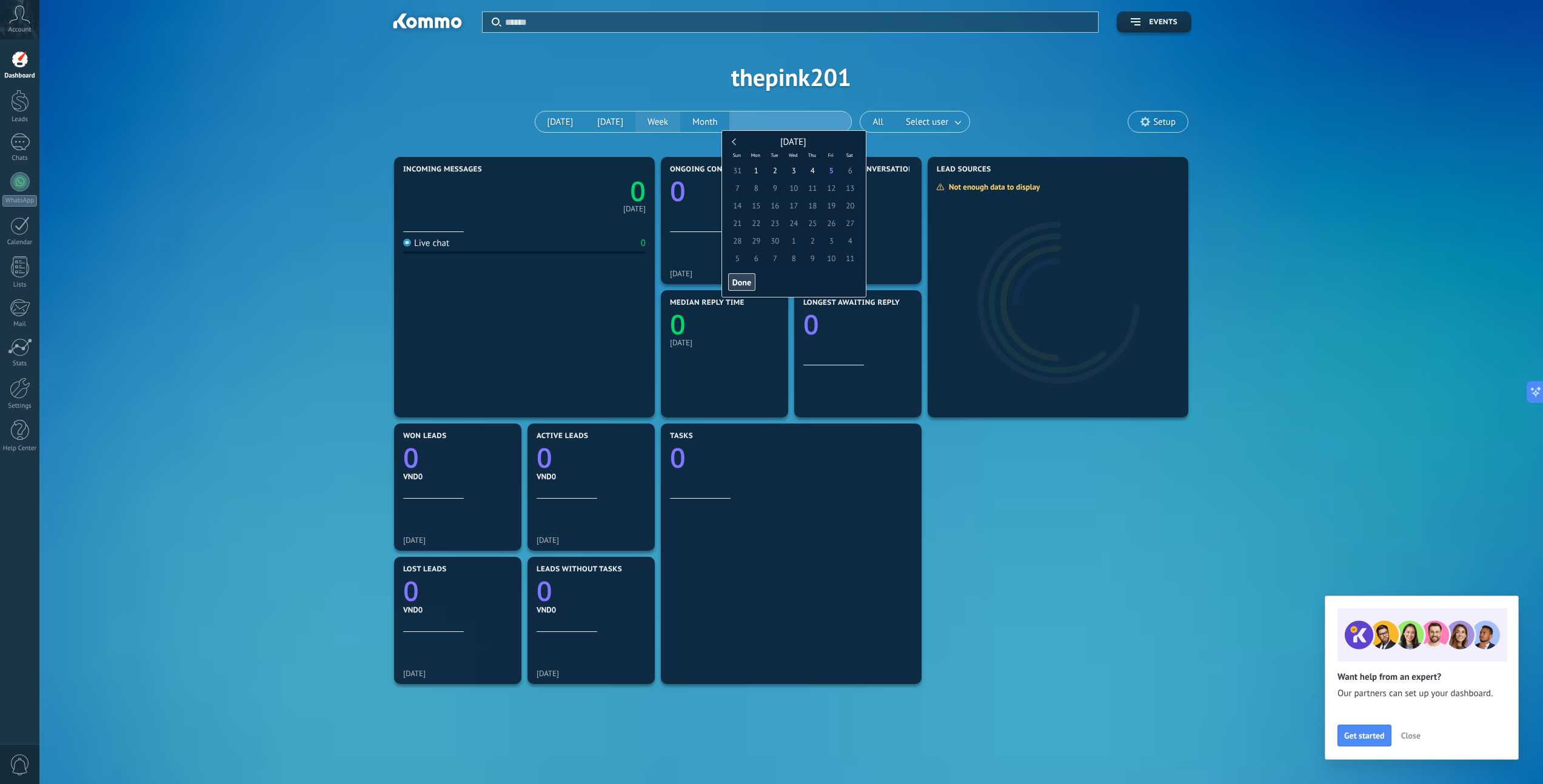
click at [680, 121] on button "Week" at bounding box center [658, 122] width 45 height 21
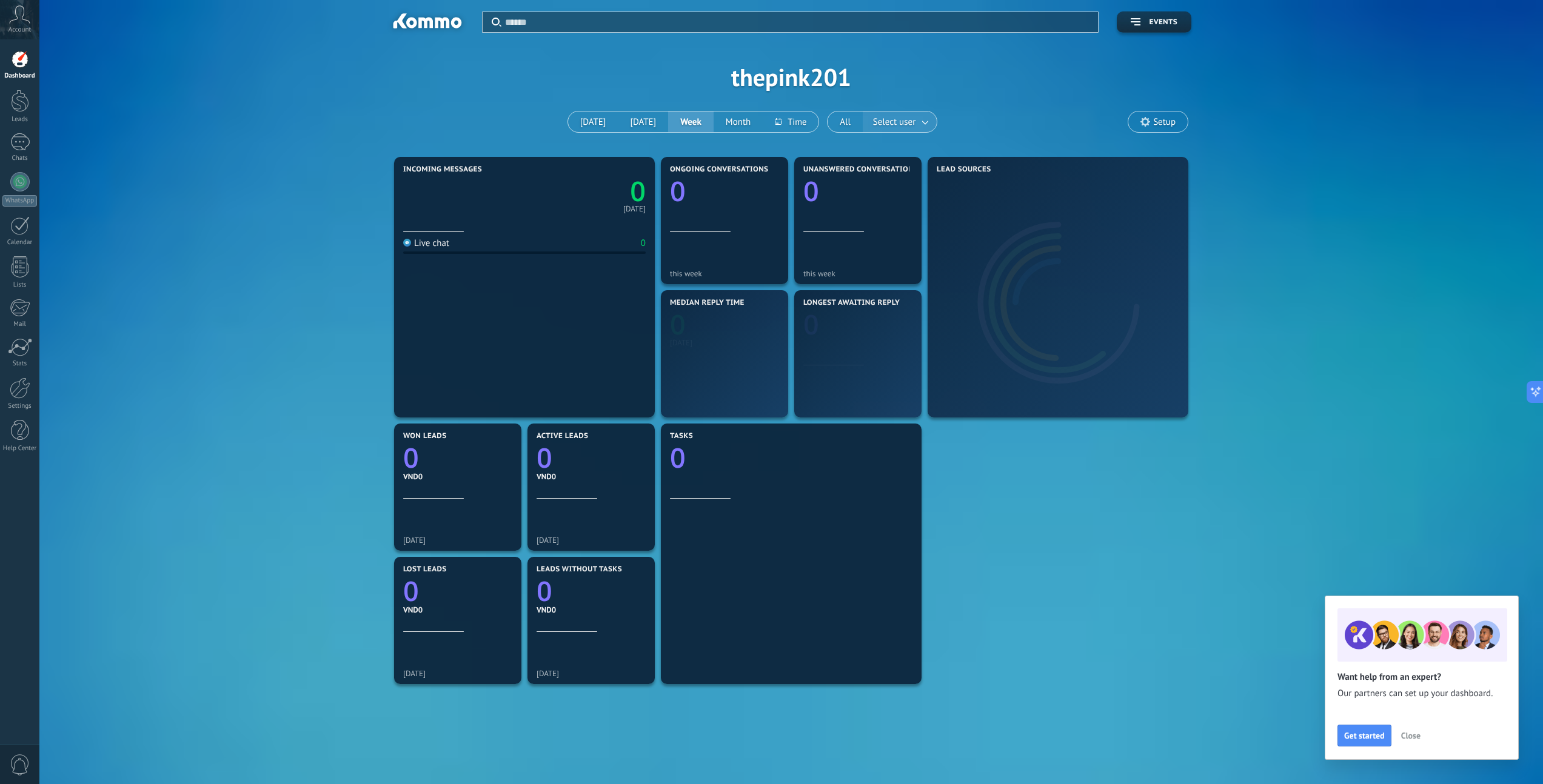
click at [901, 124] on span "Select user" at bounding box center [894, 122] width 47 height 16
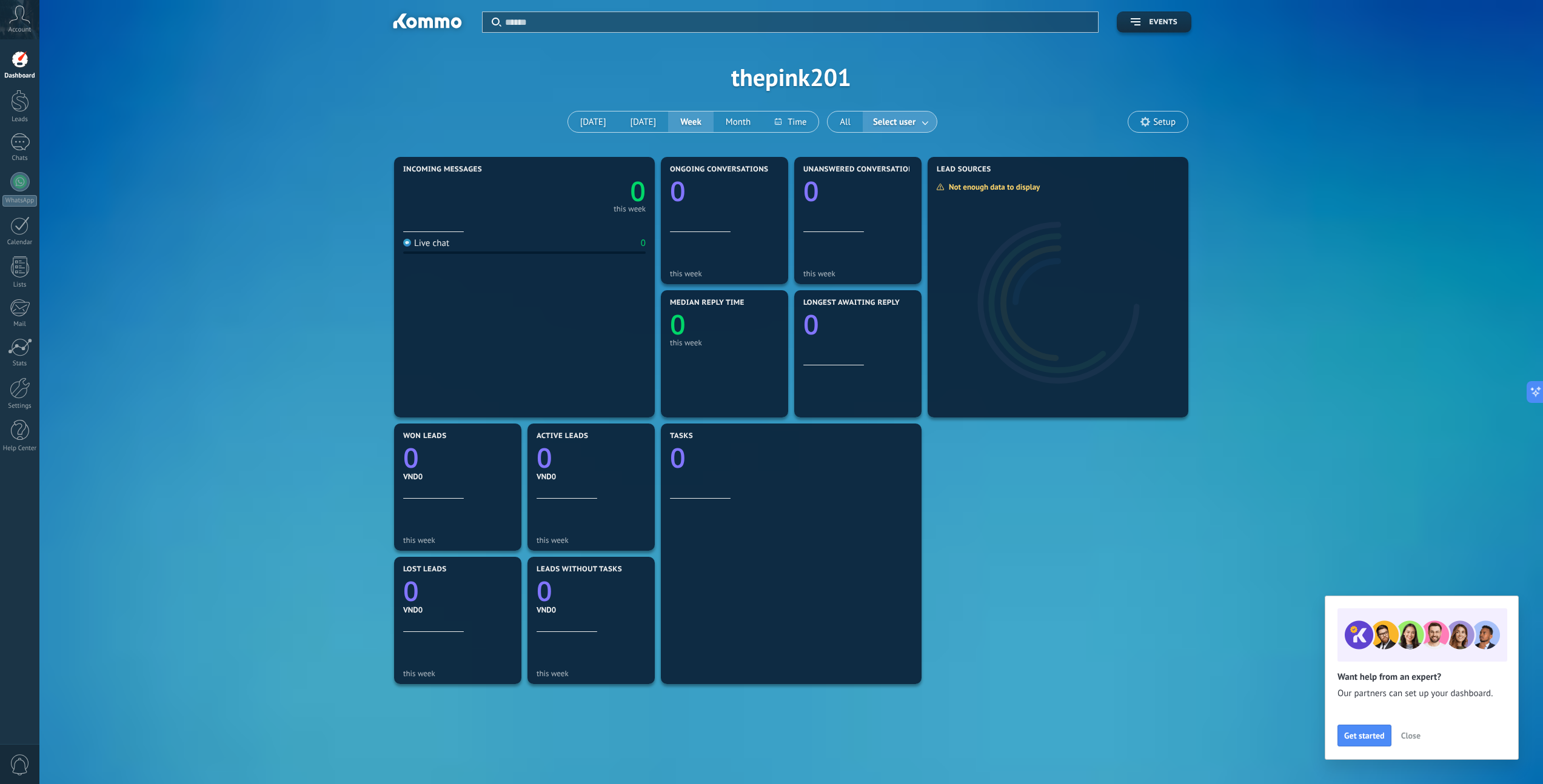
click at [920, 123] on link at bounding box center [925, 122] width 21 height 20
click at [906, 99] on div "Apply Events thepink201 [DATE] [DATE] Week Month All Select user Sales Office S…" at bounding box center [790, 77] width 1467 height 154
click at [14, 225] on div at bounding box center [21, 225] width 20 height 19
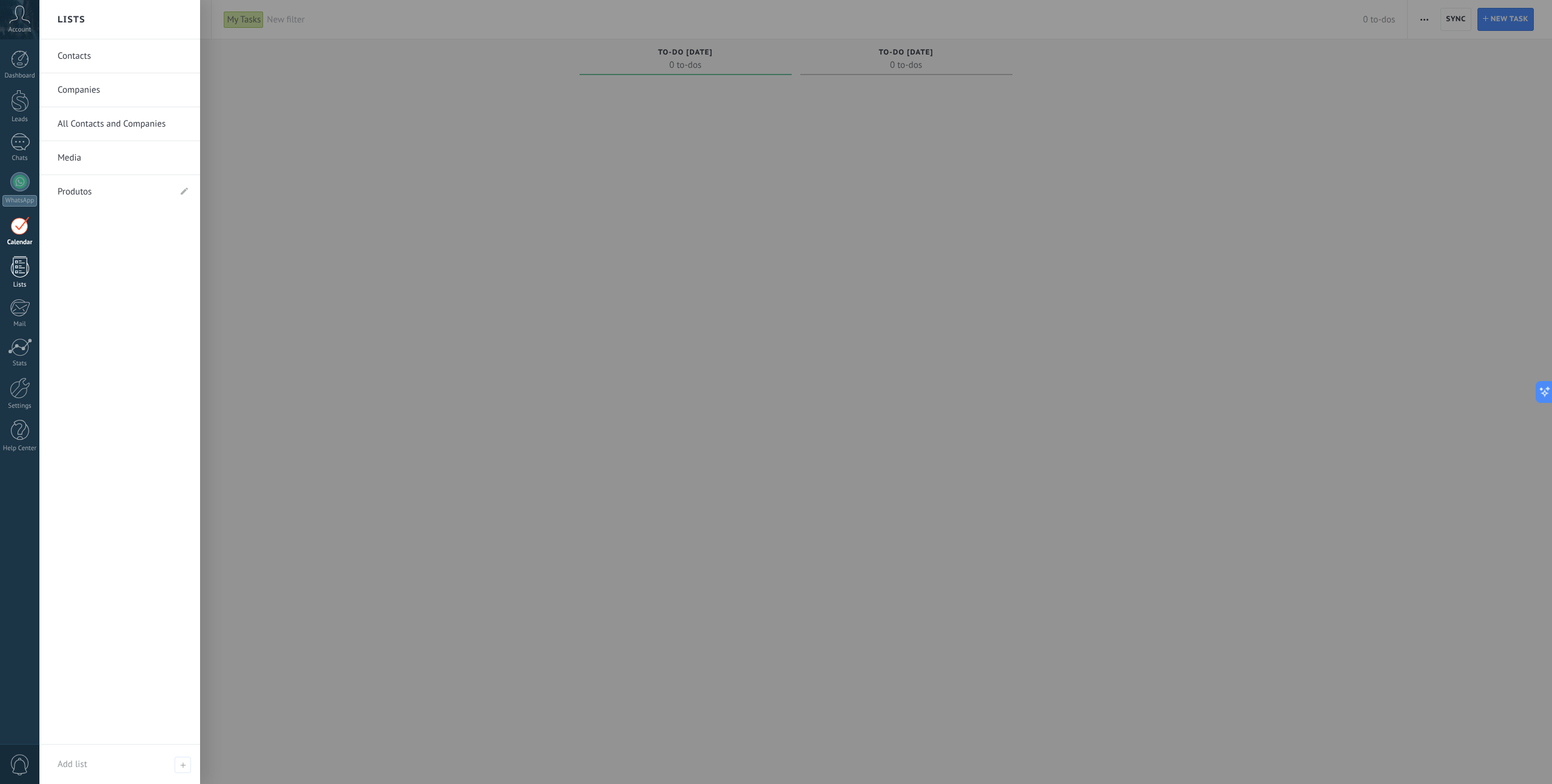
click at [14, 270] on div at bounding box center [20, 267] width 18 height 21
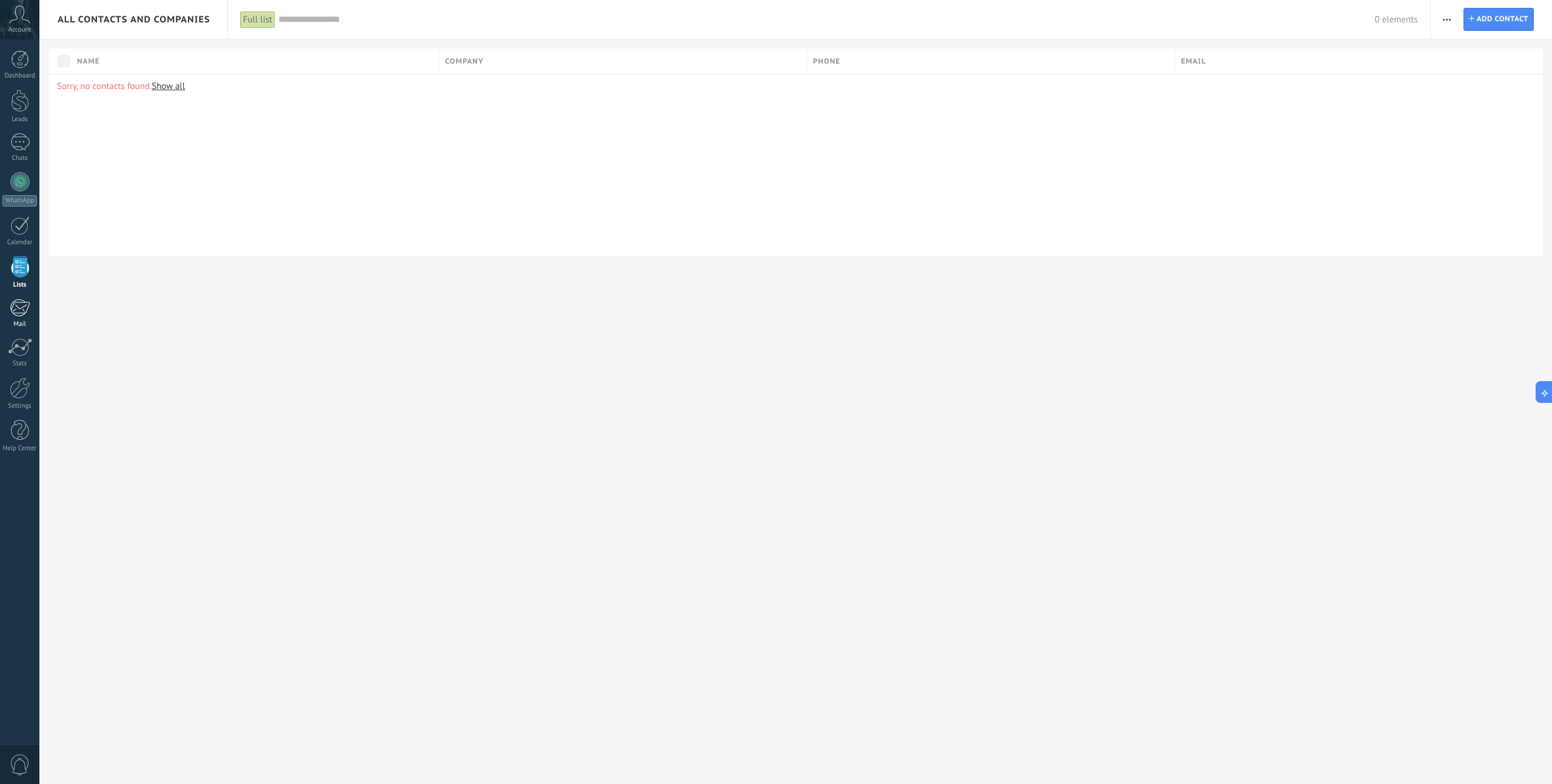
click at [21, 310] on div at bounding box center [20, 308] width 20 height 18
click at [20, 291] on div "Dashboard Leads Chats WhatsApp Customers" at bounding box center [20, 257] width 39 height 415
click at [21, 353] on div at bounding box center [20, 347] width 24 height 18
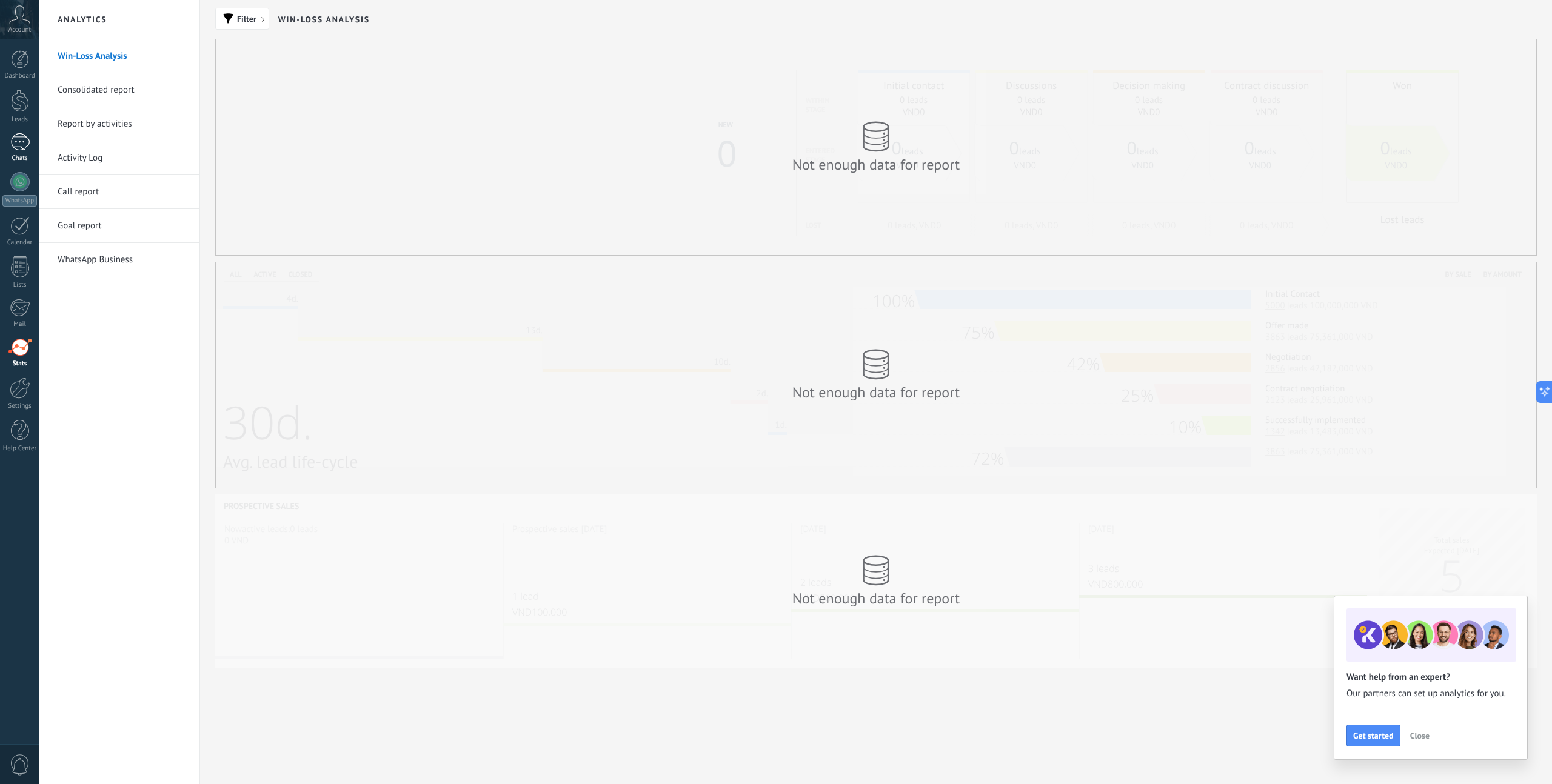
click at [12, 140] on div at bounding box center [21, 142] width 20 height 18
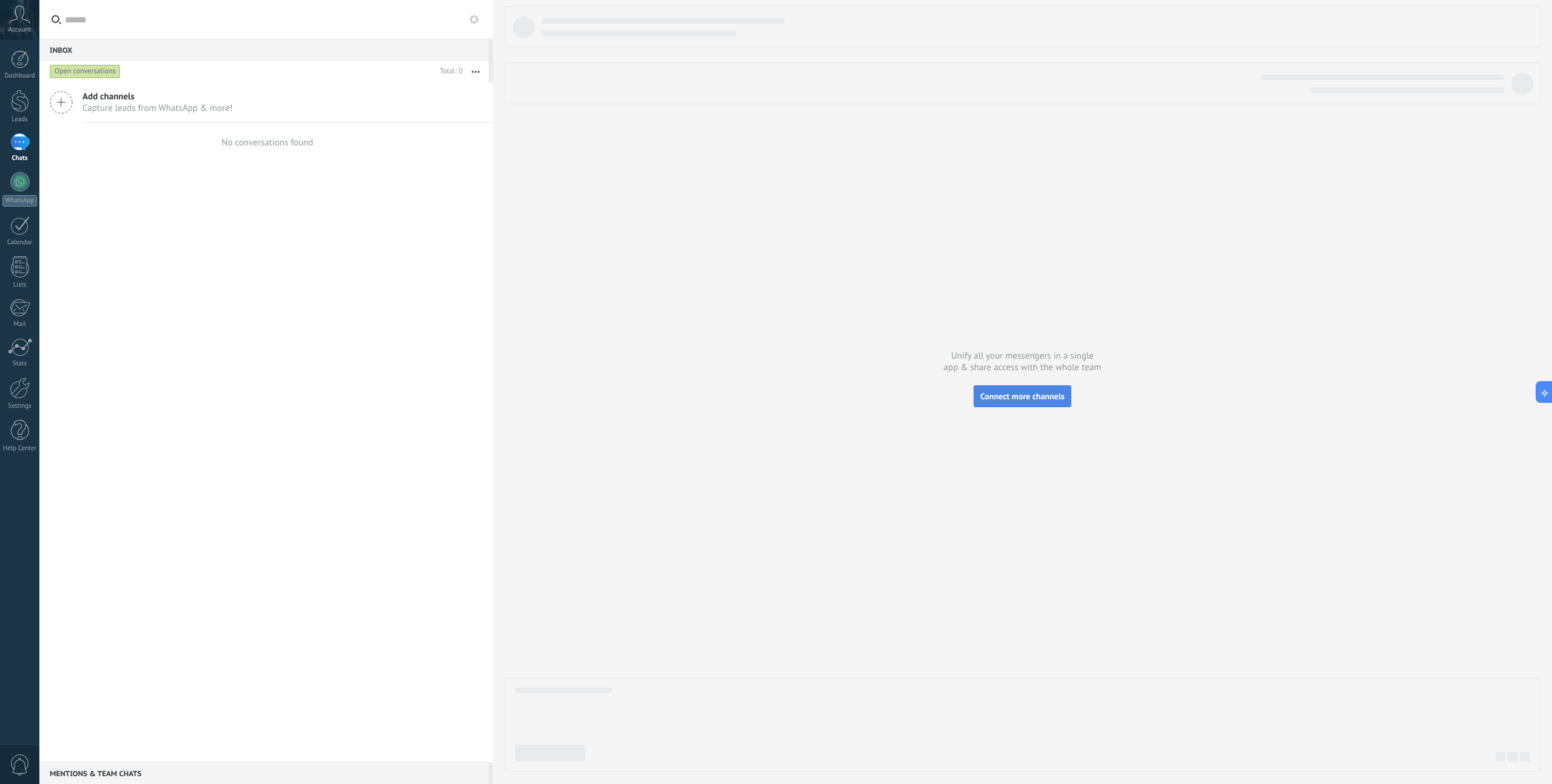
click at [1050, 396] on span "Connect more channels" at bounding box center [1022, 396] width 84 height 11
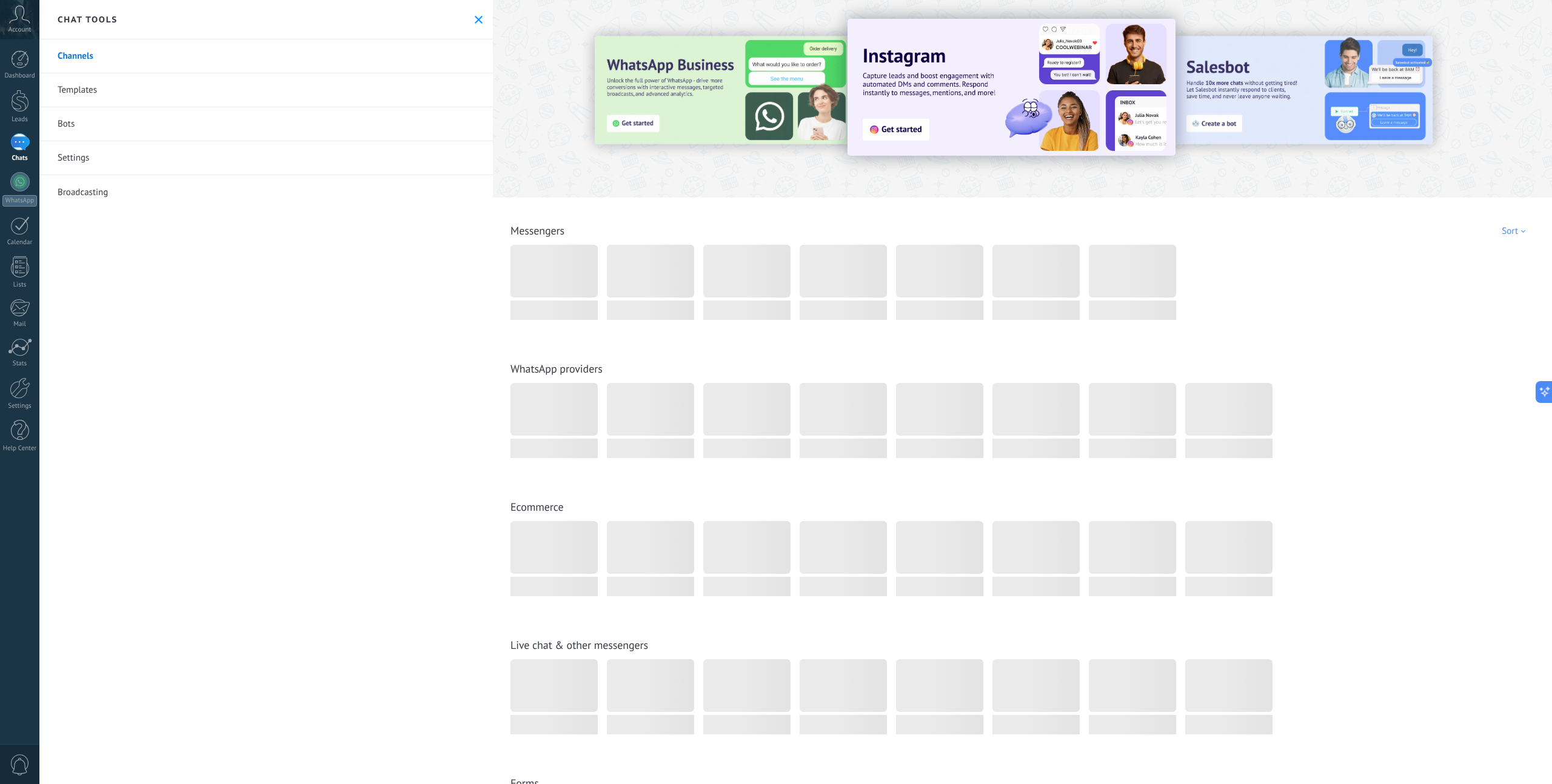
click at [944, 290] on div at bounding box center [940, 271] width 88 height 53
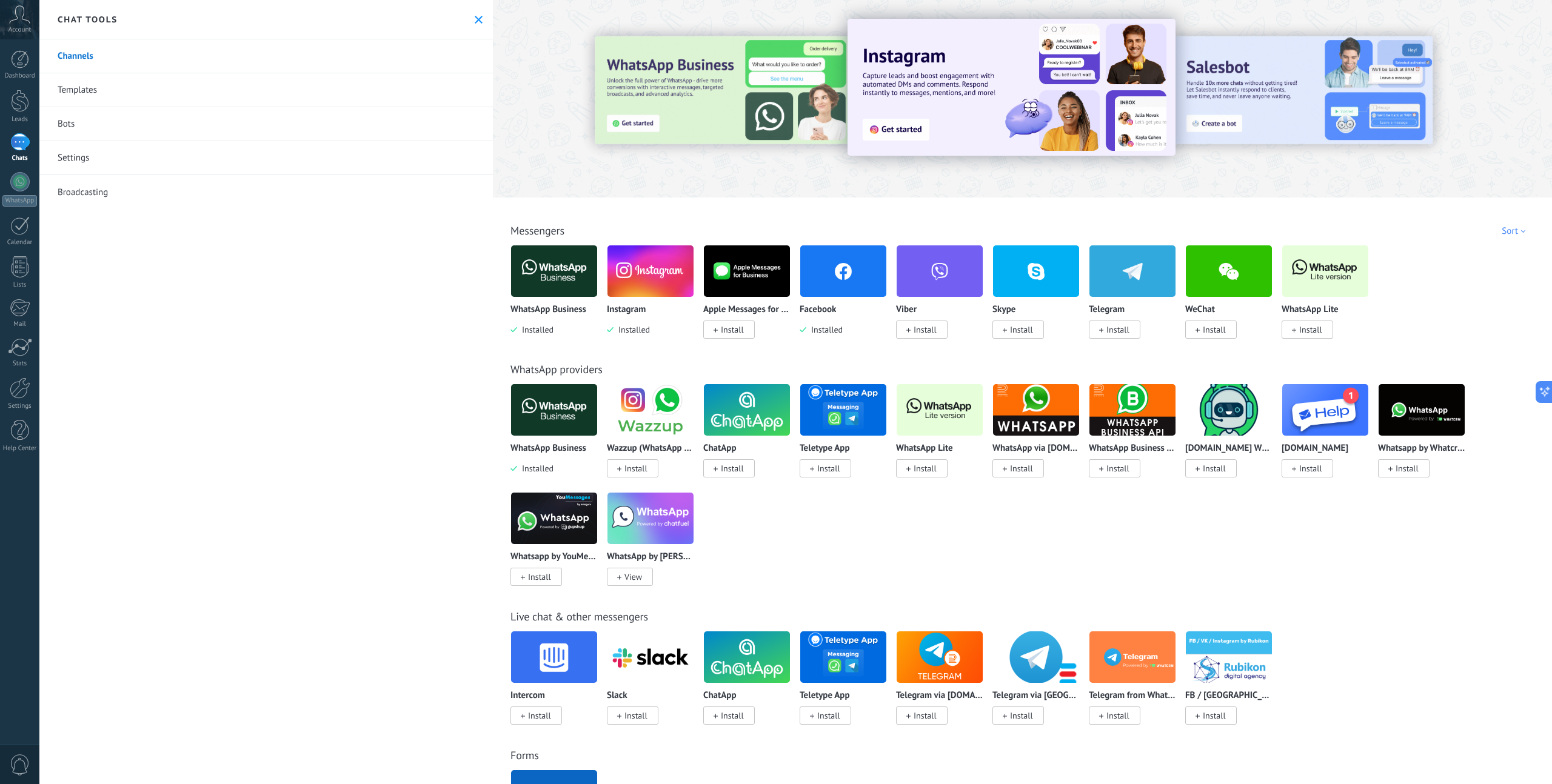
click at [113, 50] on link "Channels" at bounding box center [266, 56] width 453 height 34
click at [467, 17] on div "Chat tools" at bounding box center [266, 20] width 453 height 39
click at [475, 16] on use at bounding box center [478, 20] width 8 height 8
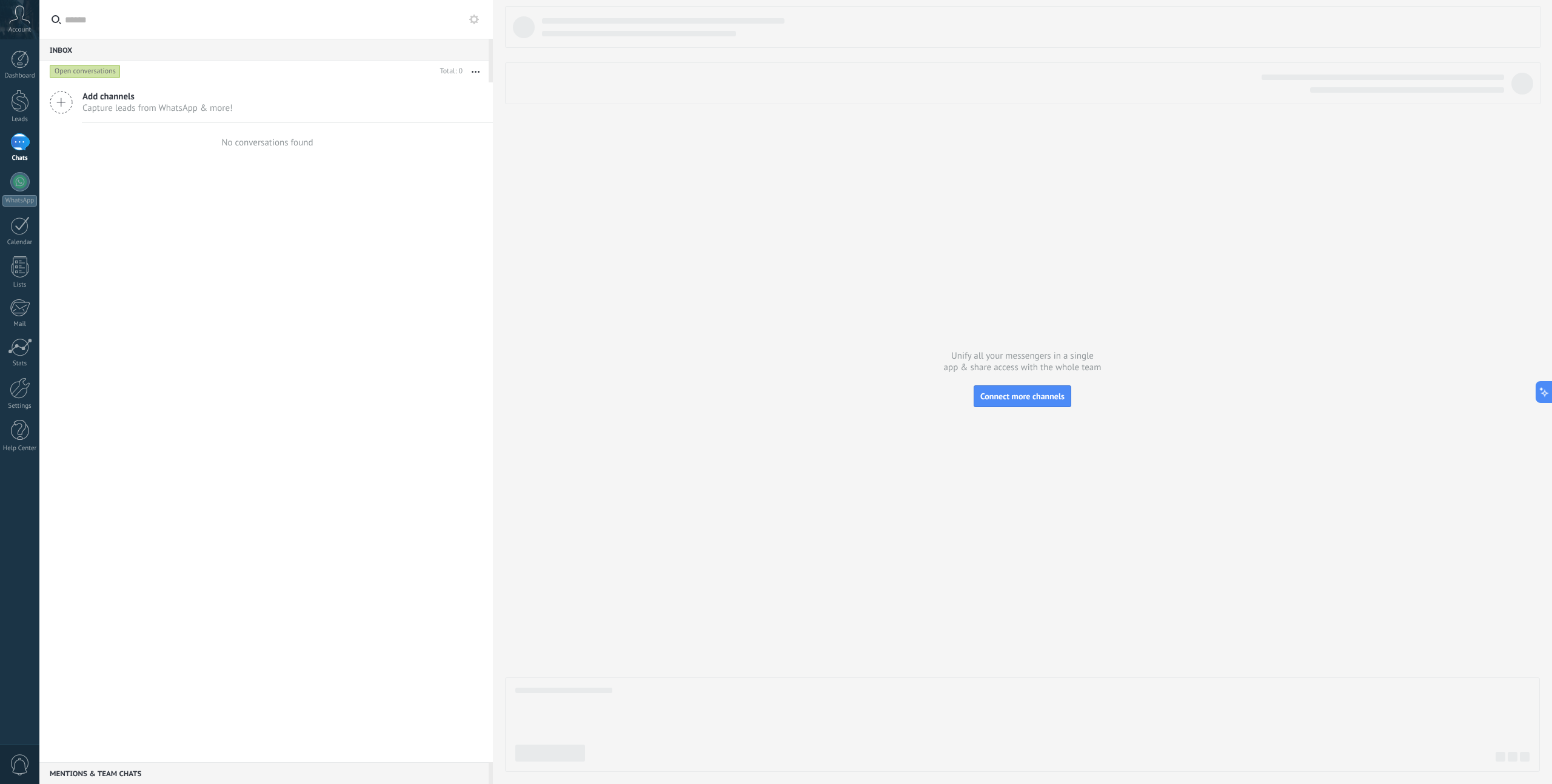
drag, startPoint x: 916, startPoint y: 336, endPoint x: 1259, endPoint y: 382, distance: 346.1
click at [1264, 407] on div at bounding box center [1022, 389] width 1034 height 766
click at [20, 185] on div at bounding box center [21, 182] width 20 height 20
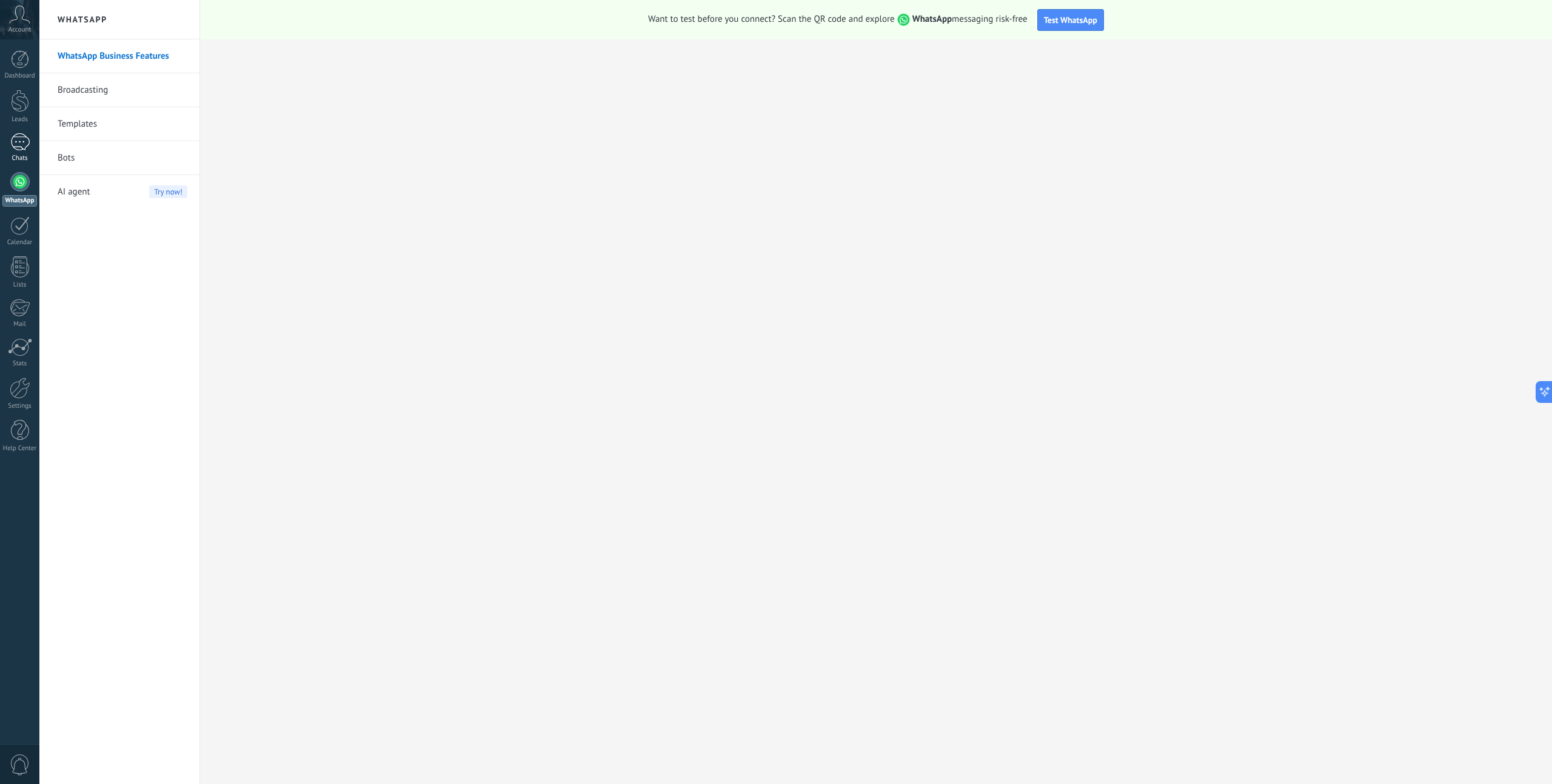
click at [23, 150] on div at bounding box center [21, 142] width 20 height 18
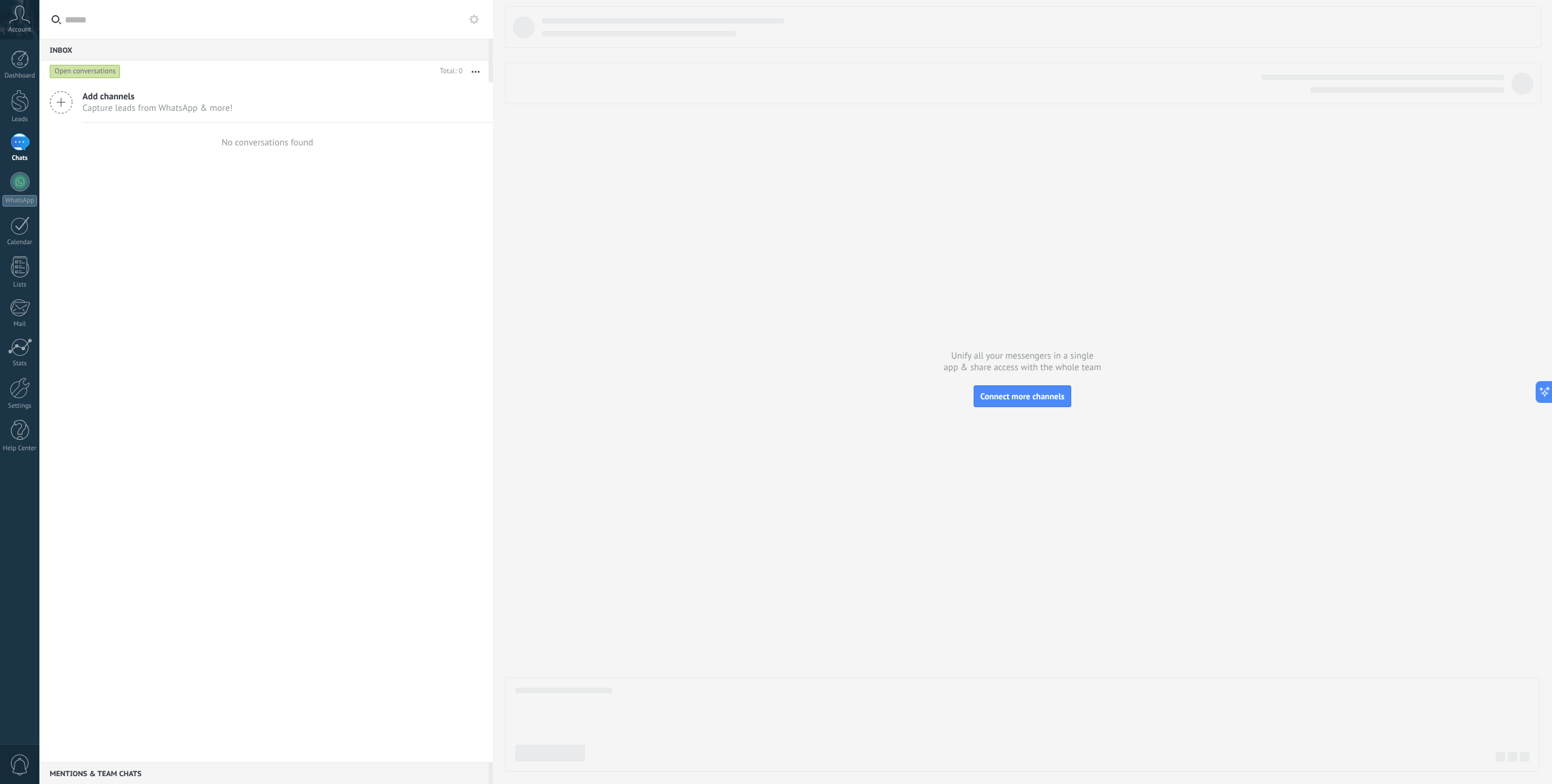
click at [132, 109] on span "Capture leads from WhatsApp & more!" at bounding box center [157, 108] width 150 height 12
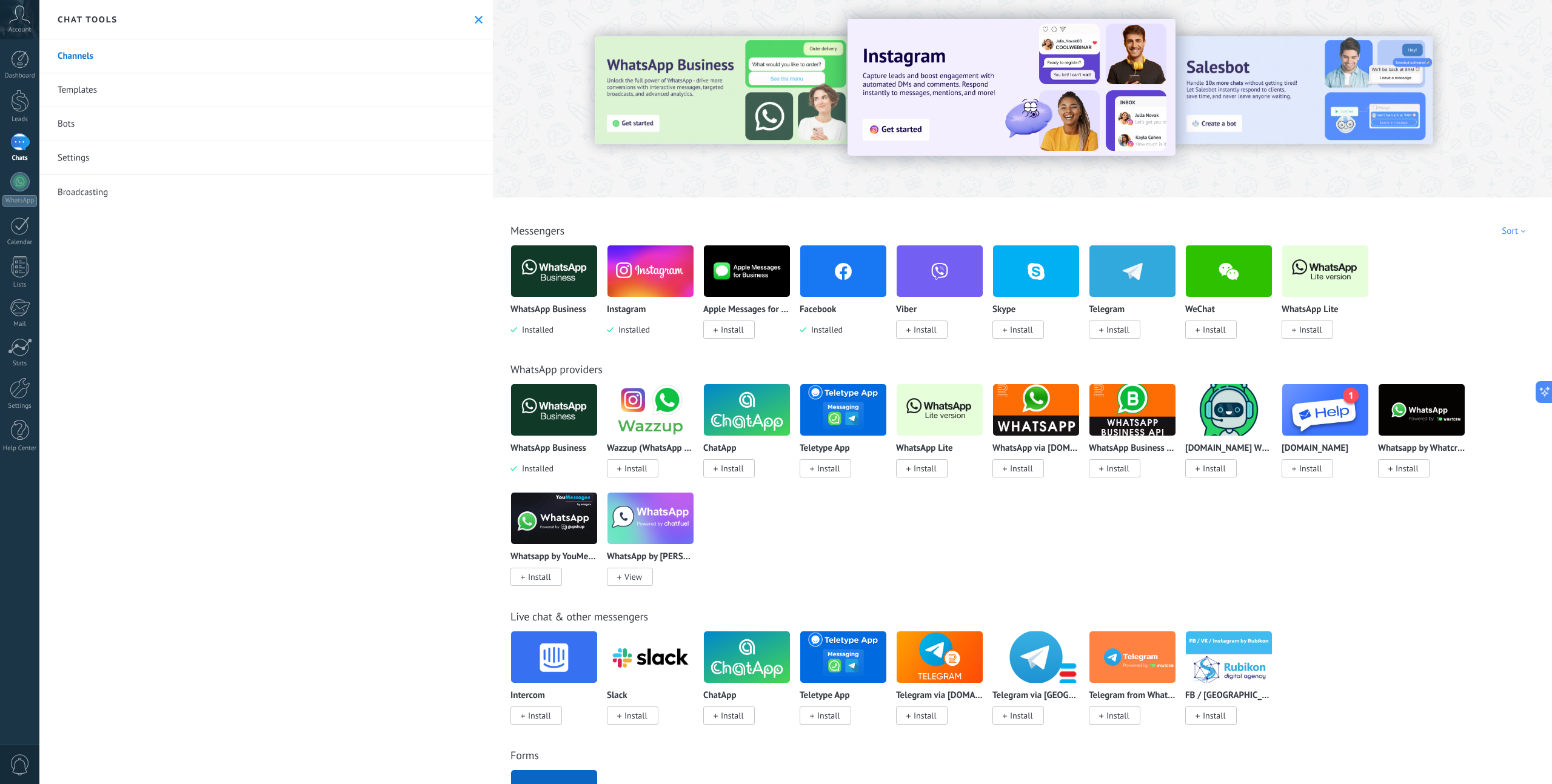
click at [1120, 333] on span "Install" at bounding box center [1118, 330] width 23 height 11
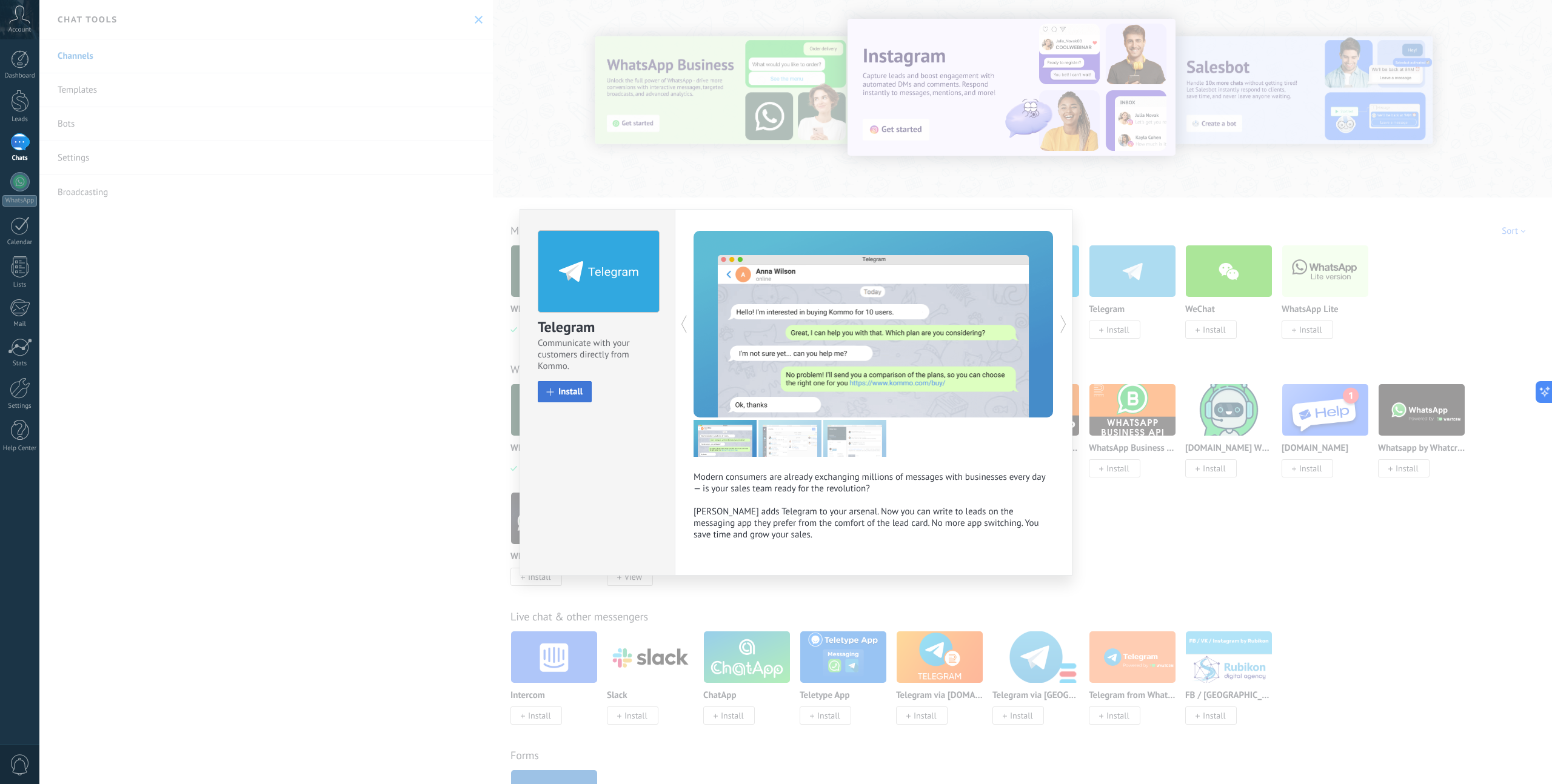
click at [561, 387] on span "Install" at bounding box center [570, 392] width 24 height 9
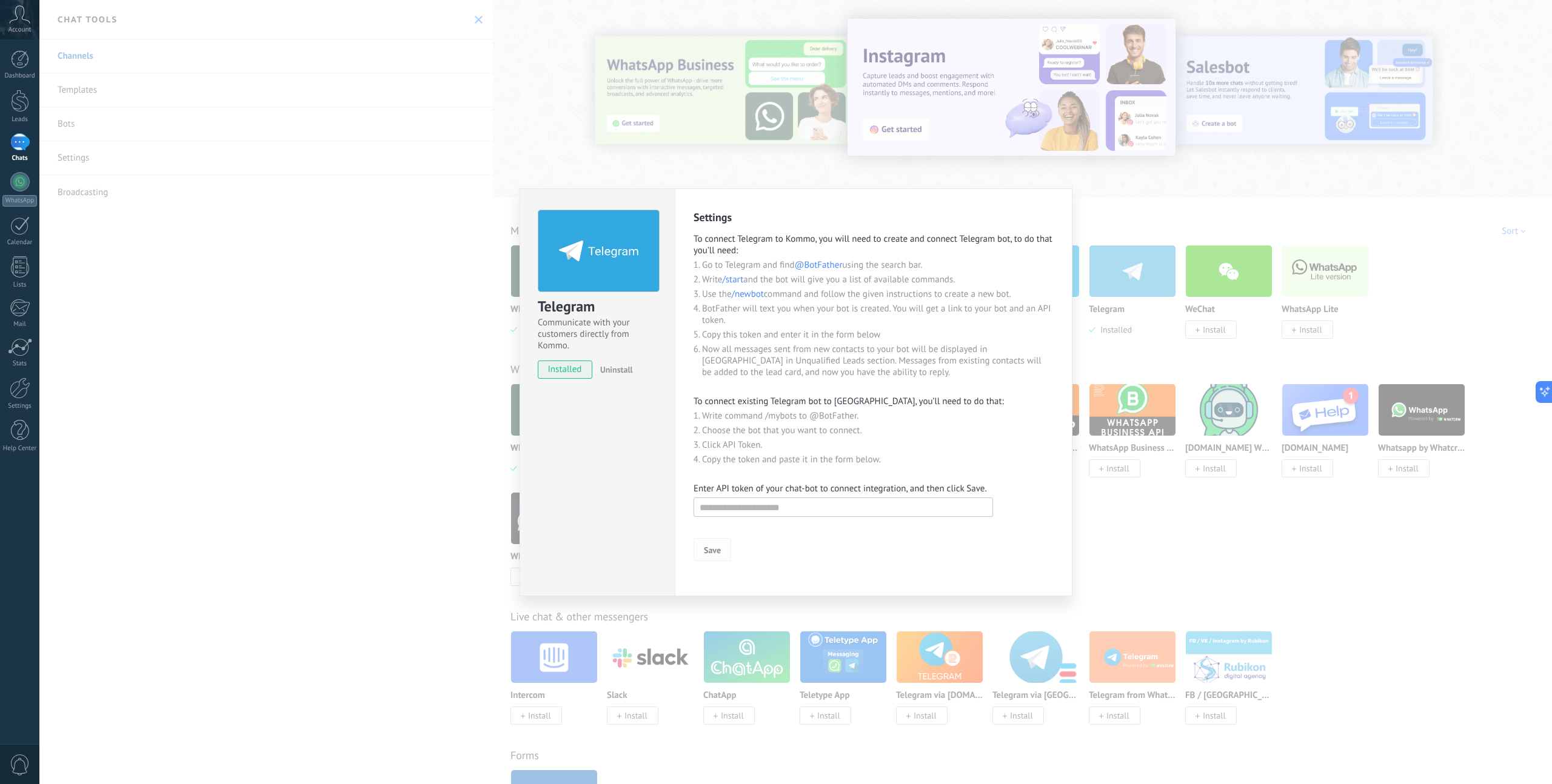
click at [722, 550] on button "Save" at bounding box center [713, 550] width 38 height 23
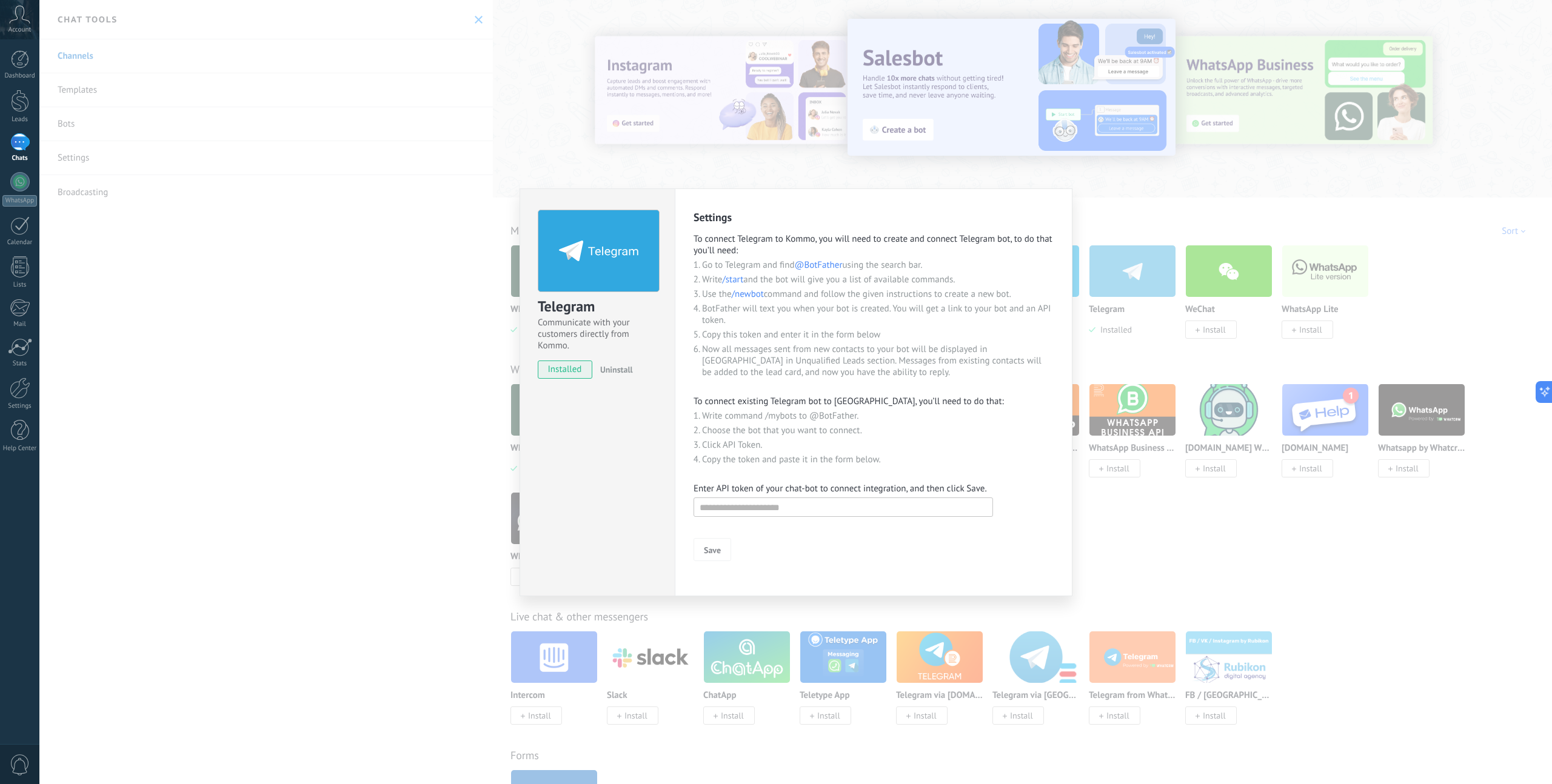
click at [1180, 230] on div "Telegram Communicate with your customers directly from Kommo. installed Uninsta…" at bounding box center [796, 392] width 1513 height 784
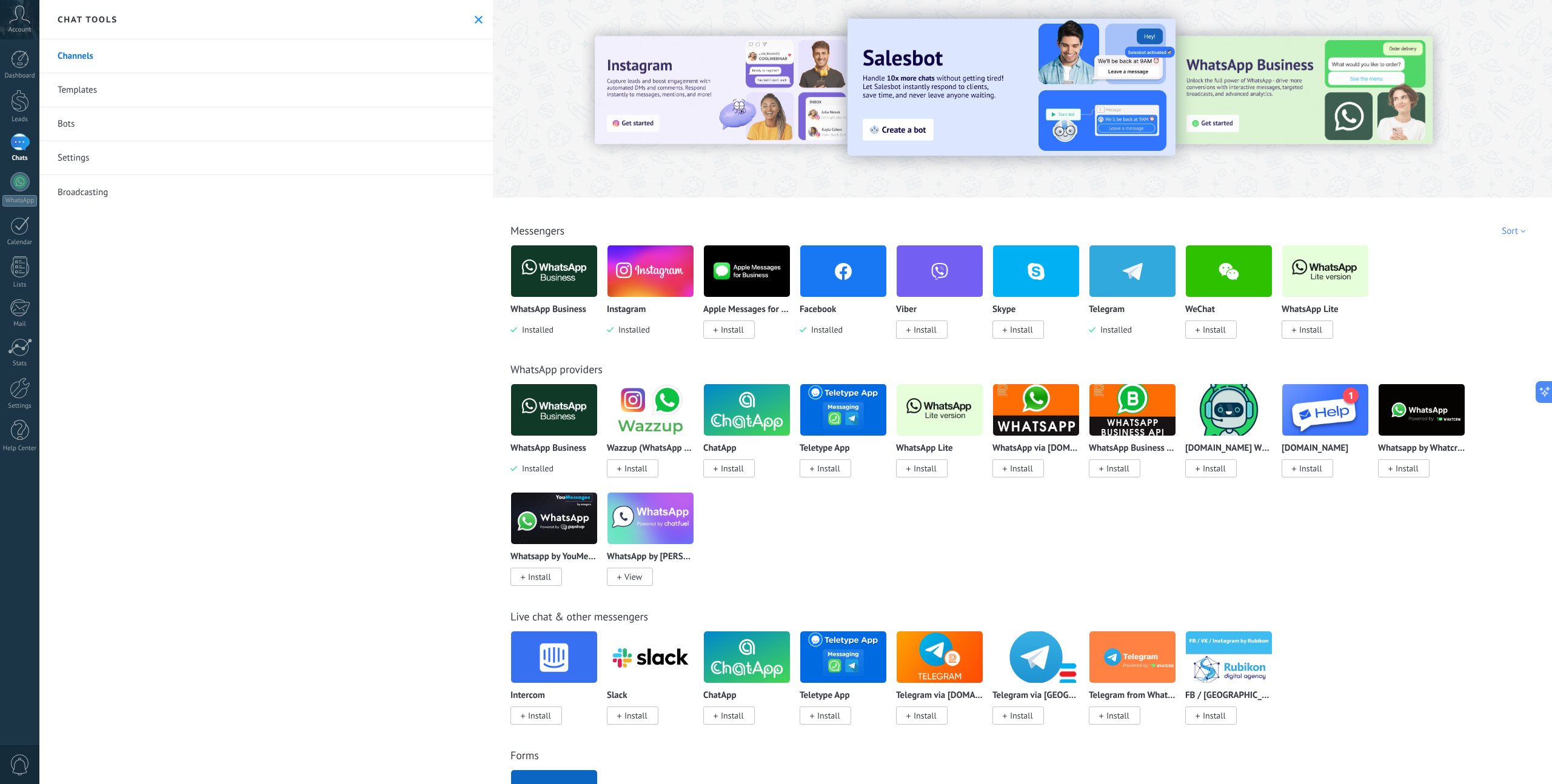
click at [1211, 334] on span "Install" at bounding box center [1214, 330] width 23 height 11
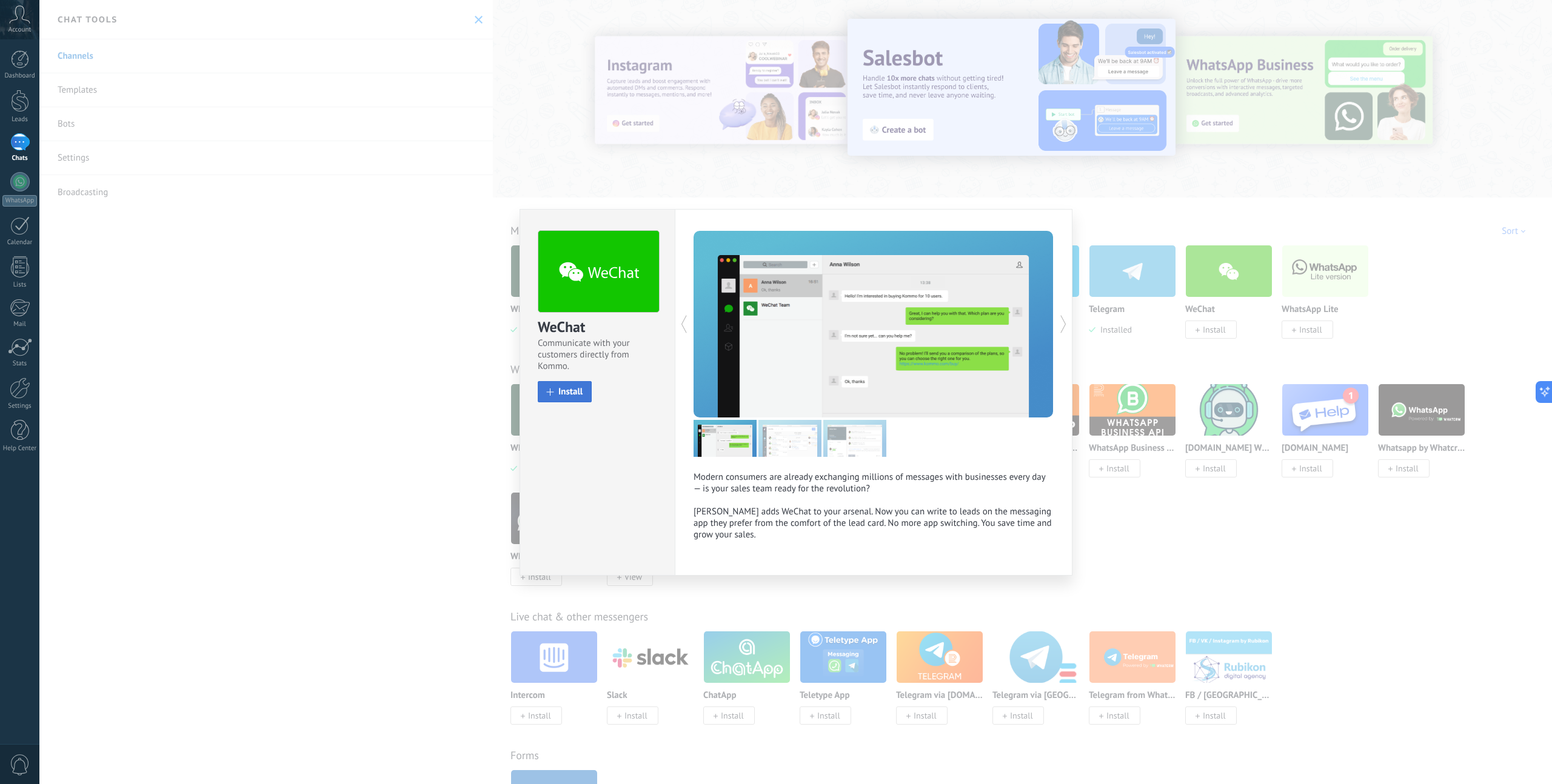
click at [578, 391] on span "Install" at bounding box center [570, 392] width 24 height 9
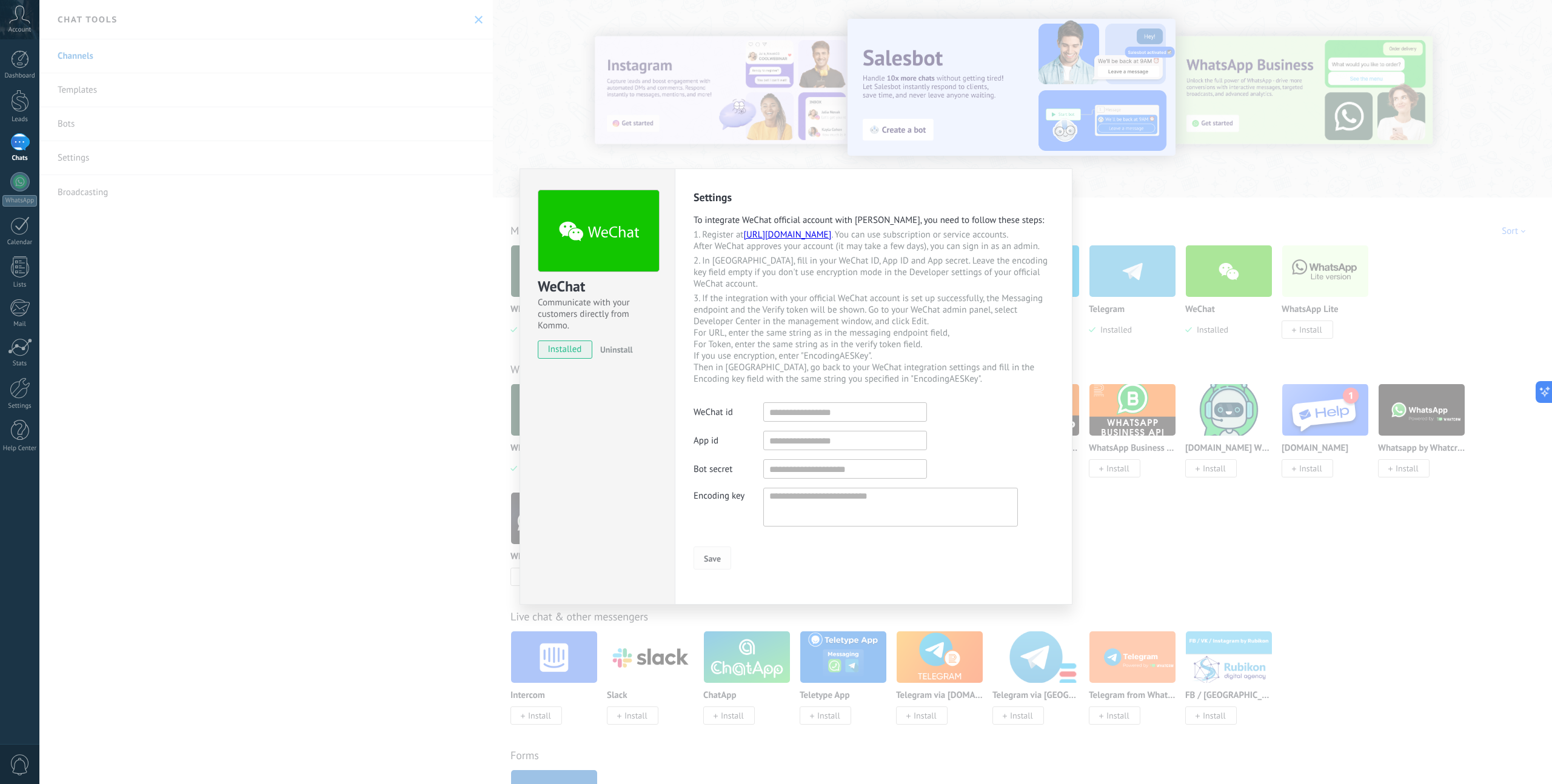
click at [707, 569] on button "Save" at bounding box center [713, 559] width 38 height 23
drag, startPoint x: 707, startPoint y: 576, endPoint x: 715, endPoint y: 568, distance: 11.3
click at [707, 569] on button "Save" at bounding box center [713, 559] width 38 height 23
click at [1180, 234] on div "WeChat Communicate with your customers directly from Kommo. installed Uninstall…" at bounding box center [796, 392] width 1513 height 784
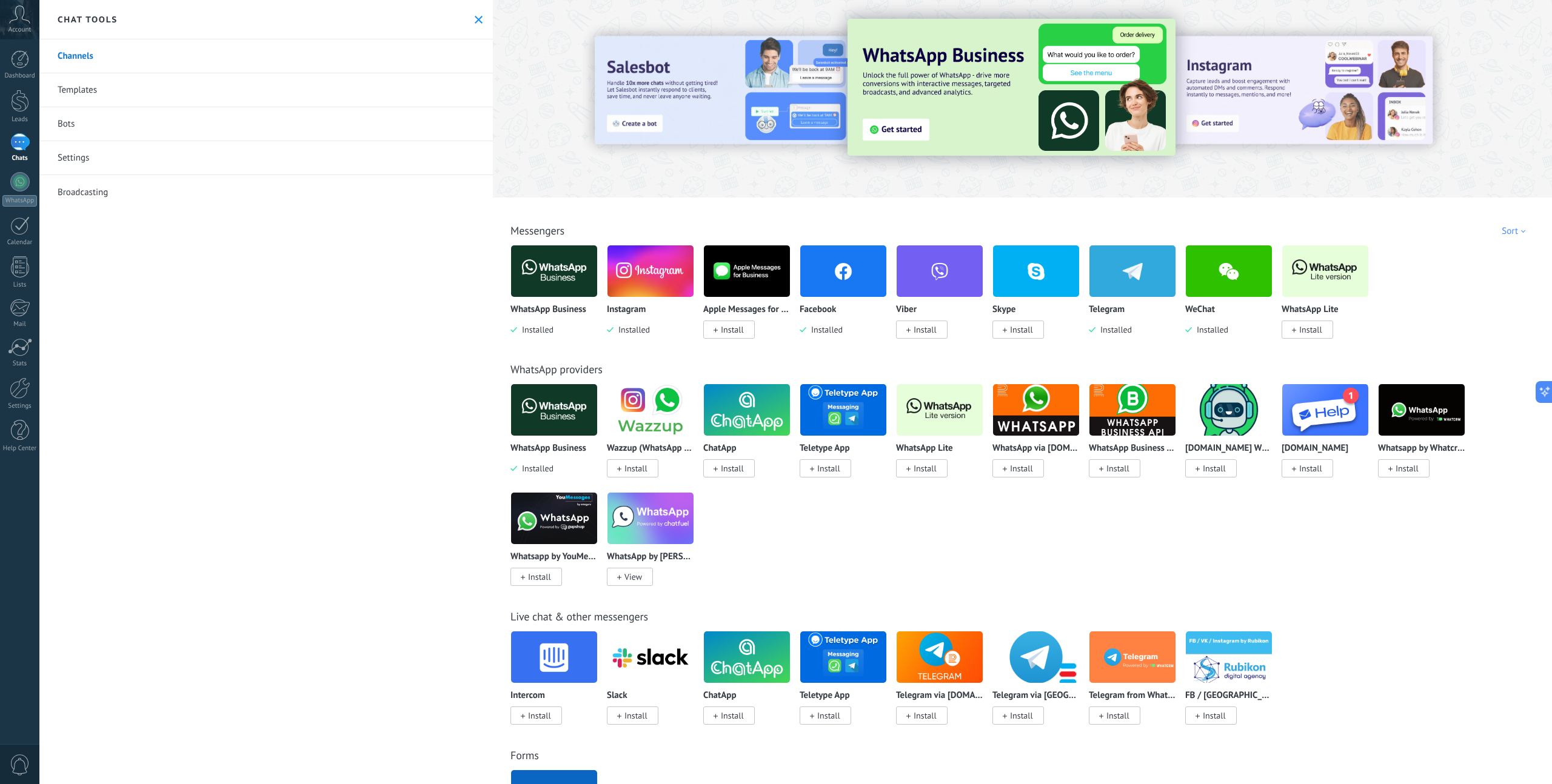
click at [719, 334] on span "Install" at bounding box center [730, 330] width 52 height 18
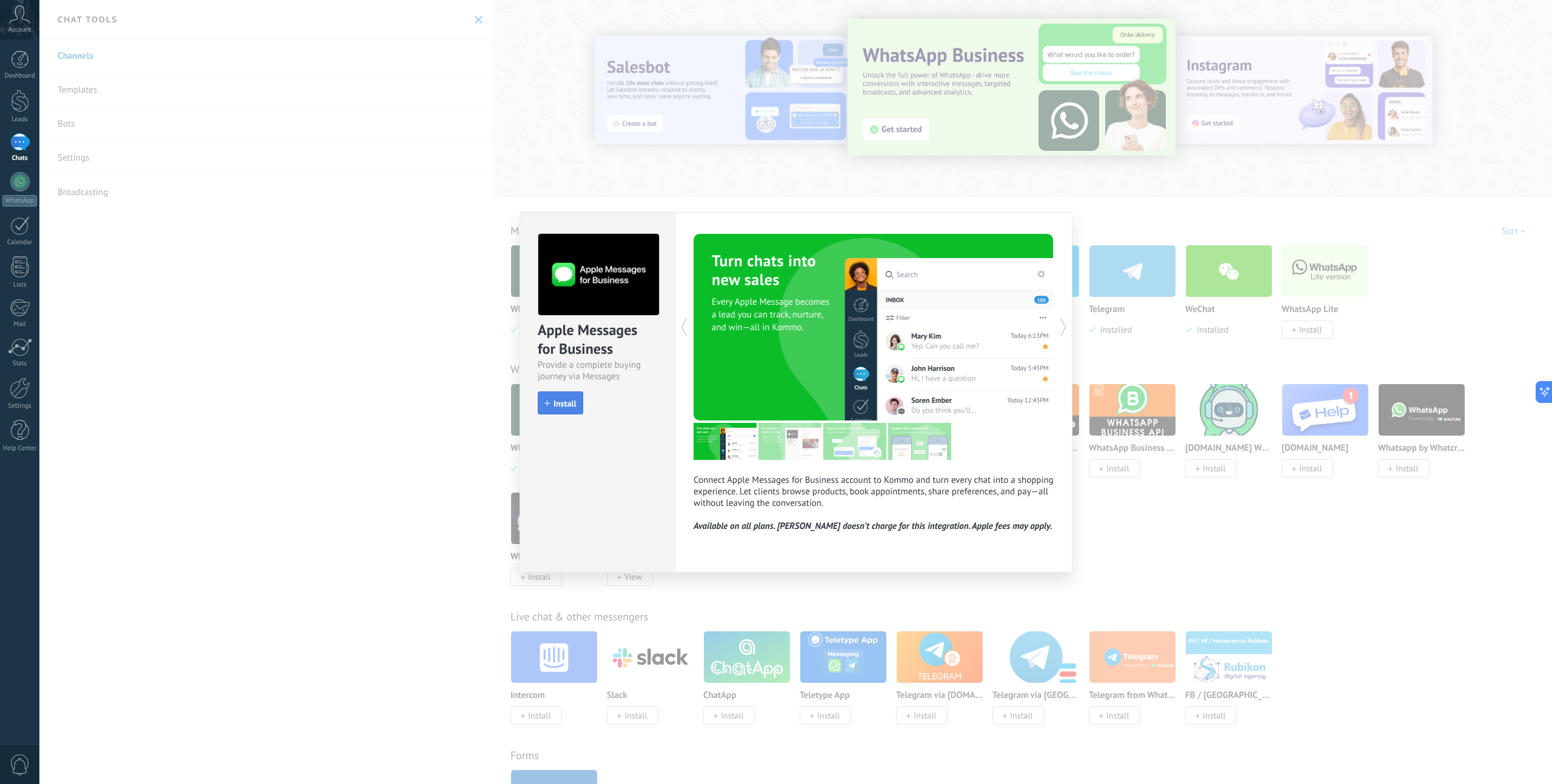
click at [564, 400] on span "Install" at bounding box center [565, 403] width 23 height 8
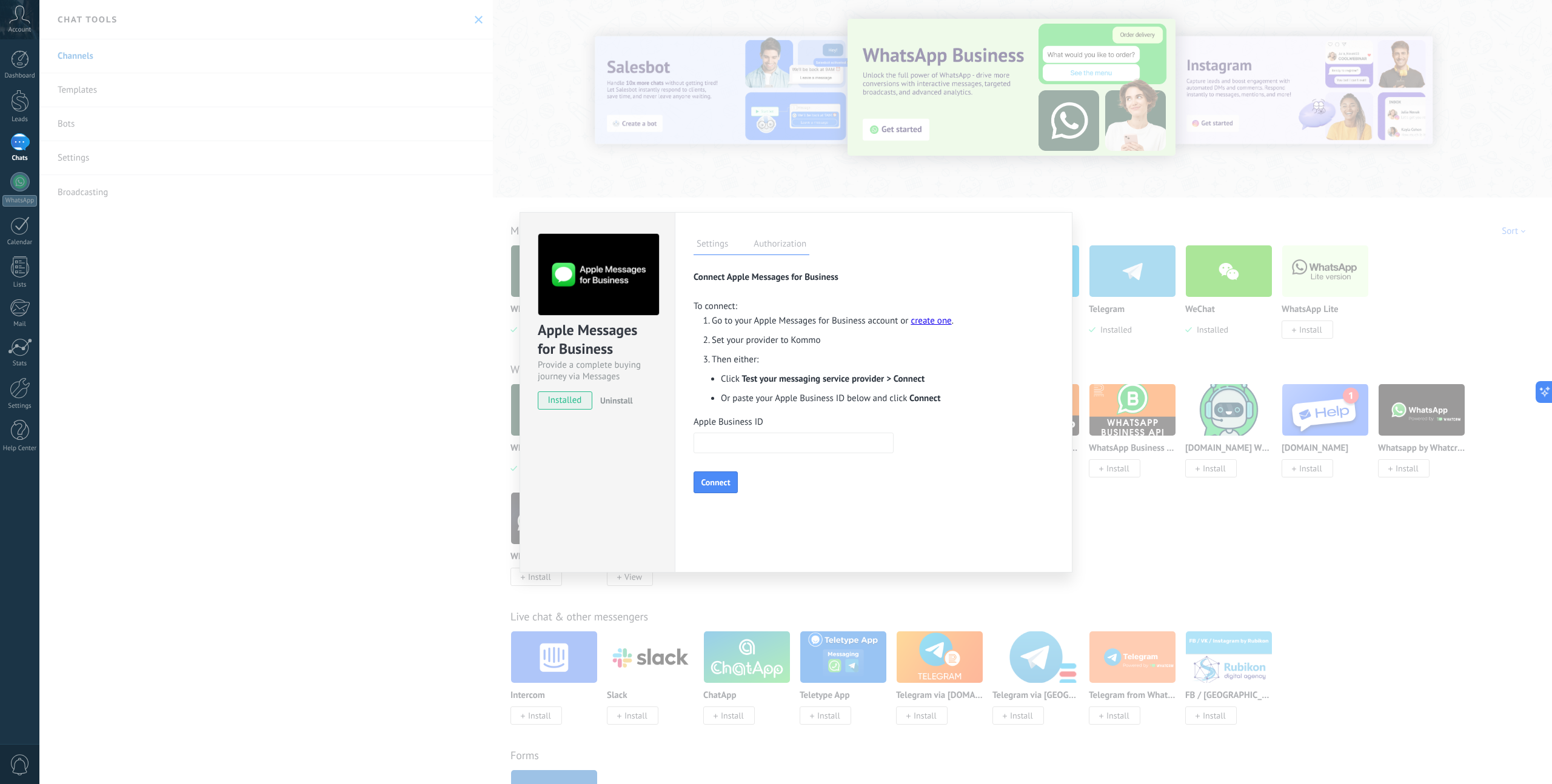
click at [707, 481] on button "Connect" at bounding box center [716, 483] width 45 height 21
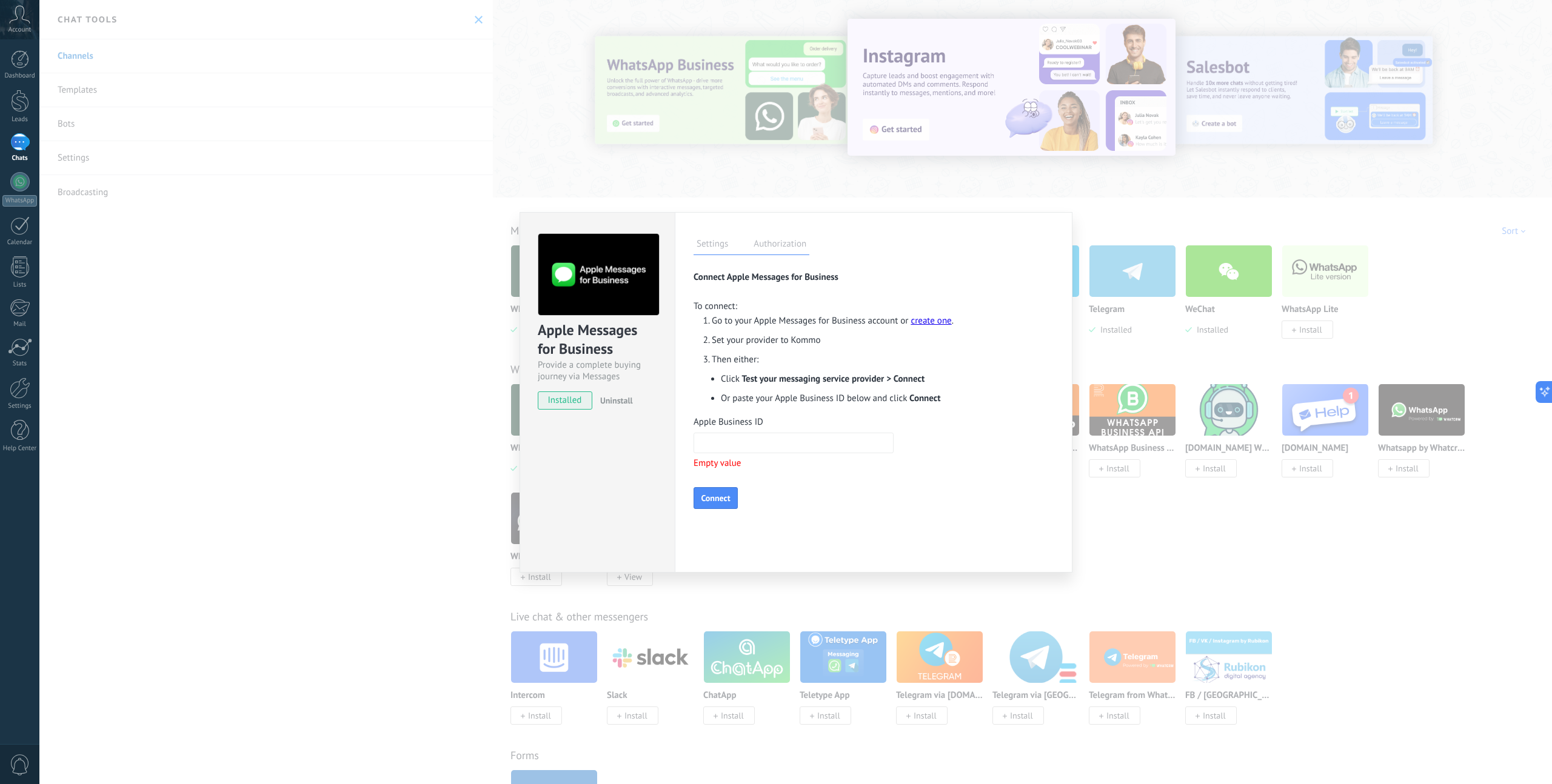
click at [760, 417] on label "Apple Business ID" at bounding box center [847, 422] width 307 height 12
click at [760, 433] on input "Apple Business ID" at bounding box center [794, 443] width 200 height 21
click at [820, 486] on div "Apple Business ID Empty value Connect" at bounding box center [847, 463] width 307 height 93
click at [1113, 222] on div "Apple Messages for Business Provide a complete buying journey via Messages inst…" at bounding box center [796, 392] width 1513 height 784
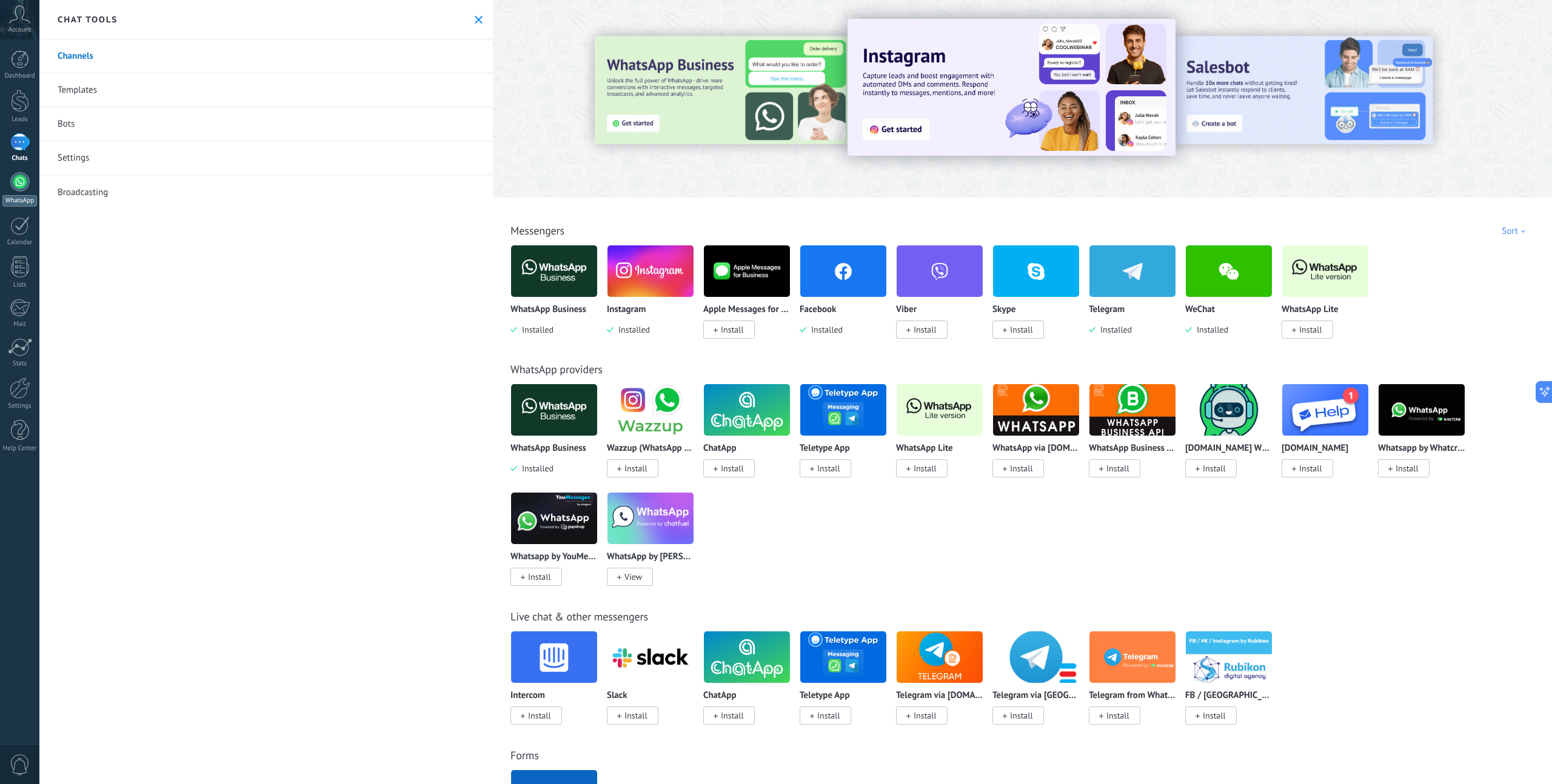
click at [13, 201] on div "WhatsApp" at bounding box center [20, 200] width 35 height 12
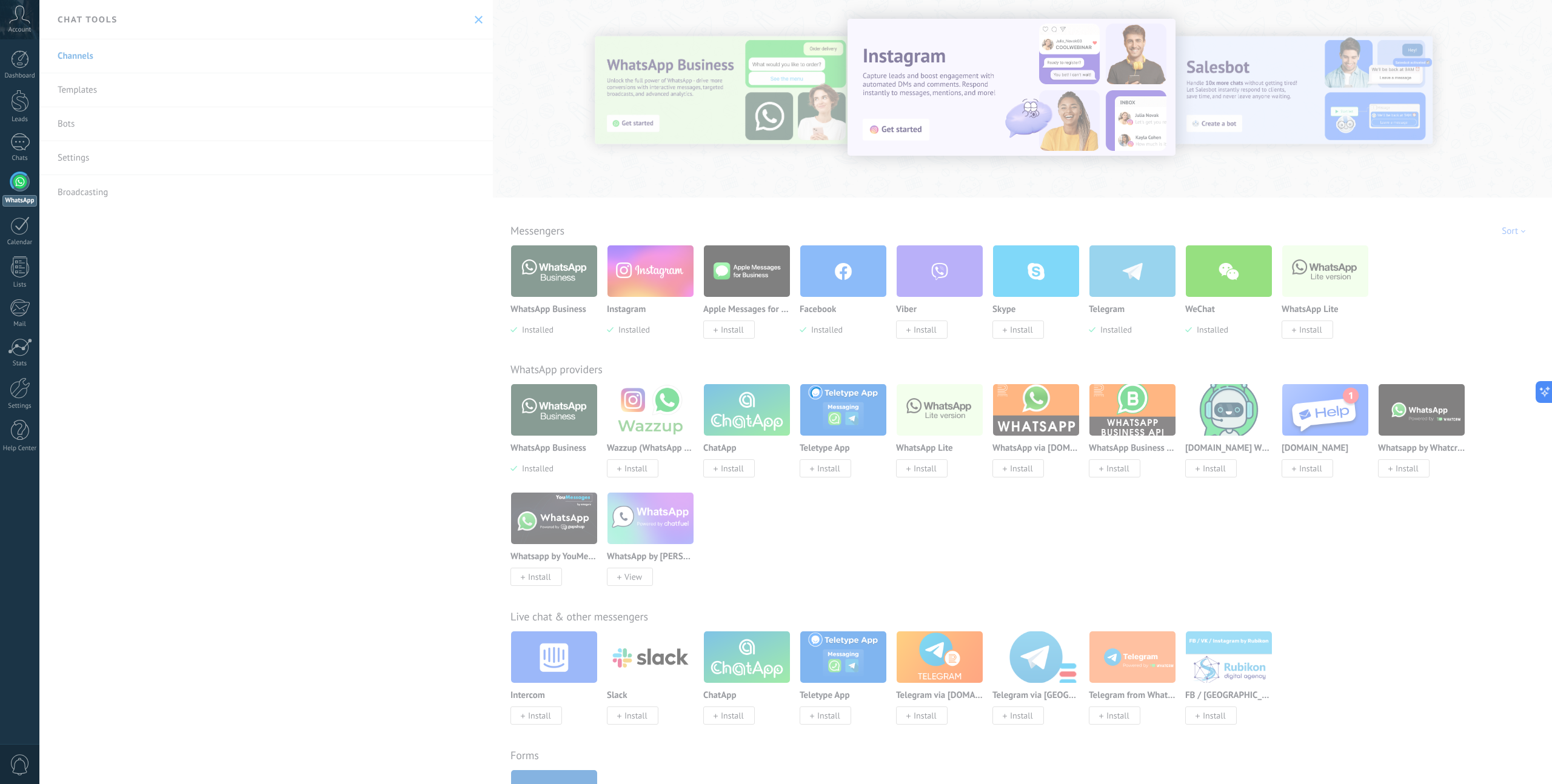
click at [20, 191] on div at bounding box center [21, 182] width 20 height 20
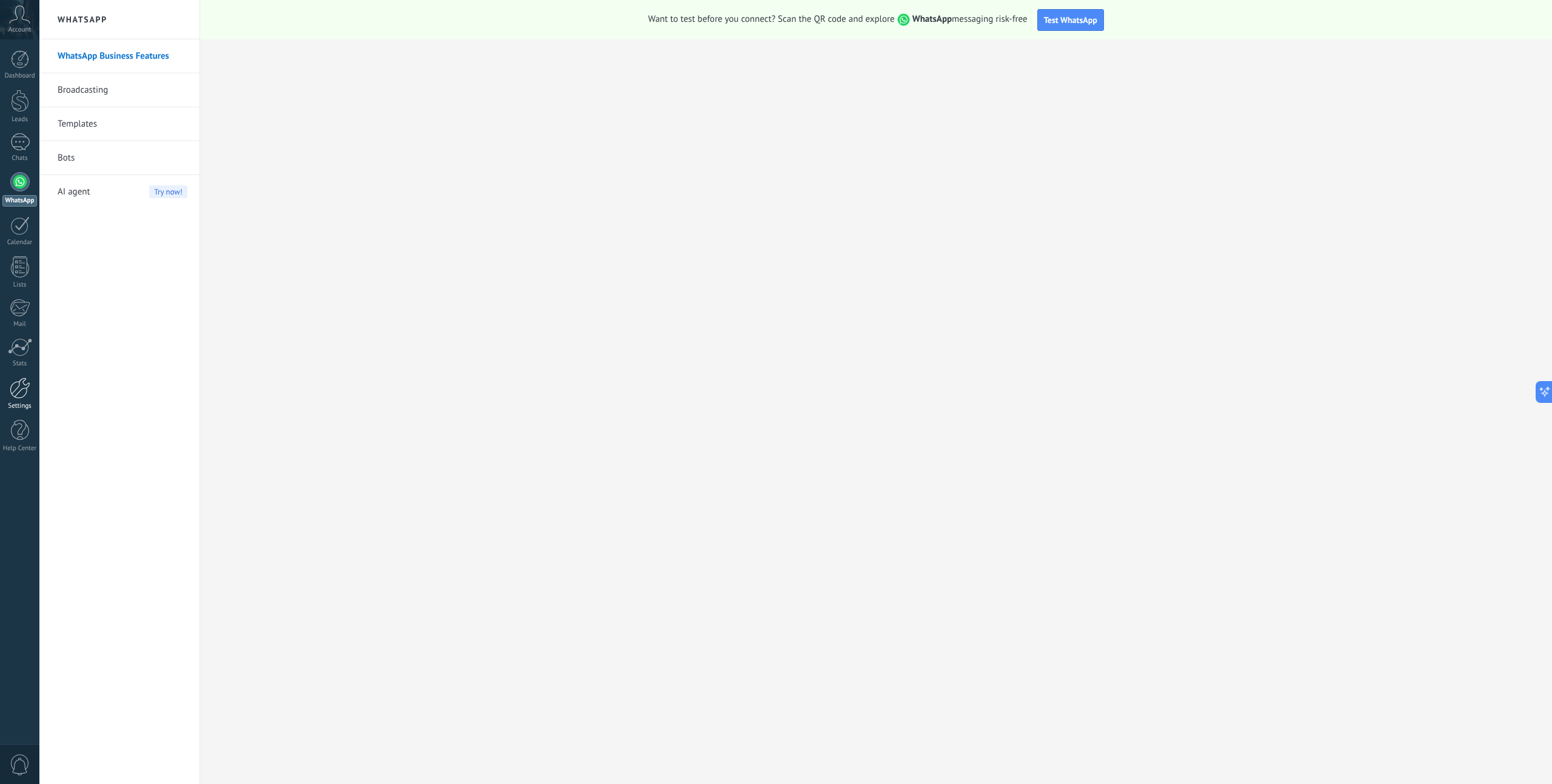
click at [25, 394] on div at bounding box center [20, 388] width 21 height 21
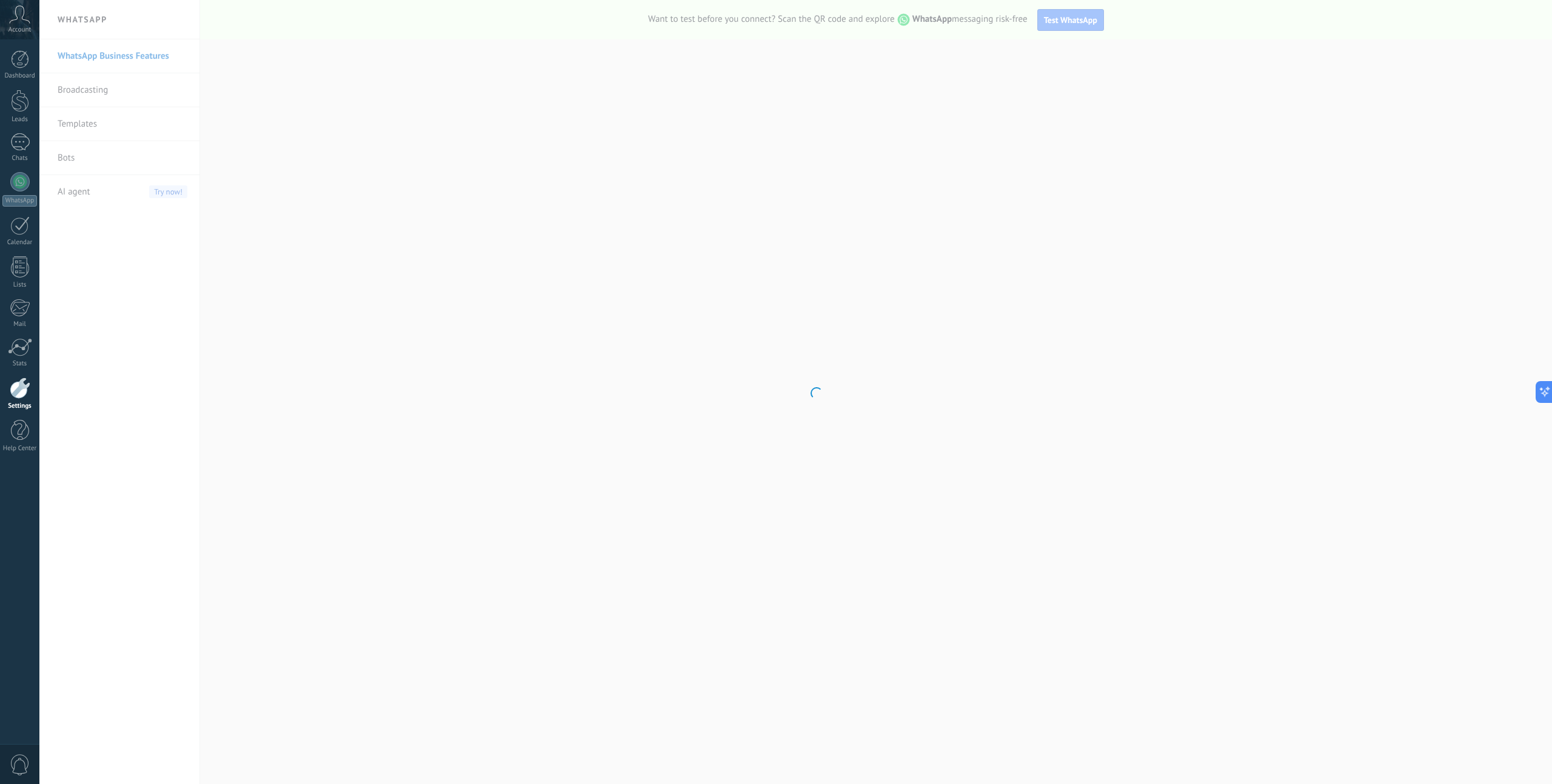
click at [21, 418] on div "Dashboard Leads Chats WhatsApp Customers" at bounding box center [20, 257] width 39 height 415
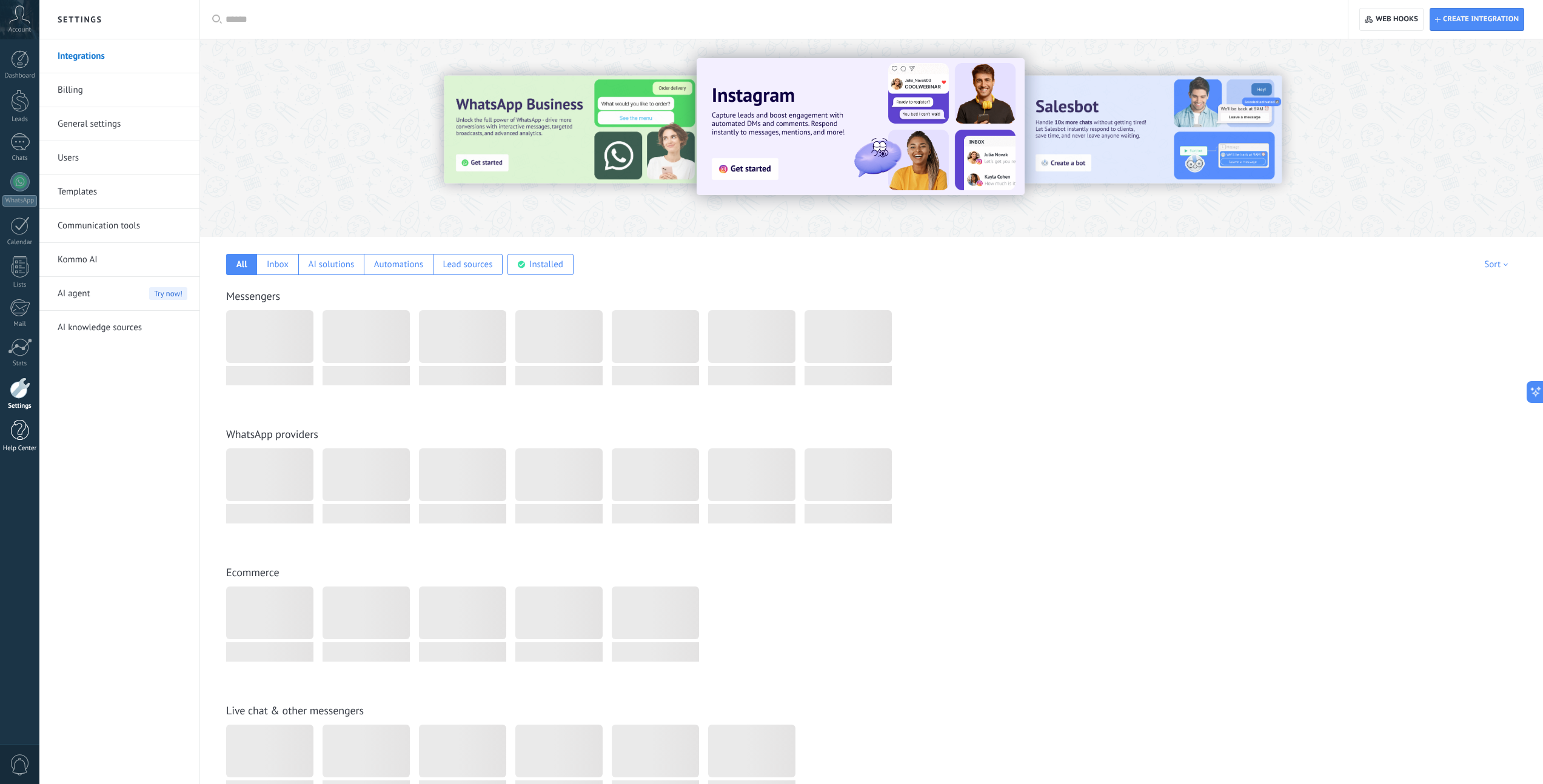
click at [21, 431] on div at bounding box center [20, 431] width 18 height 21
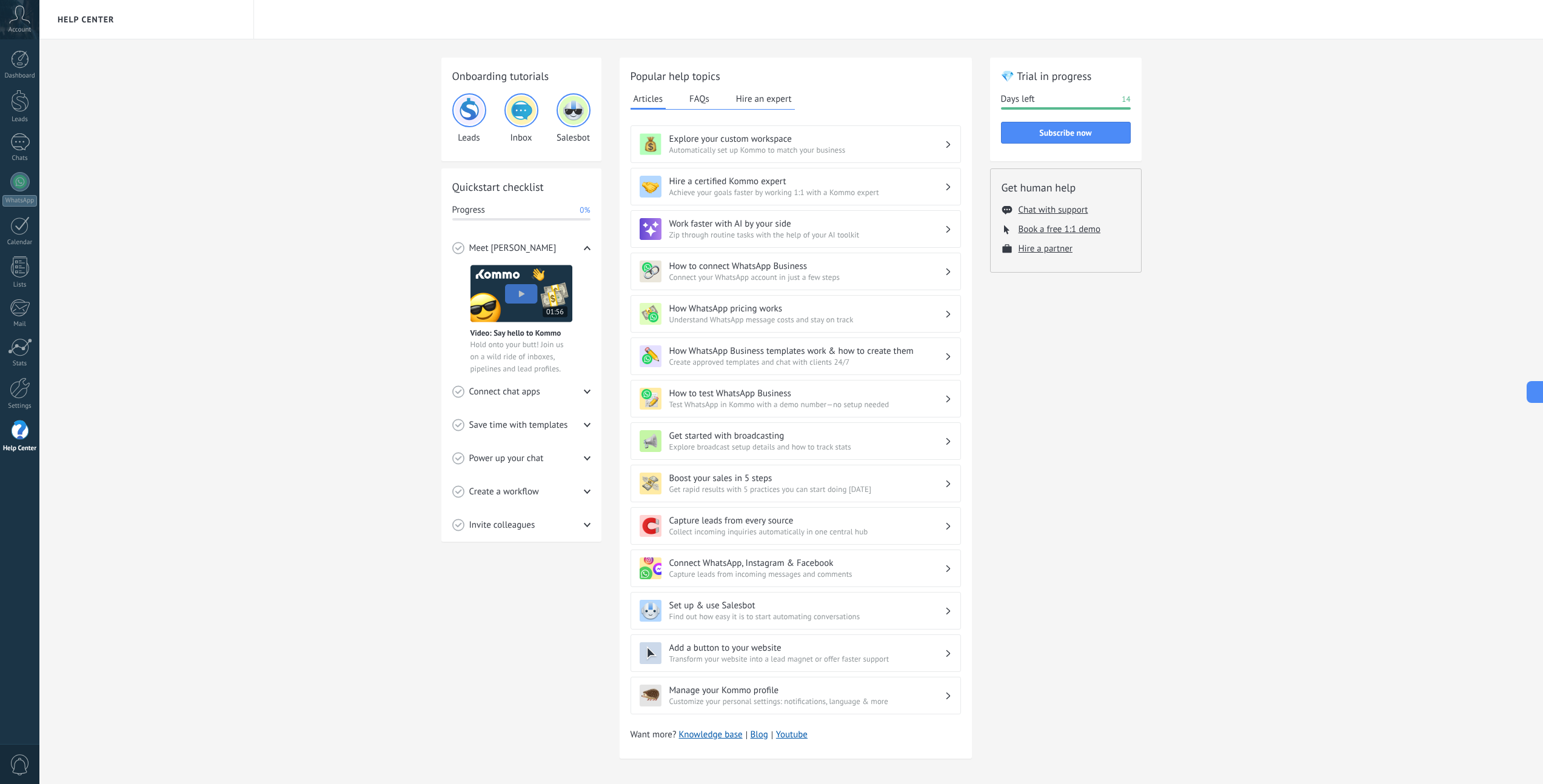
scroll to position [8, 0]
